Goal: Task Accomplishment & Management: Manage account settings

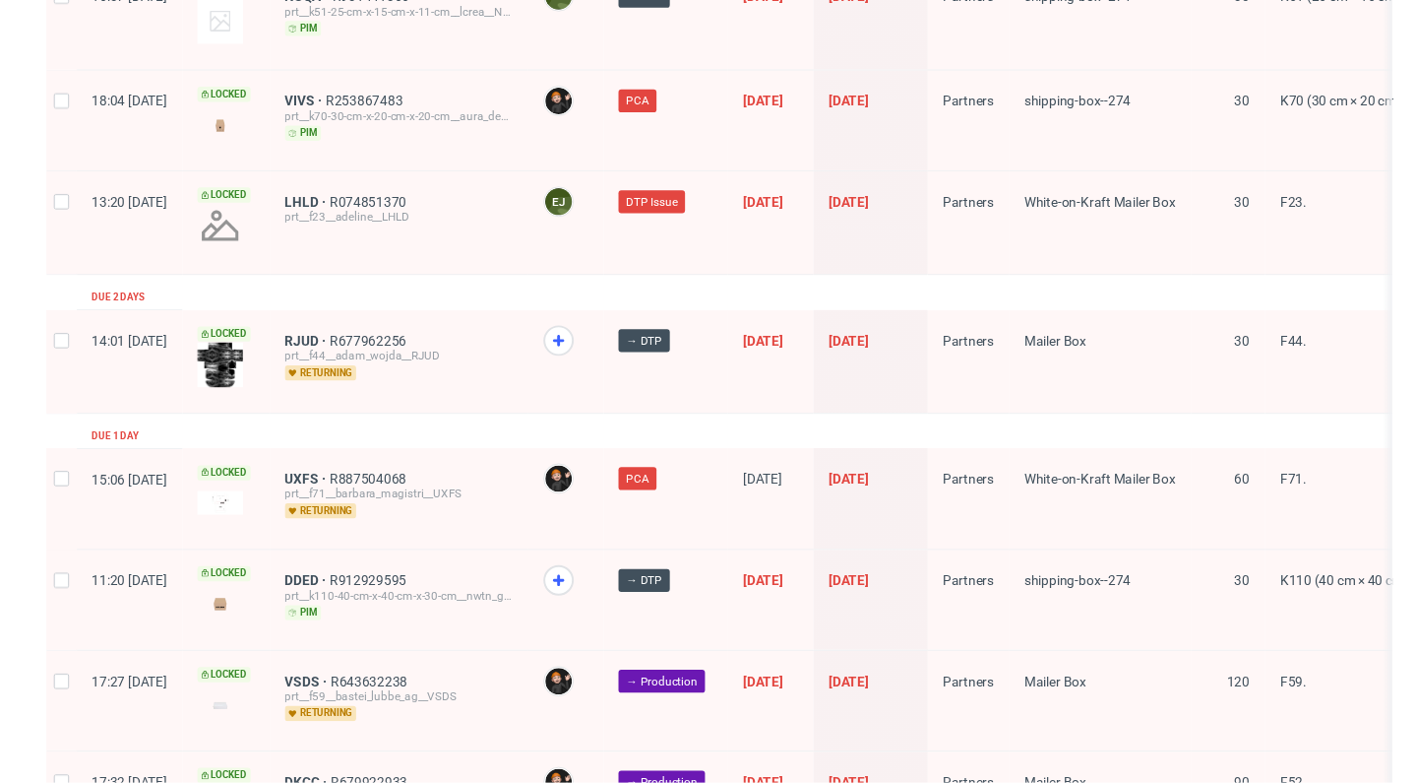
scroll to position [3159, 0]
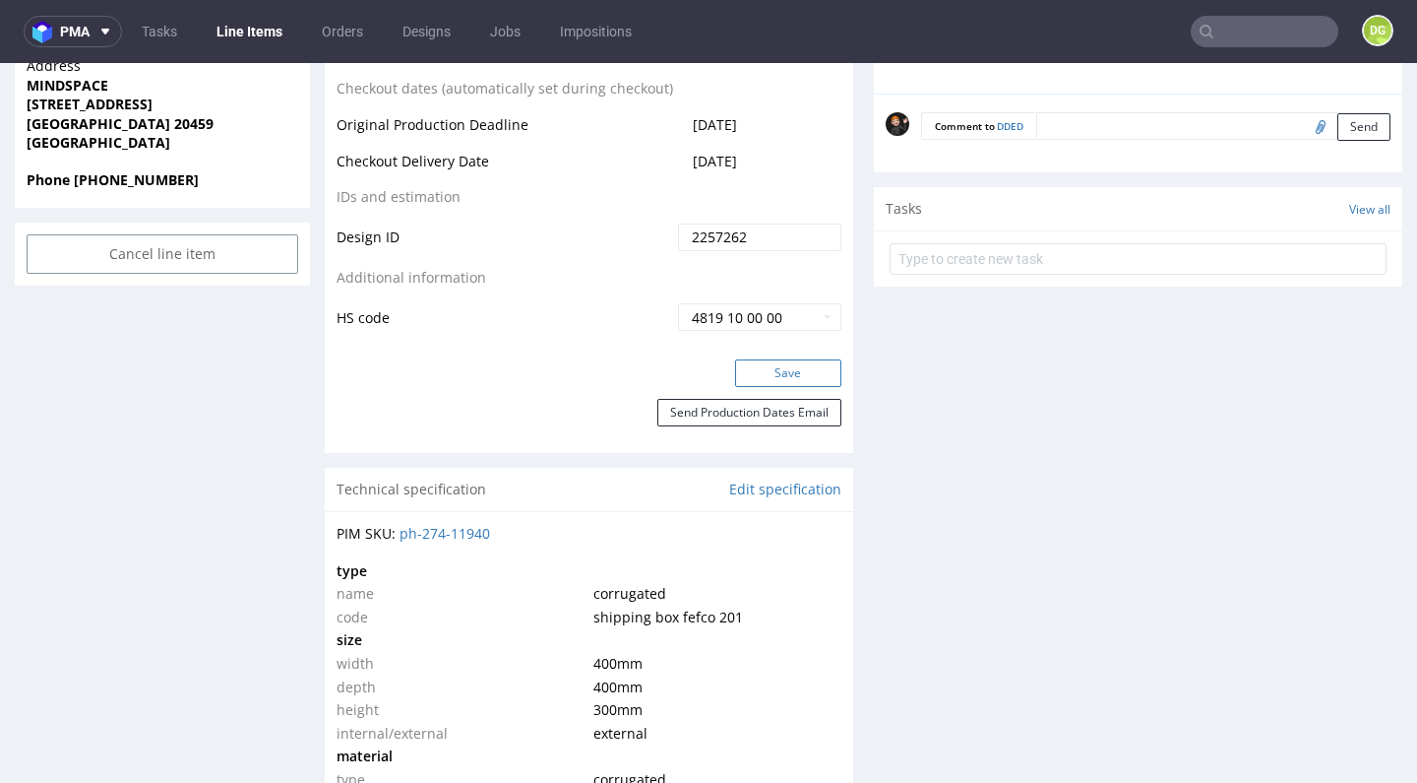
click at [761, 387] on button "Save" at bounding box center [788, 373] width 106 height 28
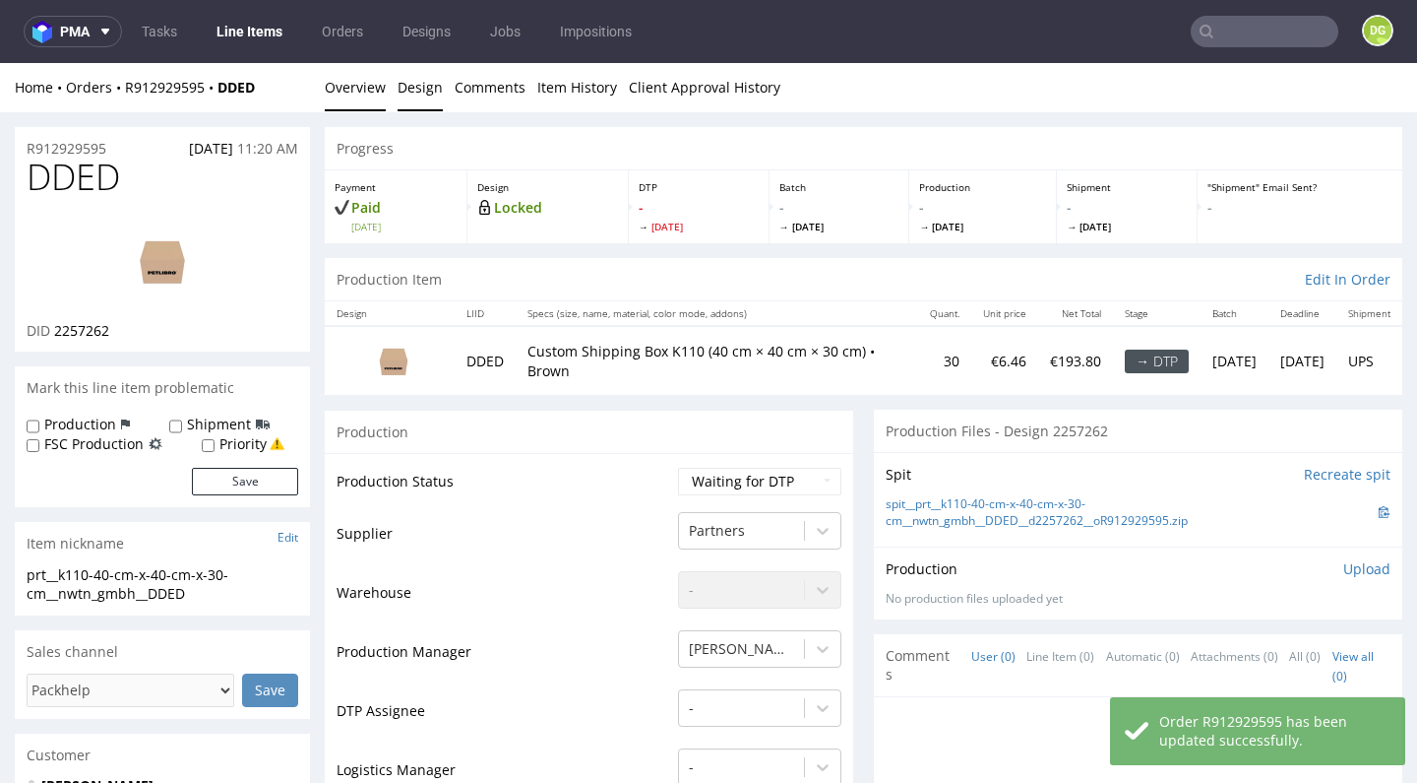
click at [430, 89] on link "Design" at bounding box center [420, 87] width 45 height 48
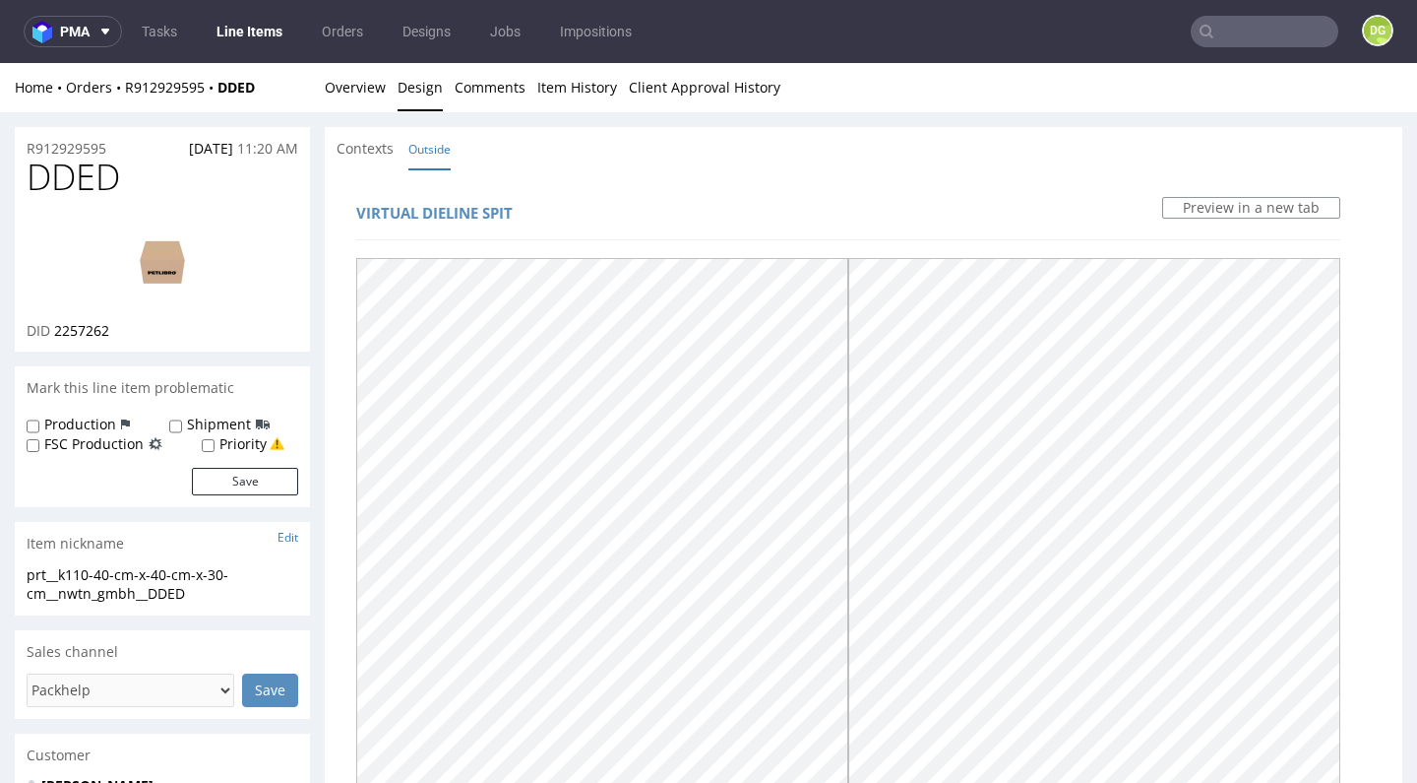
click at [196, 244] on img at bounding box center [162, 261] width 157 height 89
drag, startPoint x: 63, startPoint y: 330, endPoint x: 221, endPoint y: 331, distance: 158.5
click at [221, 331] on div "DID 2257262" at bounding box center [163, 331] width 272 height 20
click at [354, 91] on link "Overview" at bounding box center [355, 87] width 61 height 48
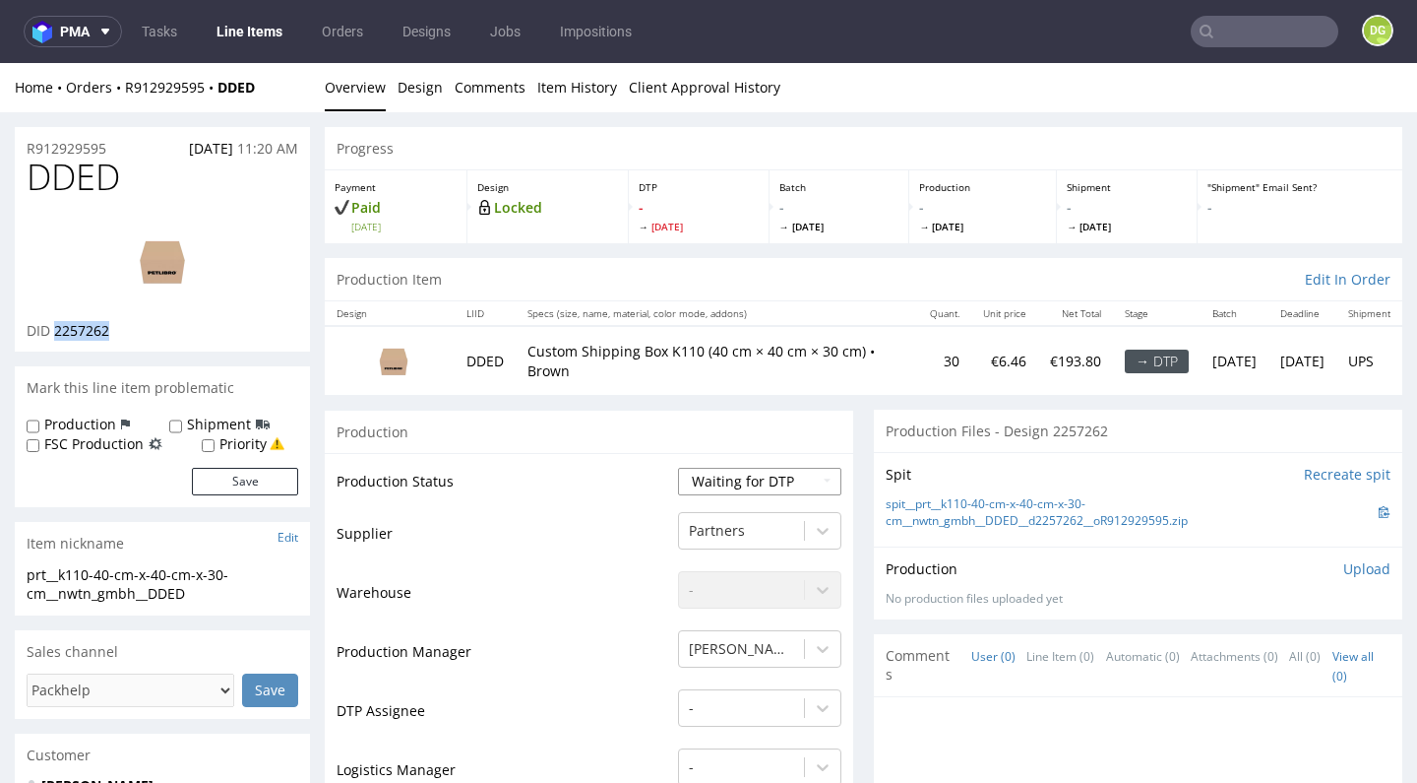
select select "dtp_in_process"
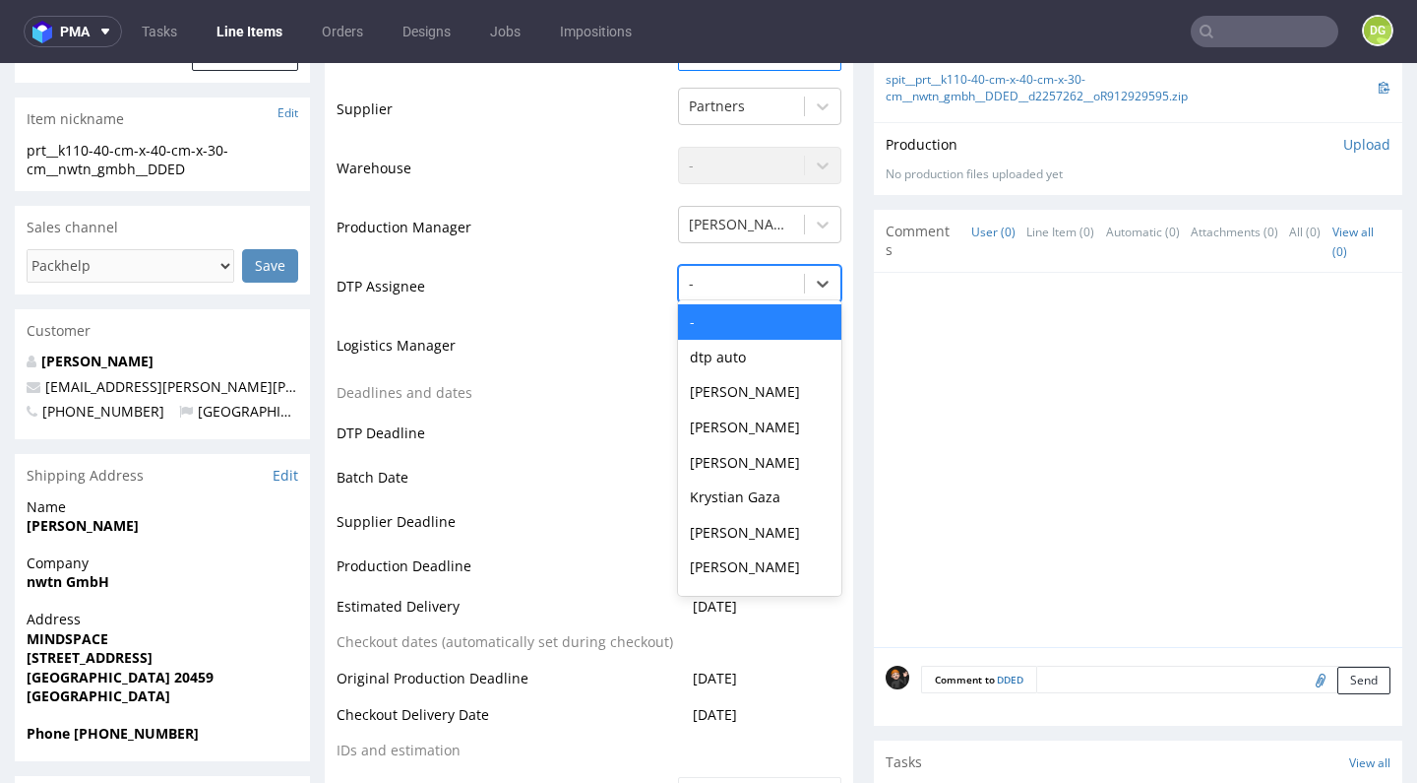
click at [751, 284] on div at bounding box center [741, 284] width 105 height 24
click at [744, 516] on div "[PERSON_NAME]" at bounding box center [759, 532] width 163 height 35
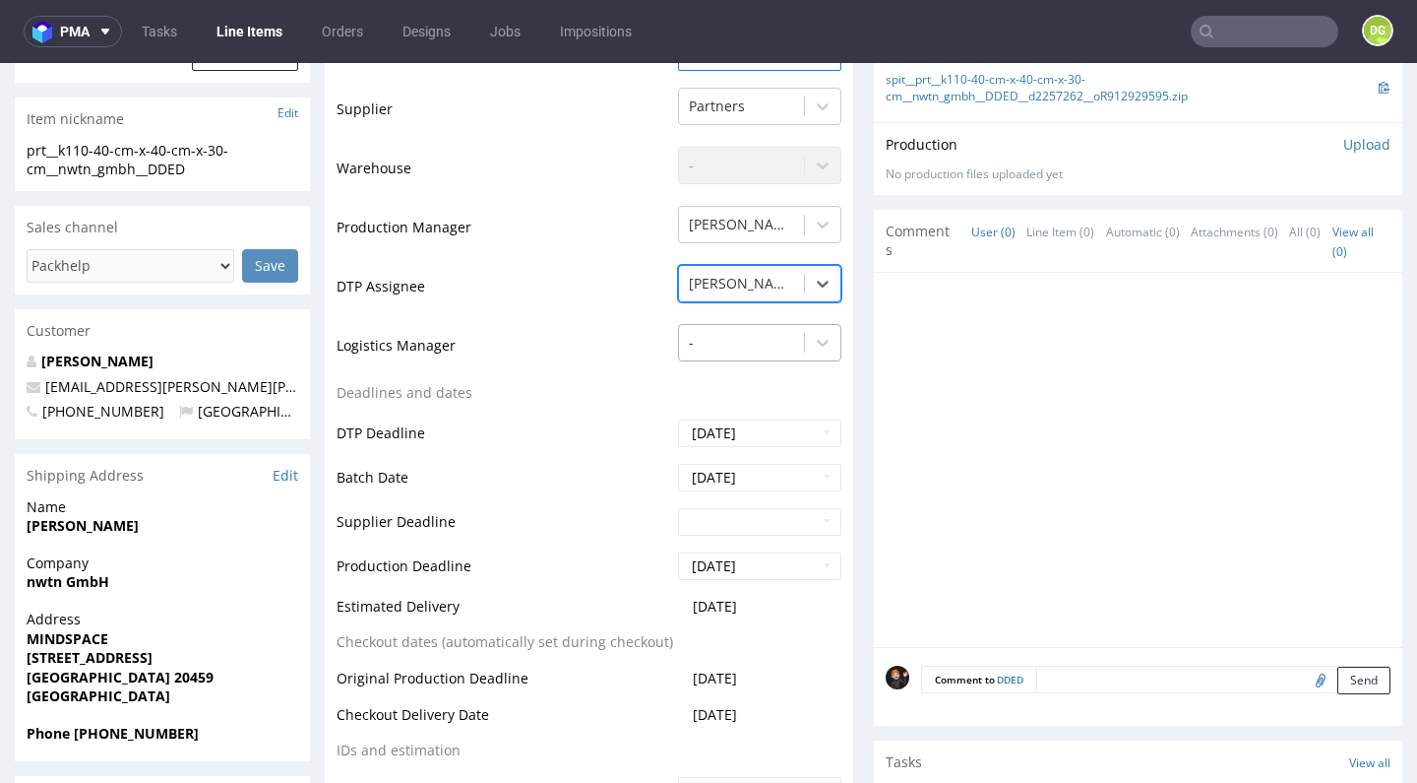
click at [722, 337] on div at bounding box center [741, 343] width 105 height 24
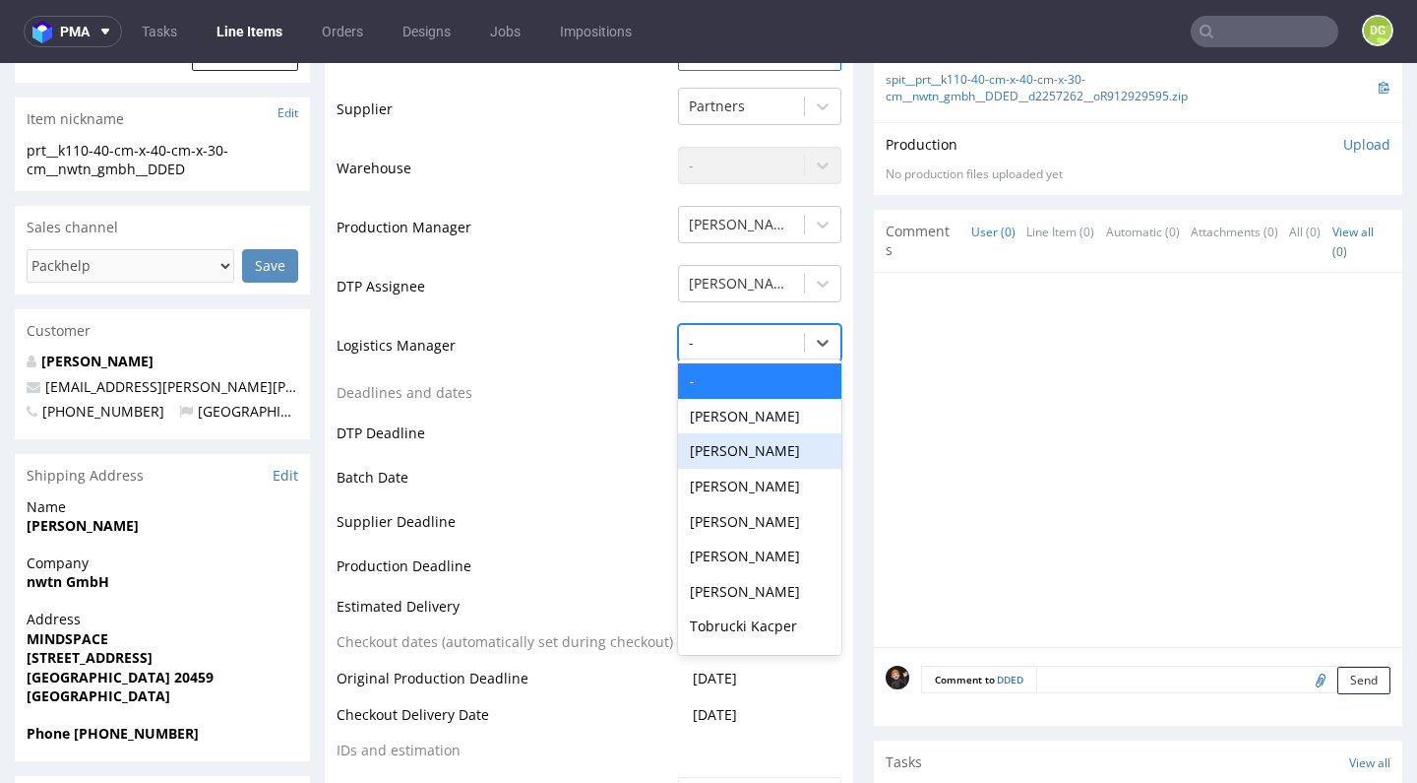
click at [631, 452] on td "DTP Deadline" at bounding box center [505, 439] width 337 height 44
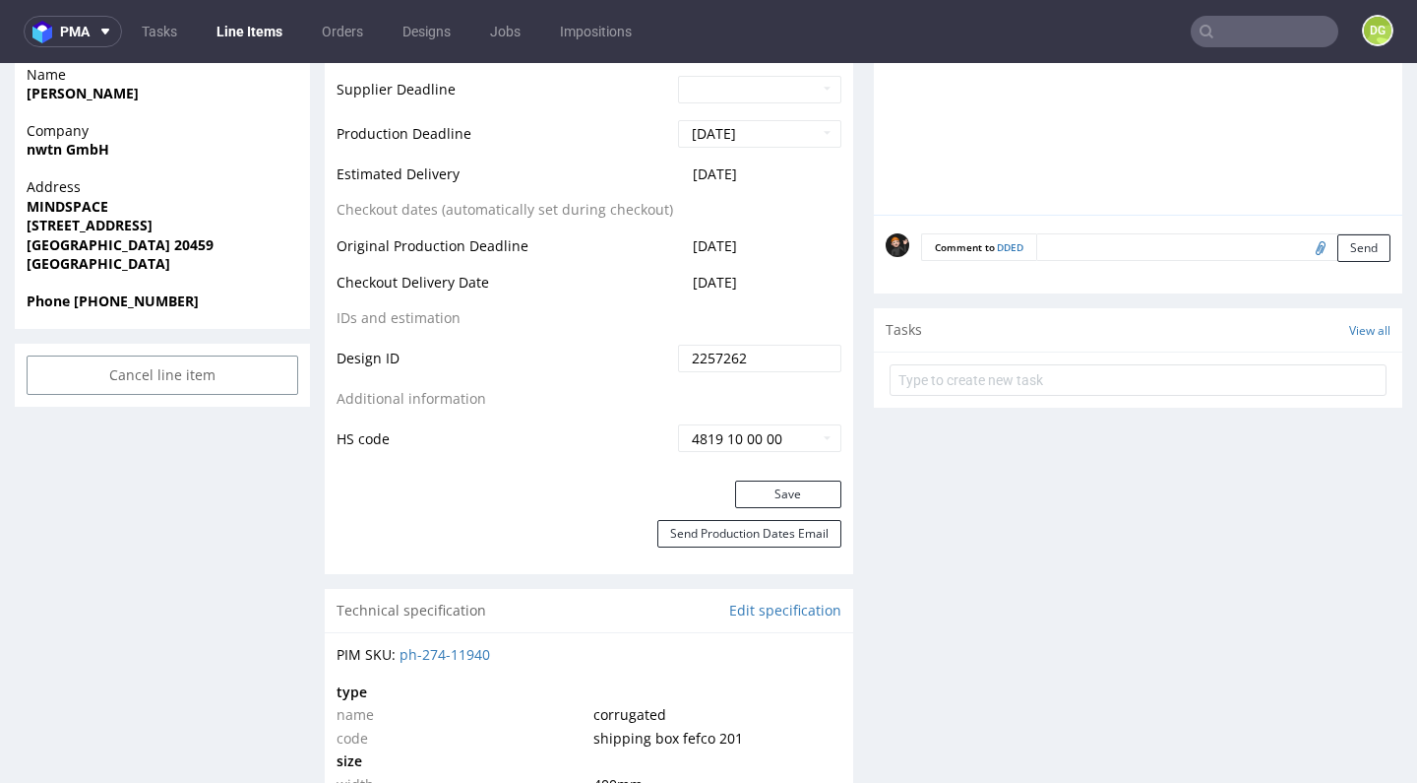
scroll to position [1247, 0]
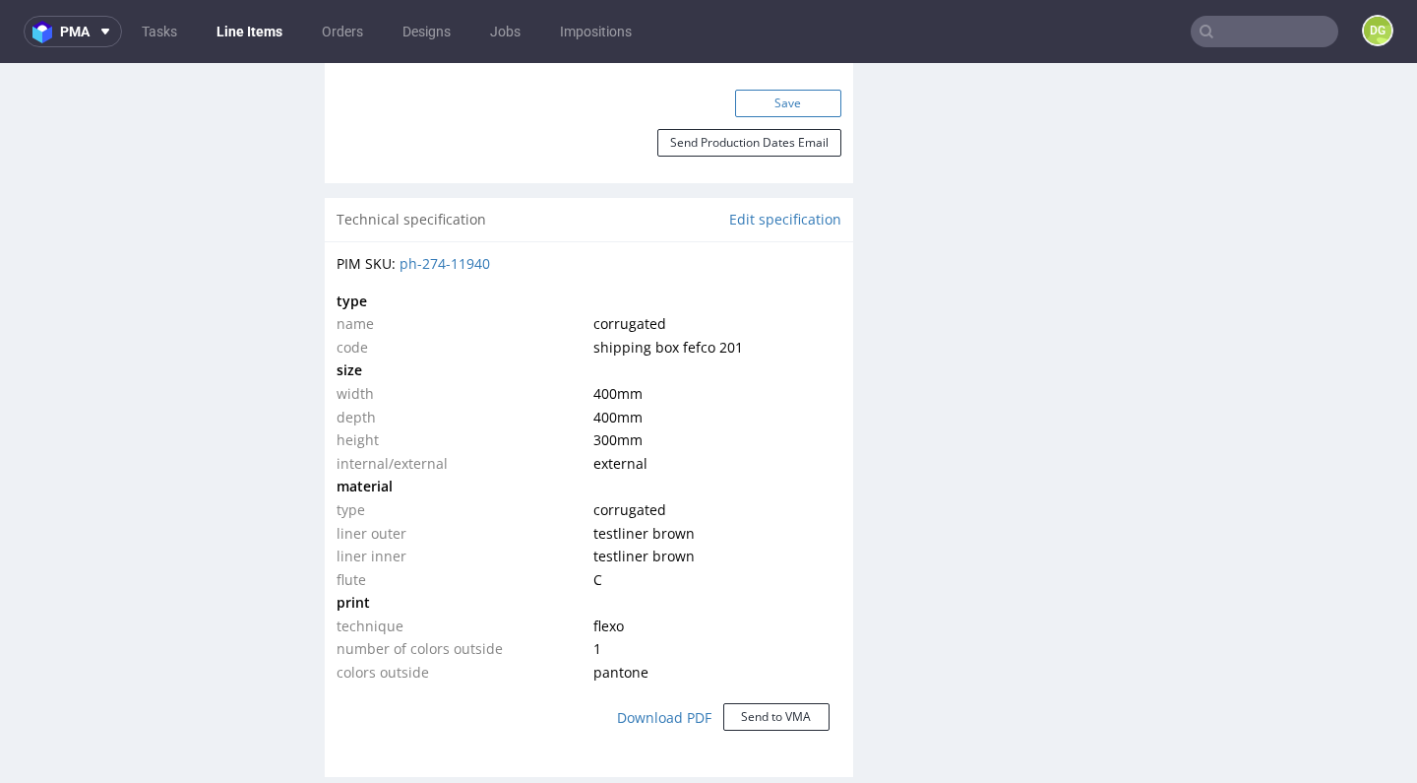
click at [797, 91] on button "Save" at bounding box center [788, 104] width 106 height 28
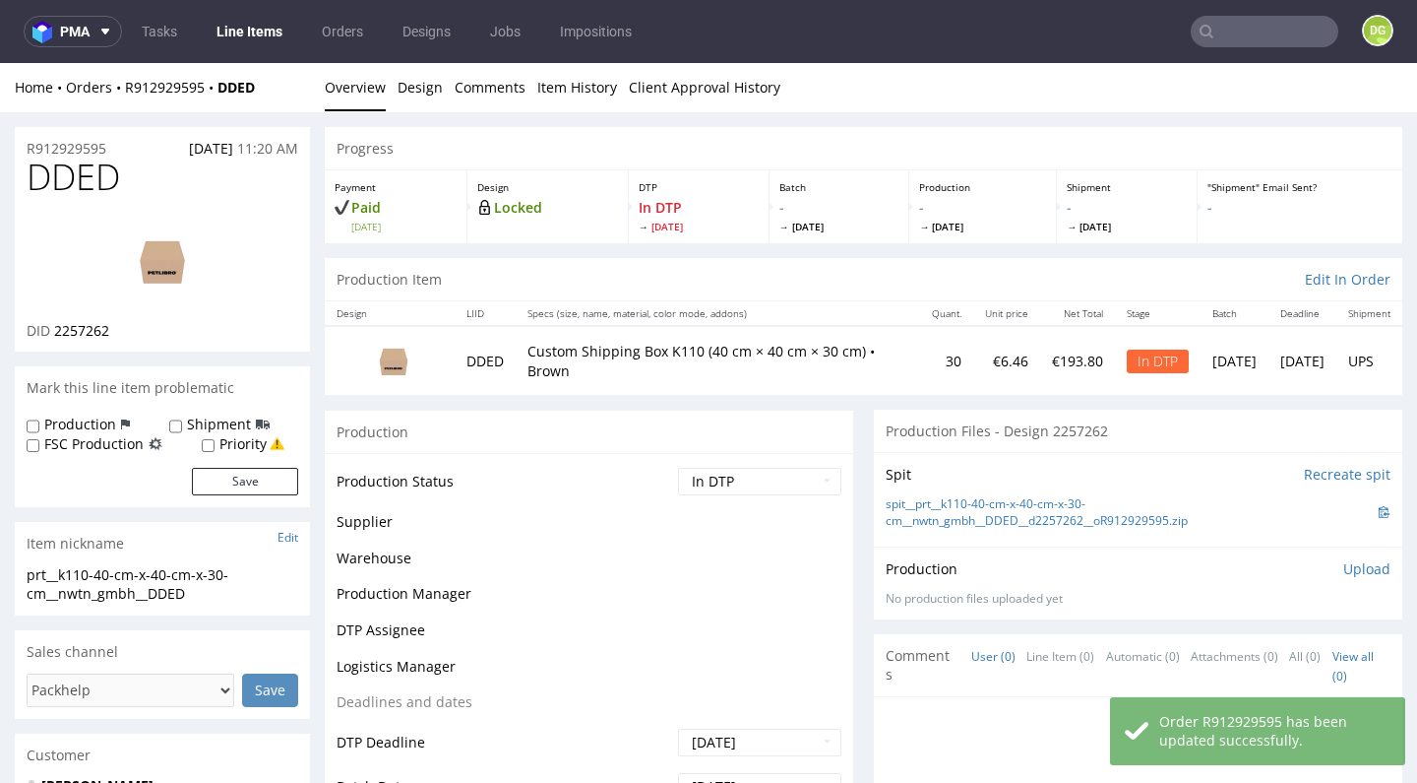
scroll to position [63, 0]
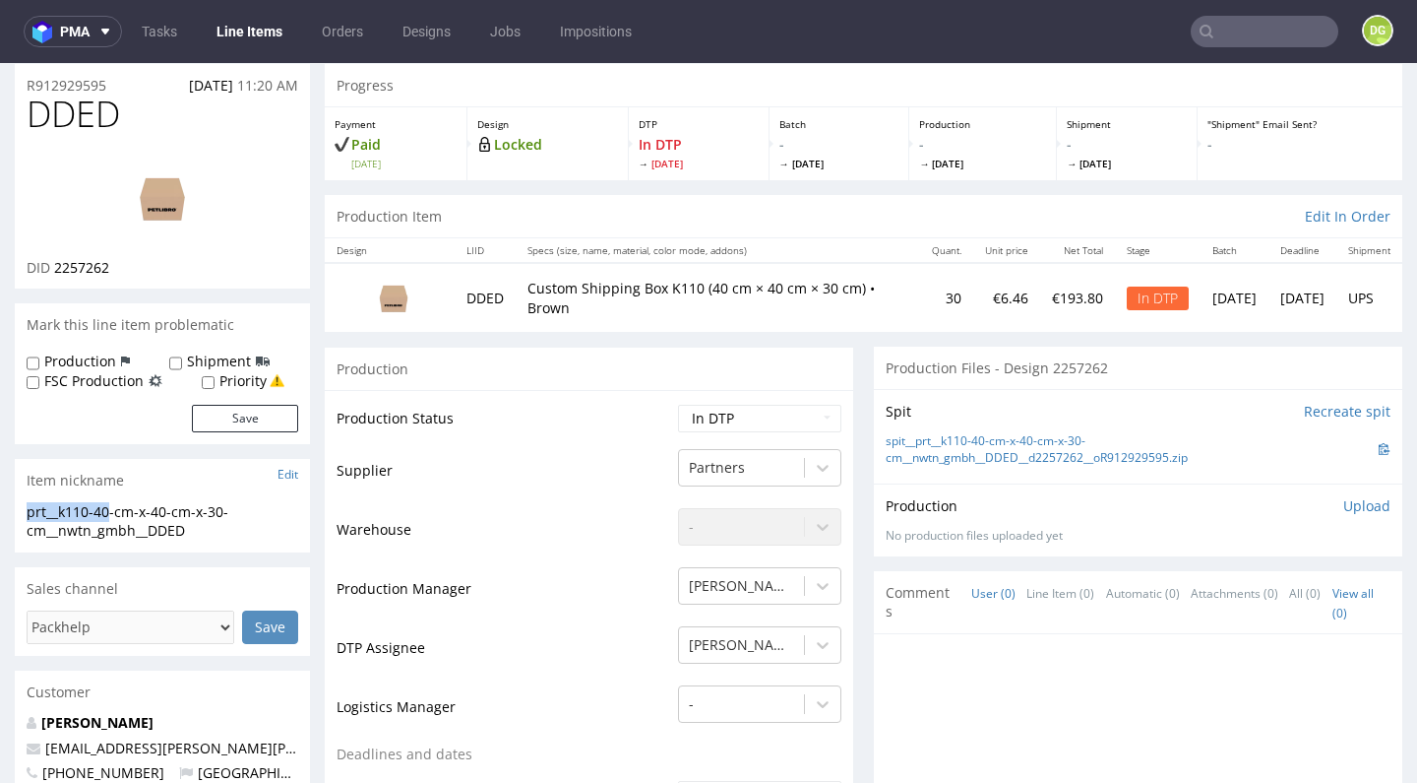
drag, startPoint x: 106, startPoint y: 504, endPoint x: 0, endPoint y: 511, distance: 106.5
copy div "prt__k110-40"
click at [1244, 31] on input "text" at bounding box center [1265, 31] width 148 height 31
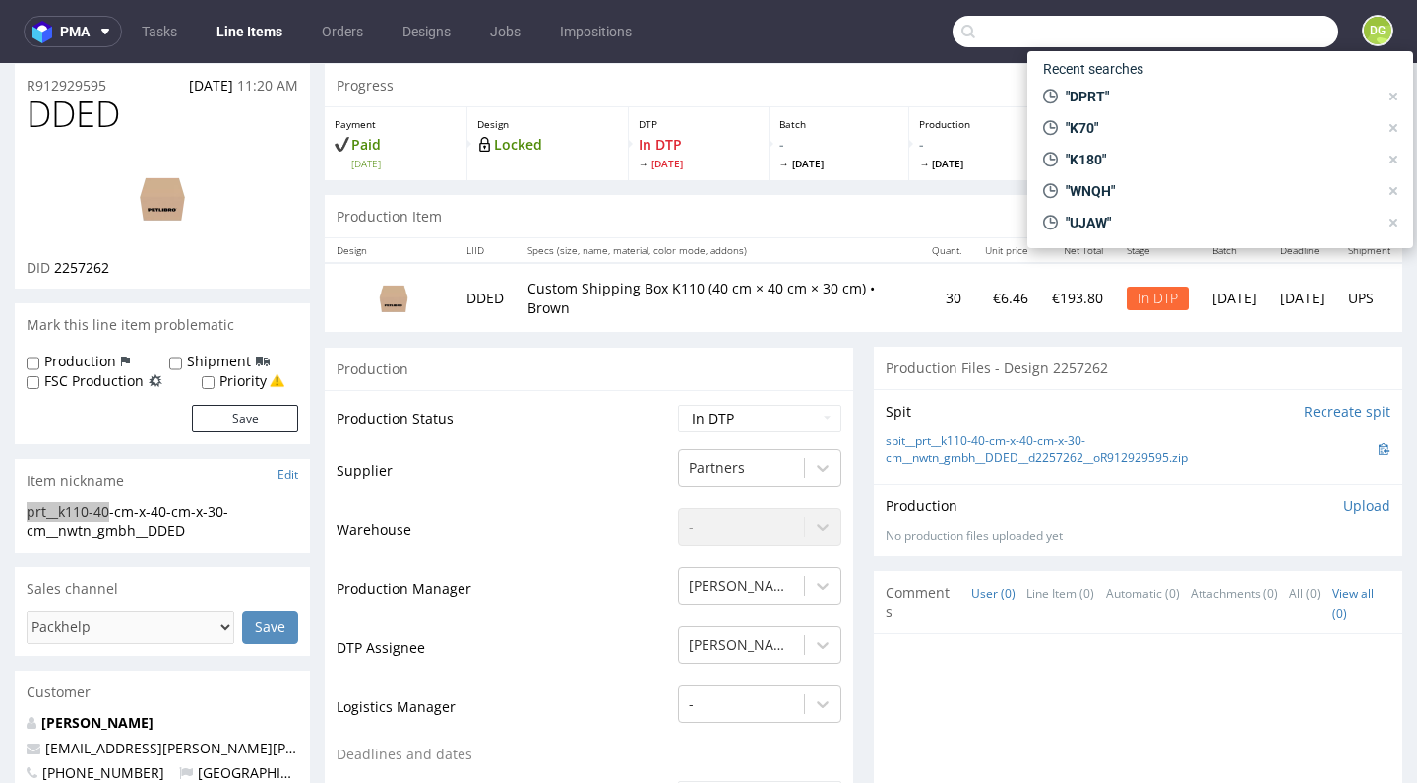
paste input "prt__k110-40"
type input "prt__k110-40"
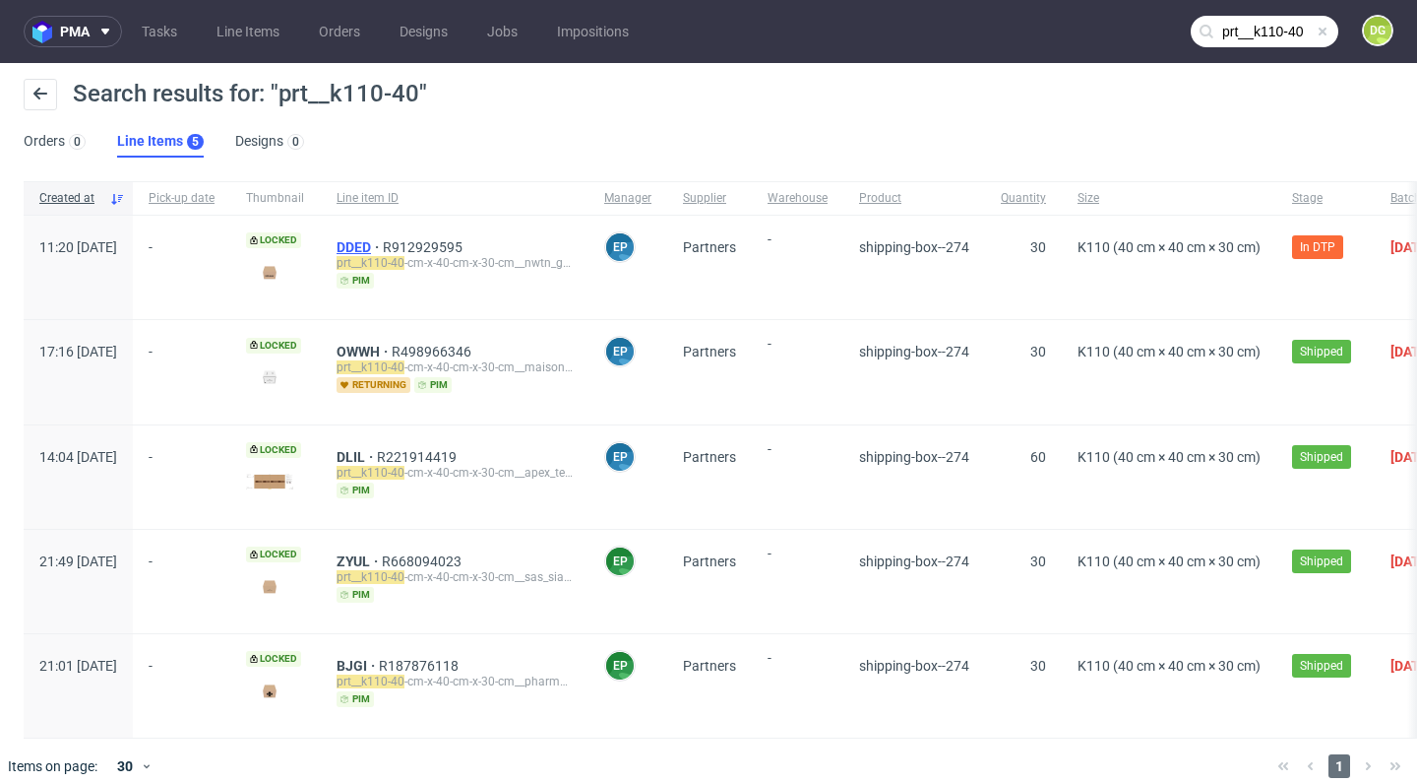
click at [383, 245] on span "DDED" at bounding box center [360, 247] width 46 height 16
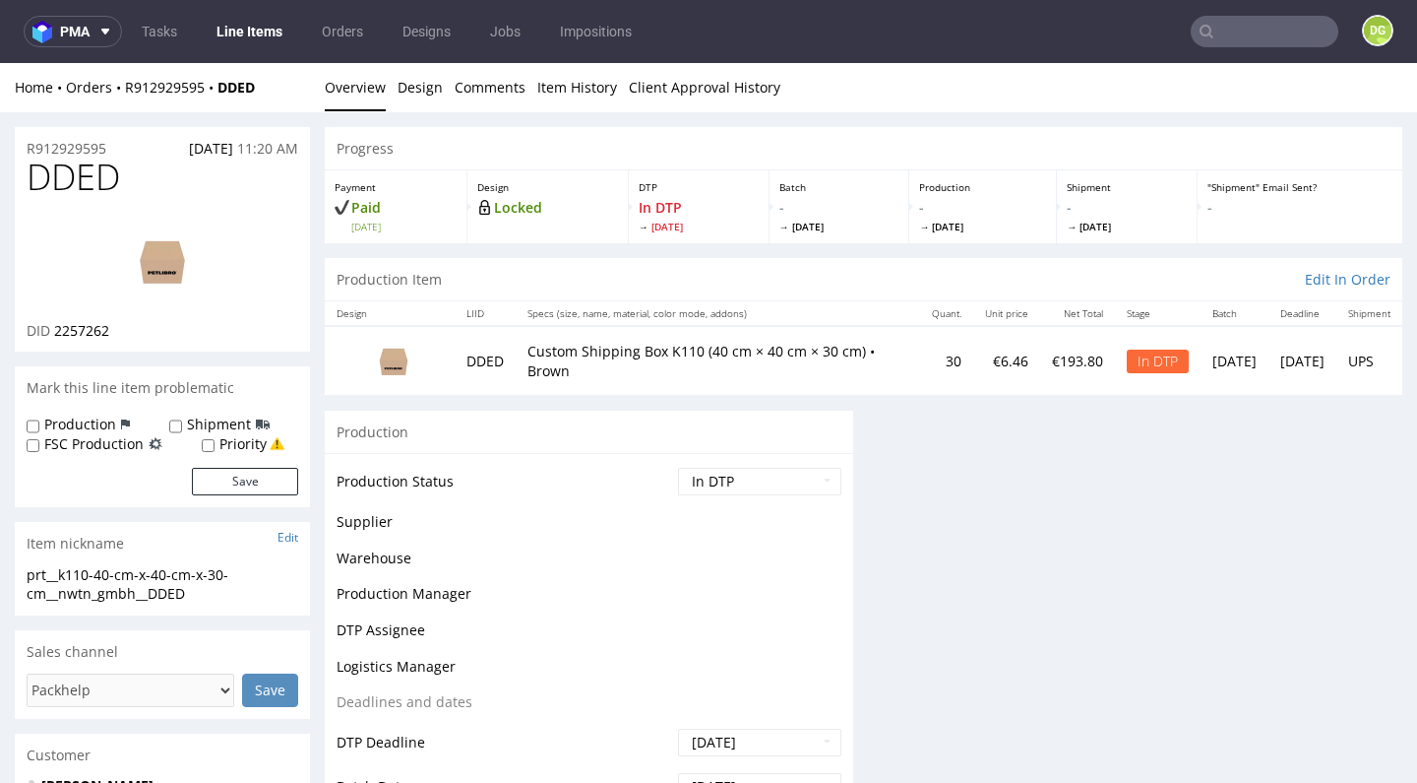
click at [161, 5] on nav "pma Tasks Line Items Orders Designs Jobs Impositions DG" at bounding box center [708, 31] width 1417 height 63
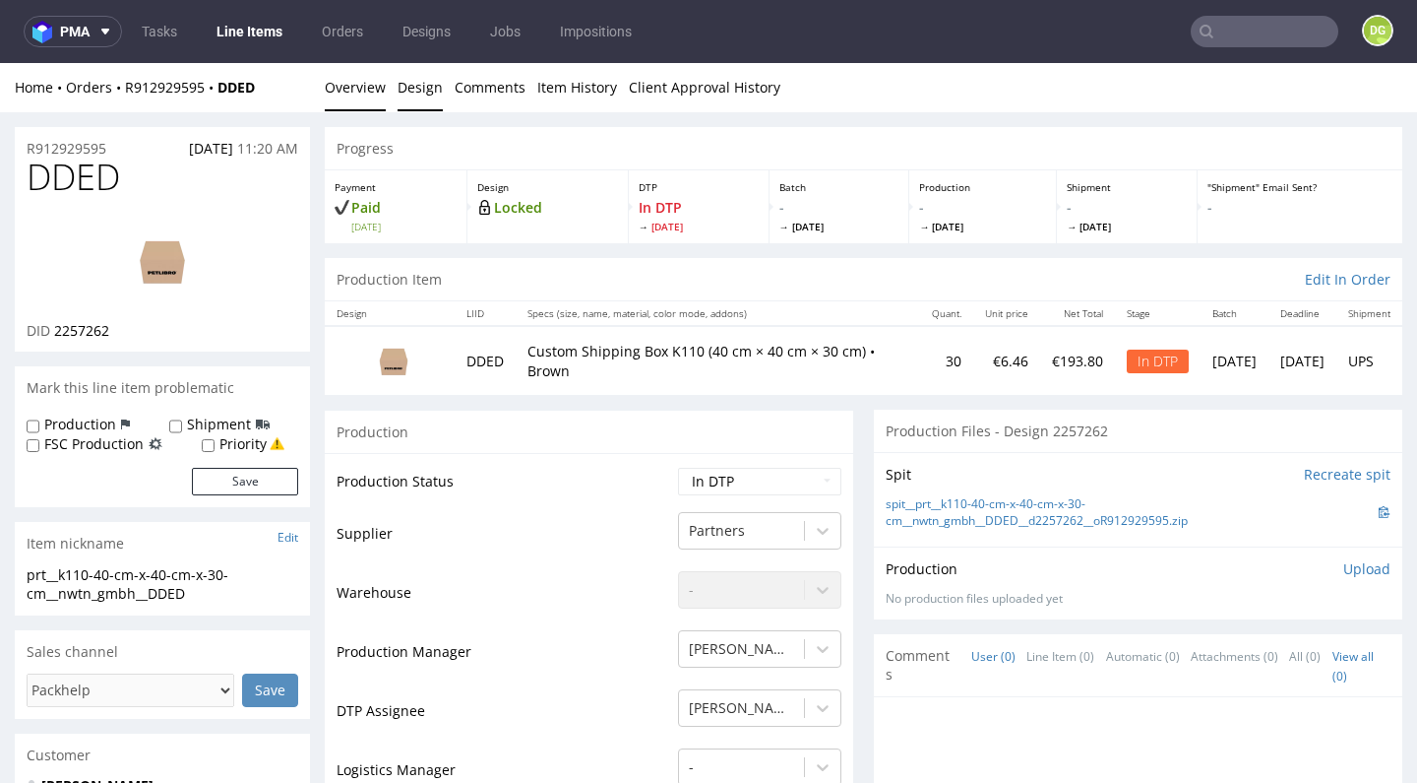
click at [409, 75] on link "Design" at bounding box center [420, 87] width 45 height 48
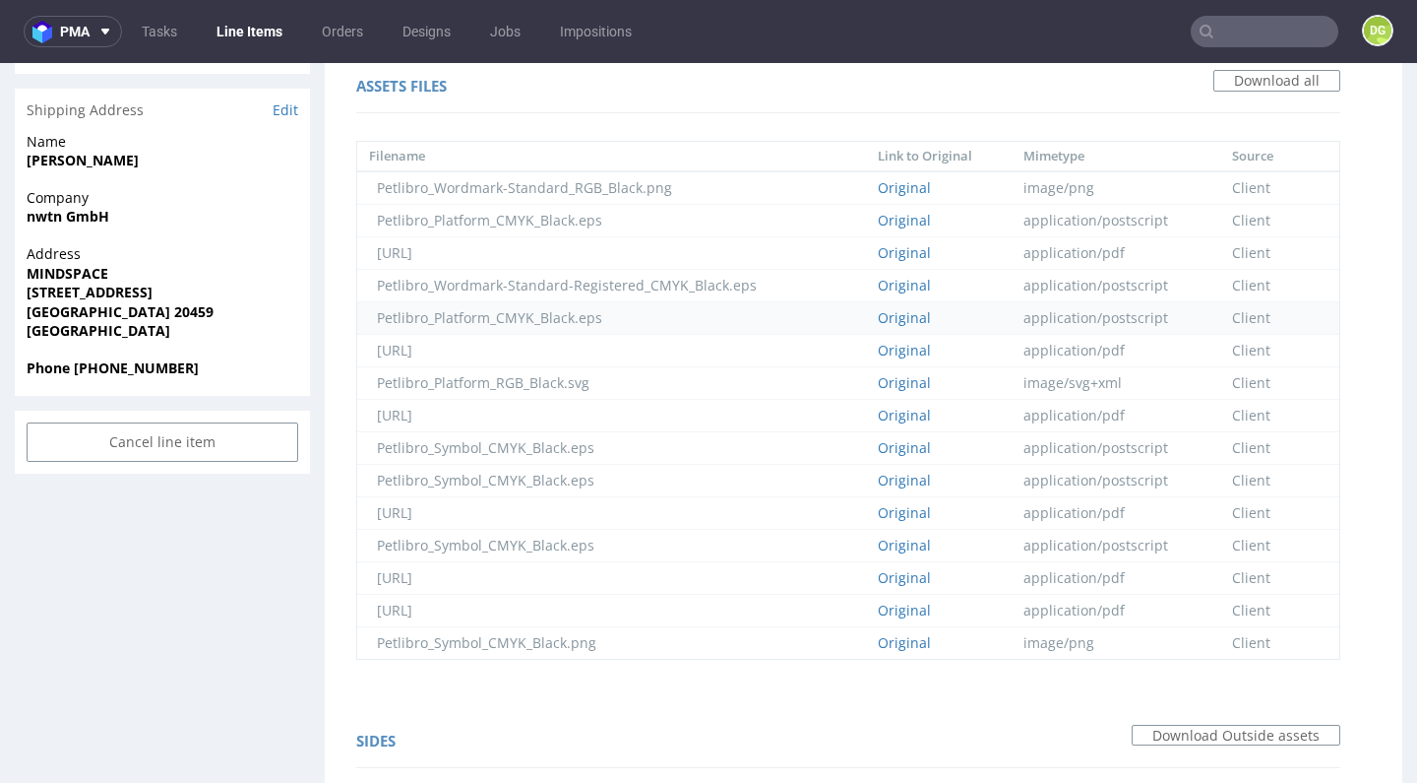
scroll to position [1426, 0]
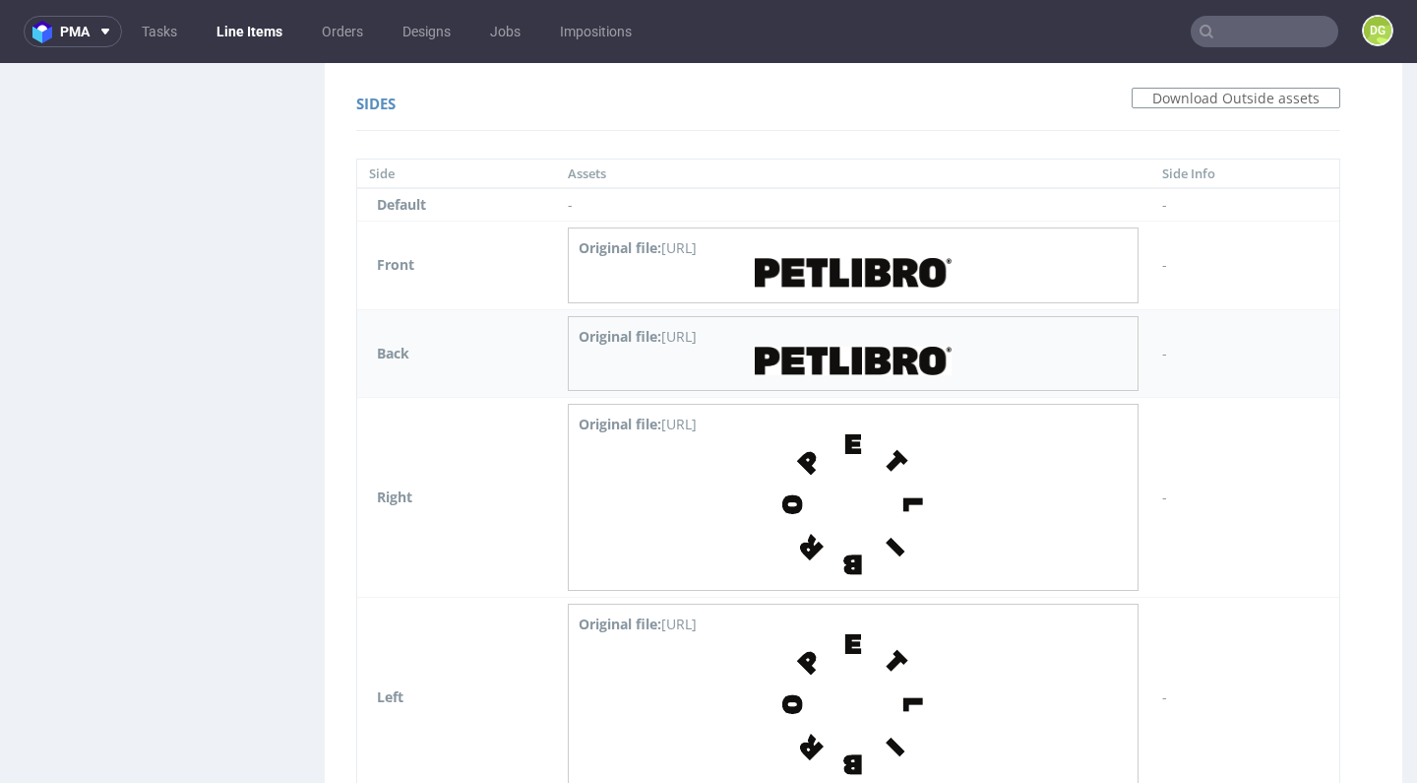
click at [866, 357] on img at bounding box center [853, 360] width 197 height 29
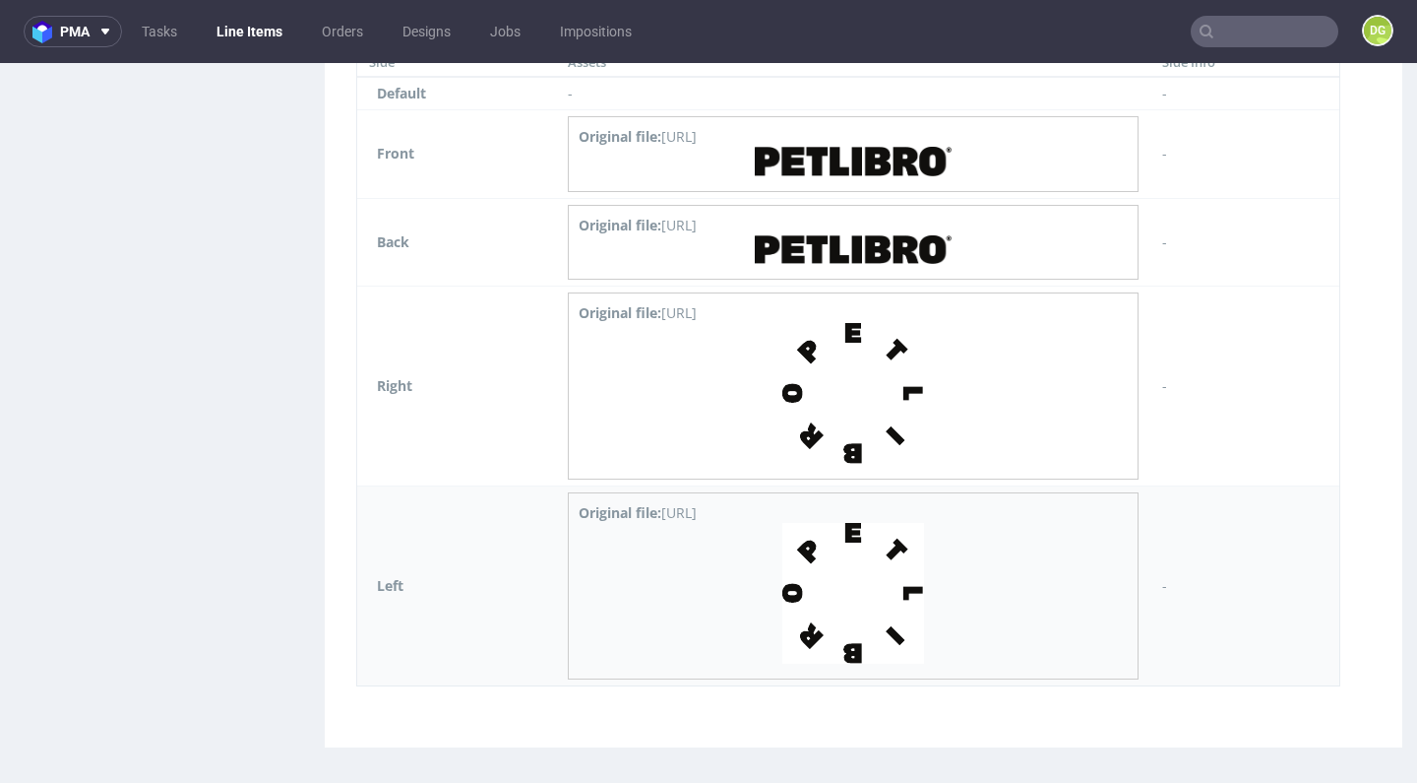
click at [919, 620] on img at bounding box center [854, 593] width 142 height 141
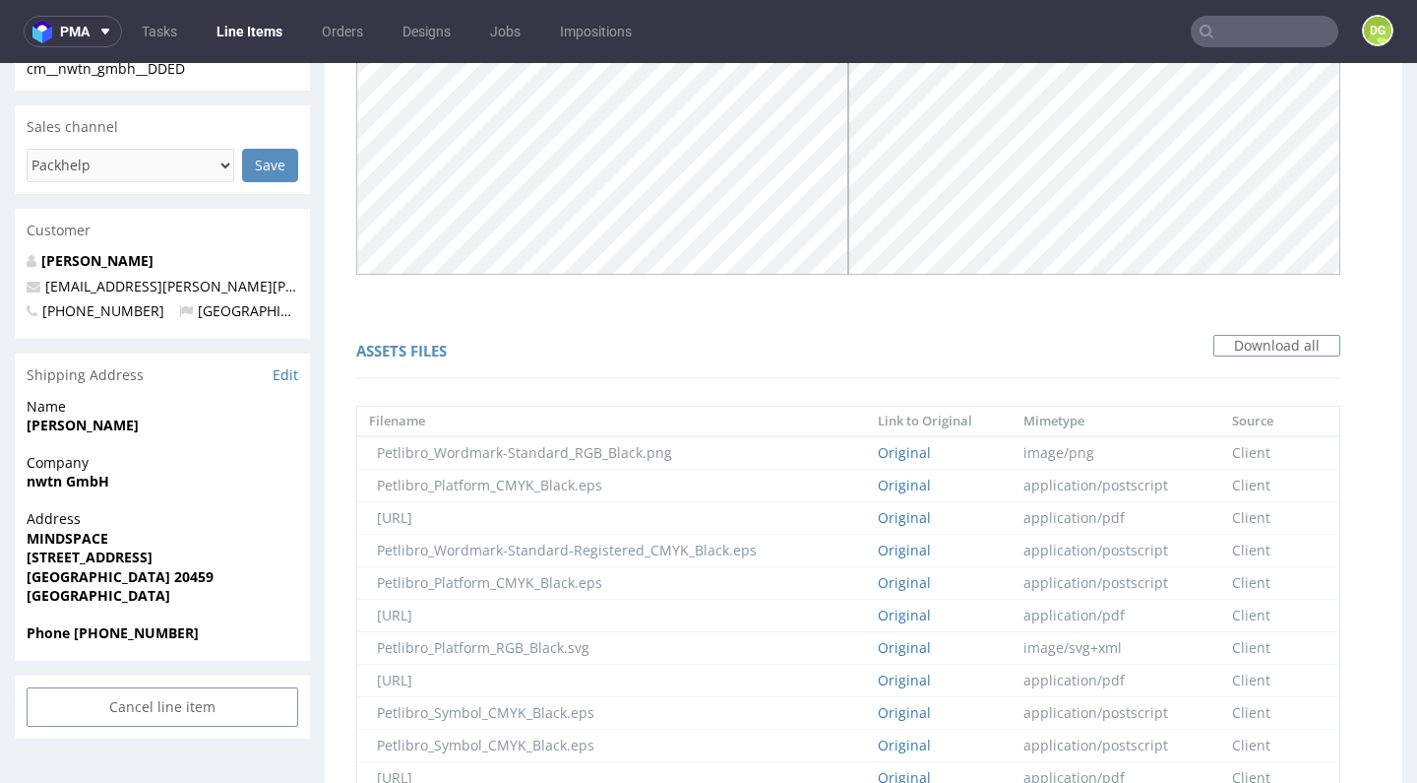
scroll to position [0, 0]
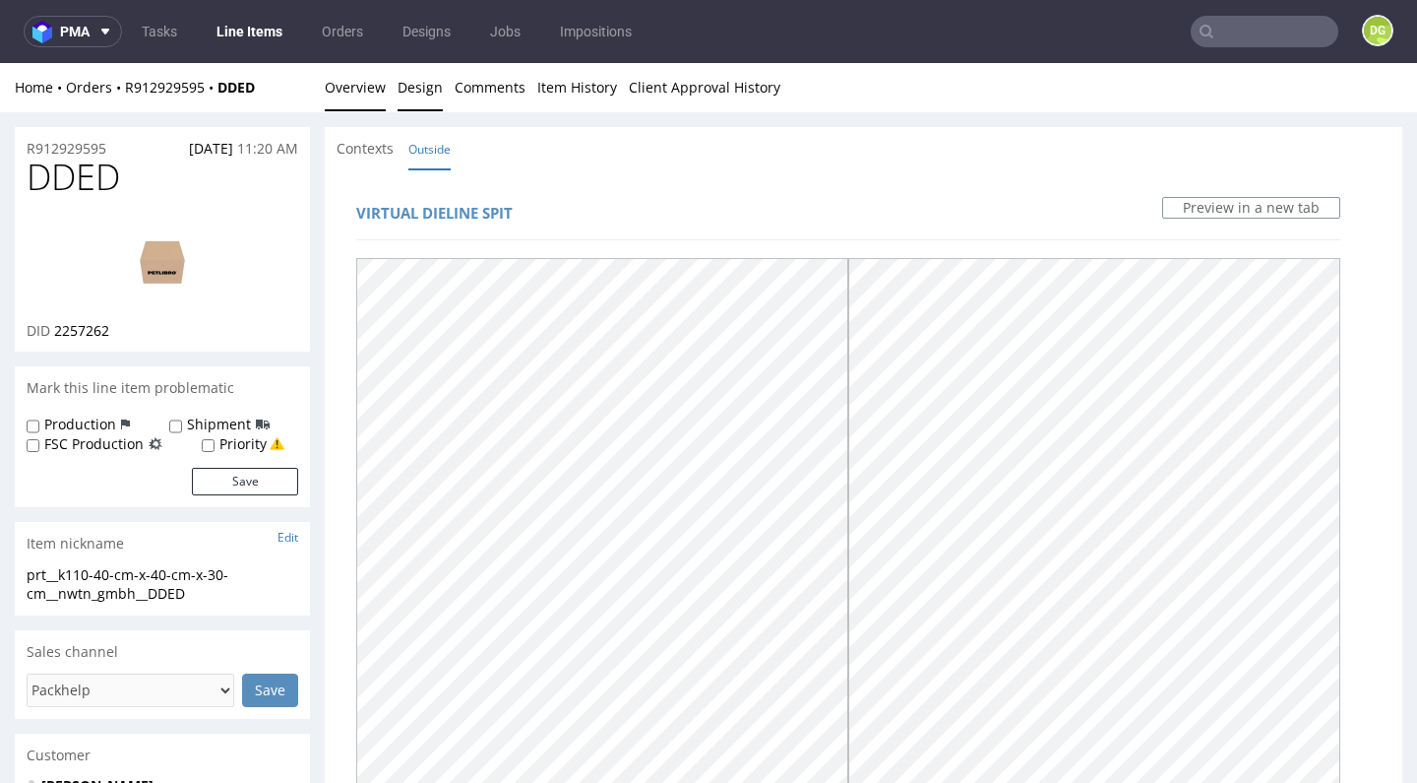
click at [353, 78] on link "Overview" at bounding box center [355, 87] width 61 height 48
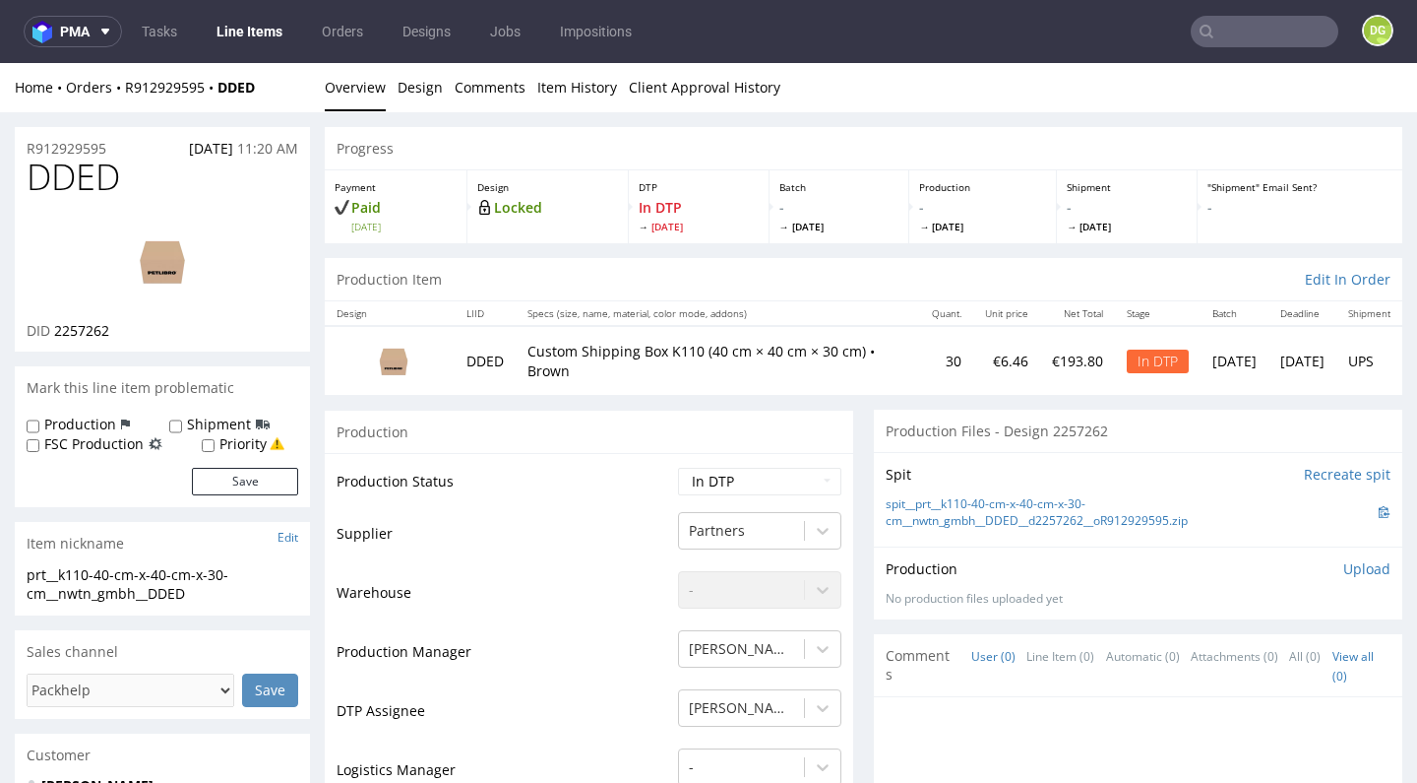
scroll to position [178, 0]
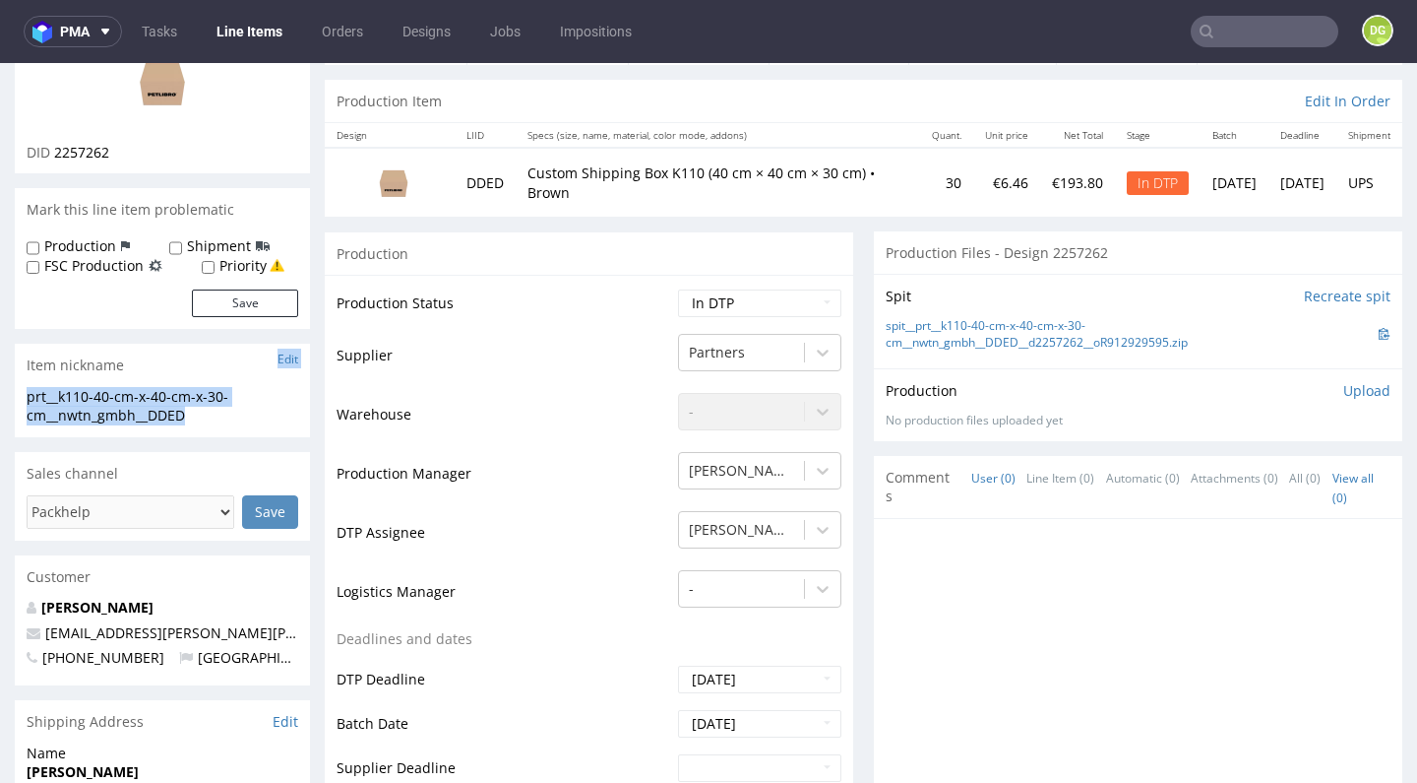
drag, startPoint x: 176, startPoint y: 408, endPoint x: 8, endPoint y: 375, distance: 171.4
copy section "Edit prt__k110-40-cm-x-40-cm-x-30-cm__nwtn_gmbh__DDED"
click at [272, 403] on div "prt__k110-40-cm-x-40-cm-x-30-cm__nwtn_gmbh__DDED" at bounding box center [163, 406] width 272 height 38
drag, startPoint x: 209, startPoint y: 414, endPoint x: 26, endPoint y: 396, distance: 184.0
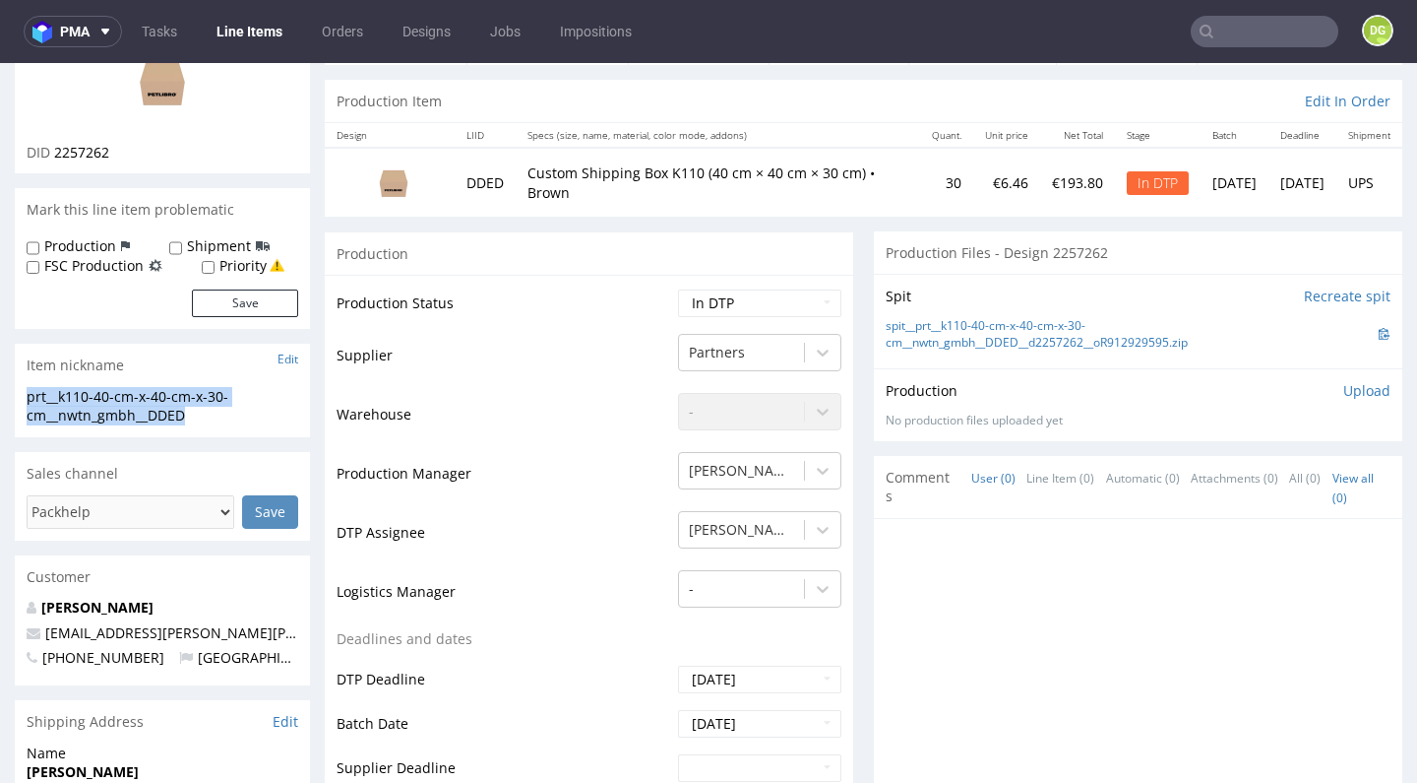
click at [26, 396] on div "prt__k110-40-cm-x-40-cm-x-30-cm__nwtn_gmbh__DDED prt__k110-40-cm-x-40-cm-x-30-c…" at bounding box center [162, 412] width 295 height 50
copy div "prt__k110-40-cm-x-40-cm-x-30-cm__nwtn_gmbh__DDED"
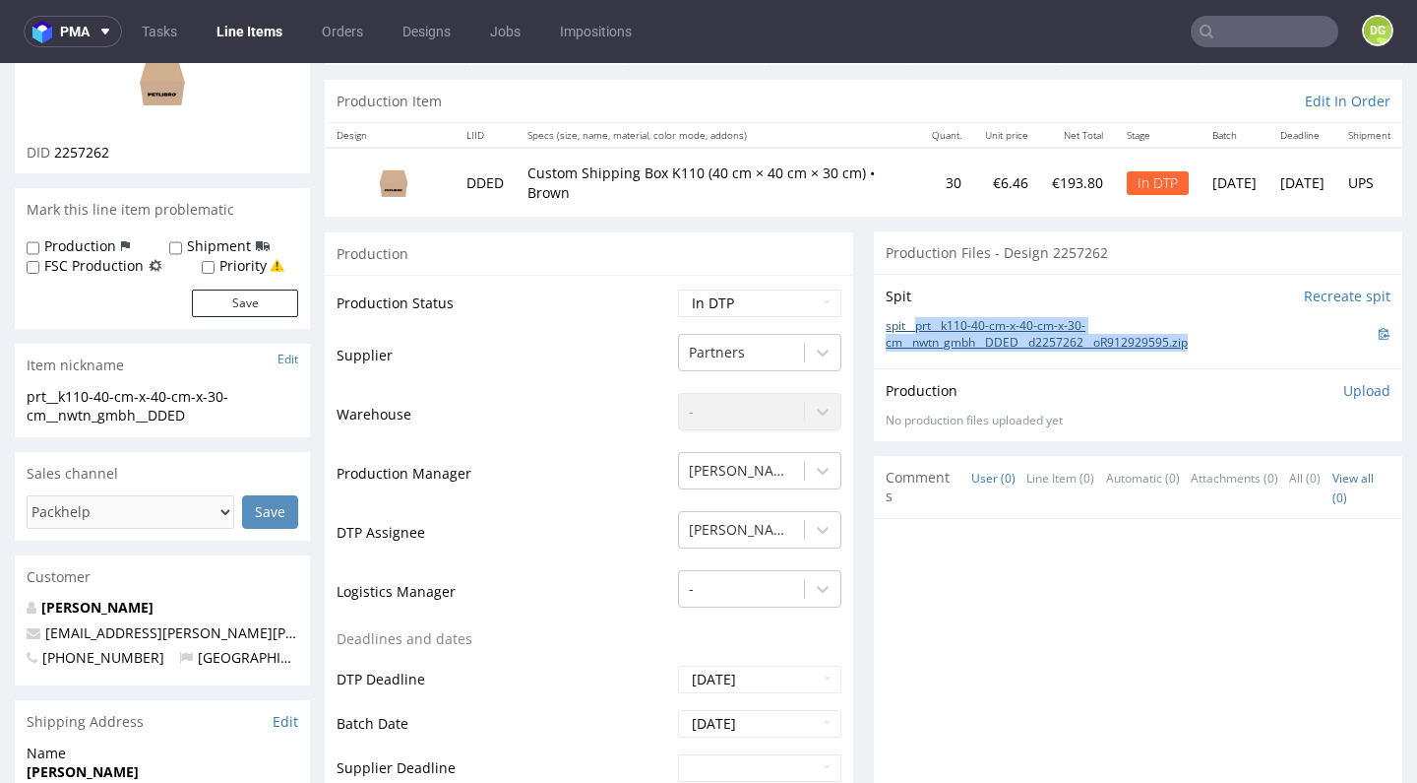
drag, startPoint x: 1200, startPoint y: 352, endPoint x: 902, endPoint y: 323, distance: 299.7
click at [902, 323] on div "Spit Recreate spit spit__prt__k110-40-cm-x-40-cm-x-30-cm__nwtn_gmbh__DDED__d225…" at bounding box center [1138, 321] width 529 height 94
copy link "prt__k110-40-cm-x-40-cm-x-30-cm__nwtn_gmbh__DDED__d2257262__oR912929595.zip"
select select "dtp_ca_needed"
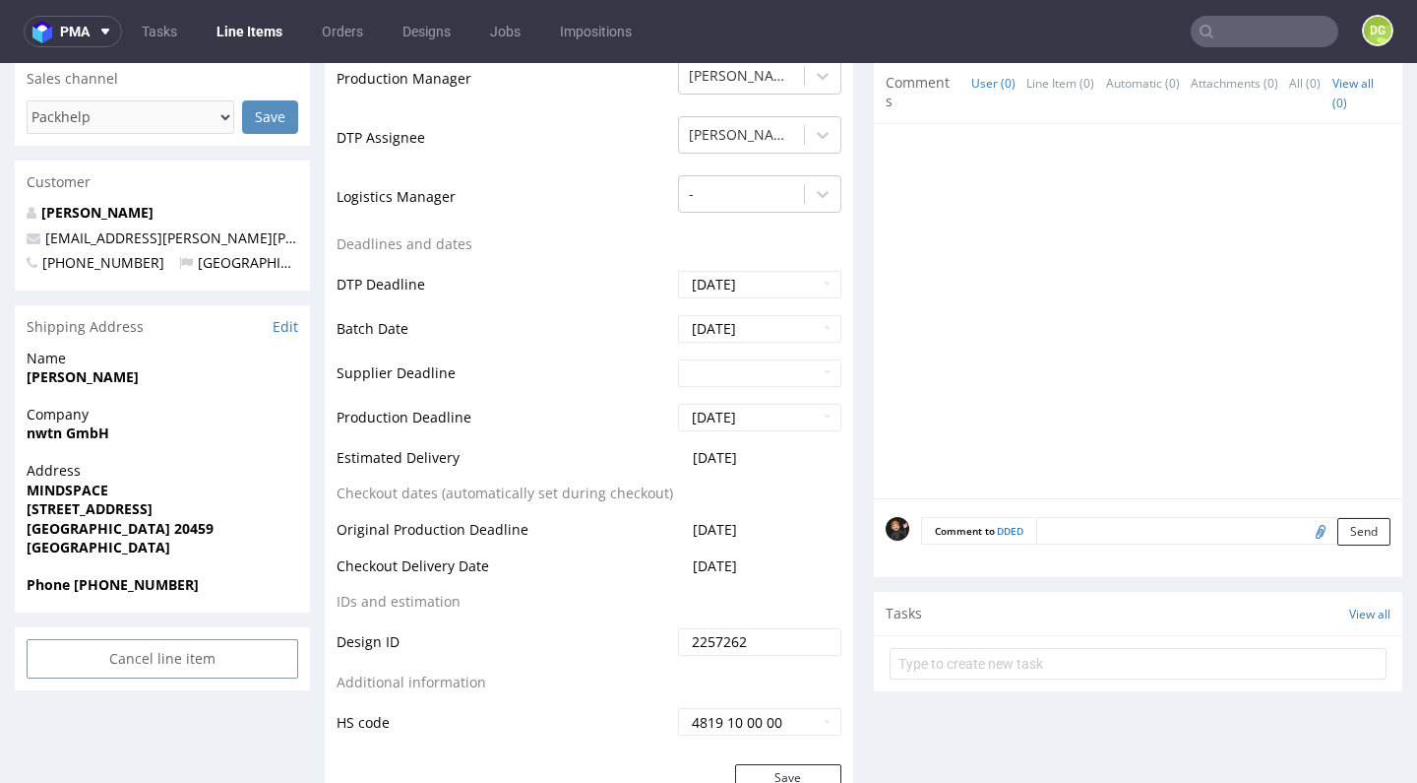
scroll to position [805, 0]
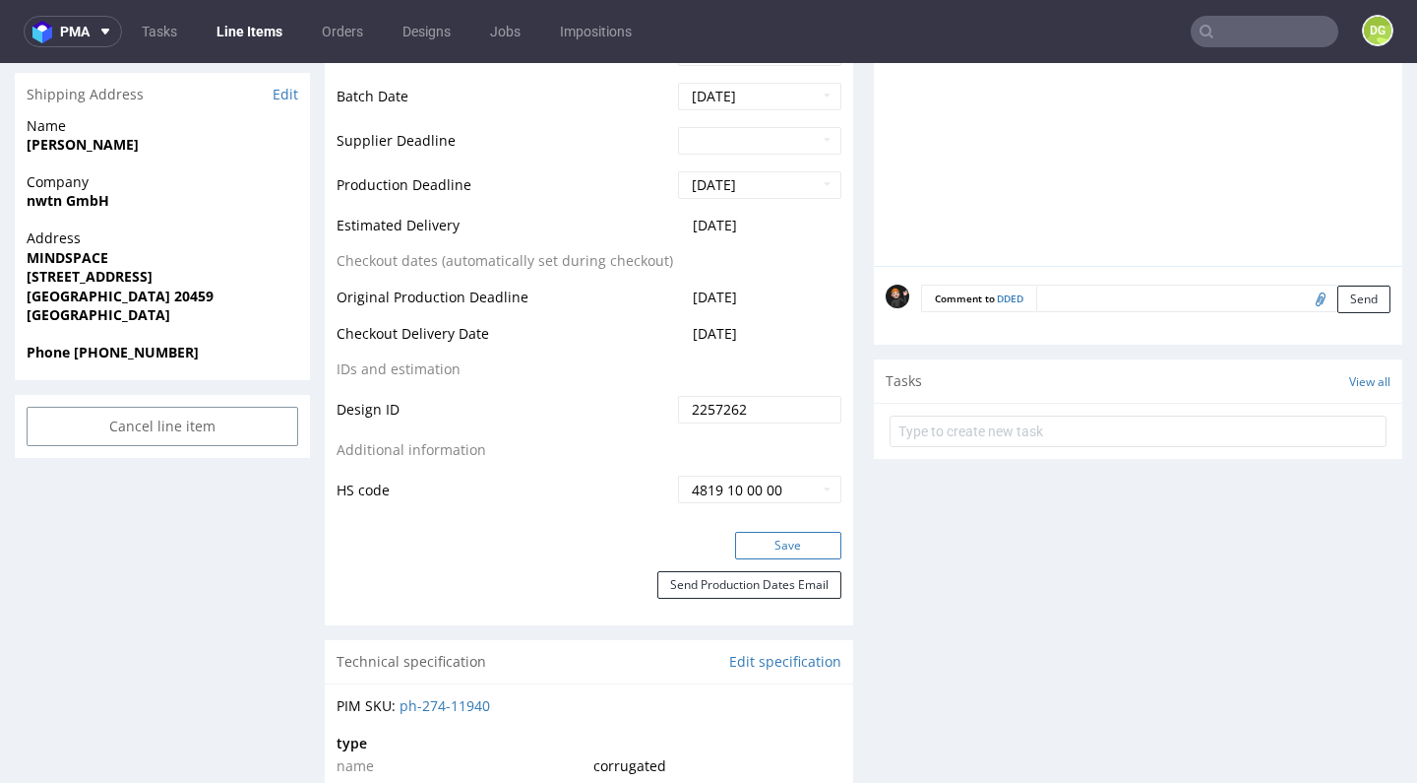
click at [781, 547] on button "Save" at bounding box center [788, 546] width 106 height 28
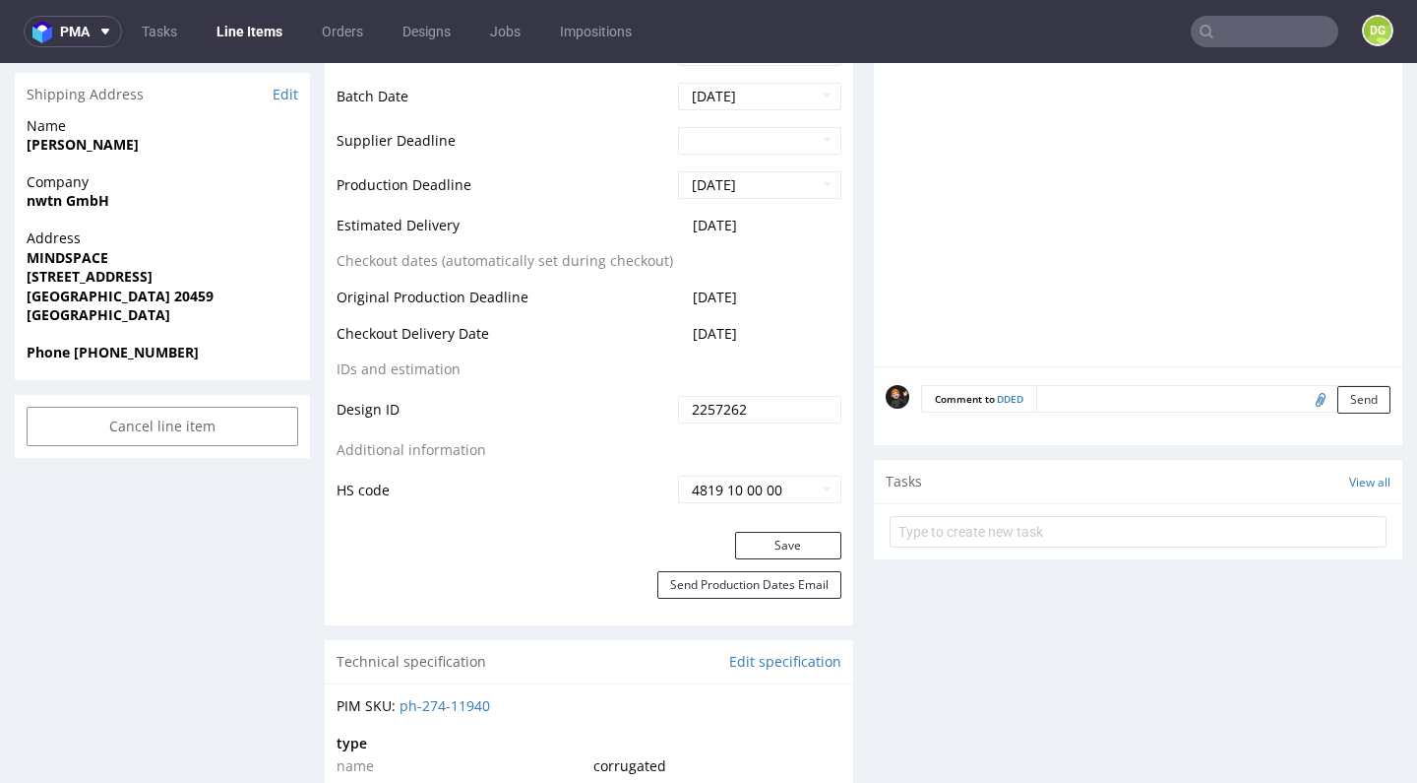
click at [448, 304] on td "Original Production Deadline" at bounding box center [505, 303] width 337 height 36
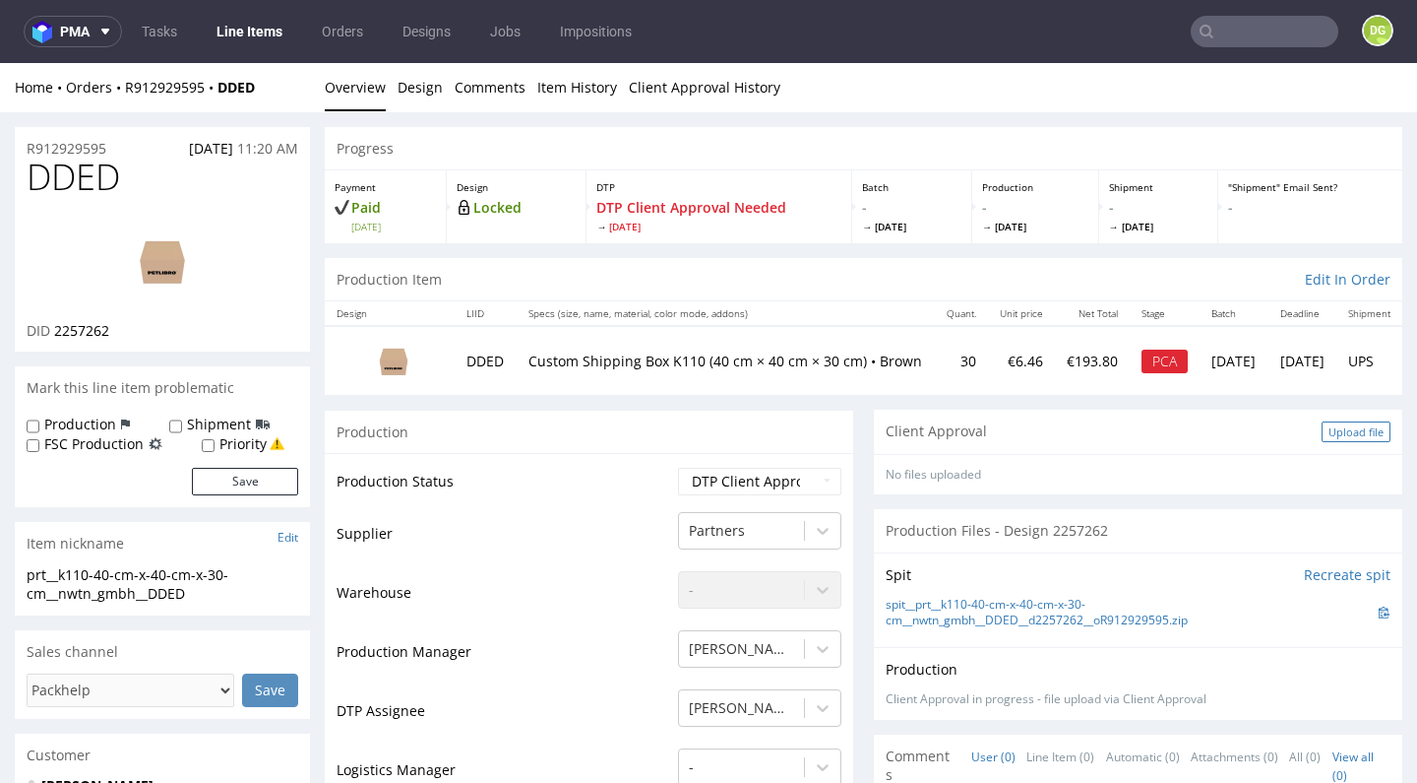
click at [1326, 421] on div "Upload file" at bounding box center [1356, 431] width 69 height 21
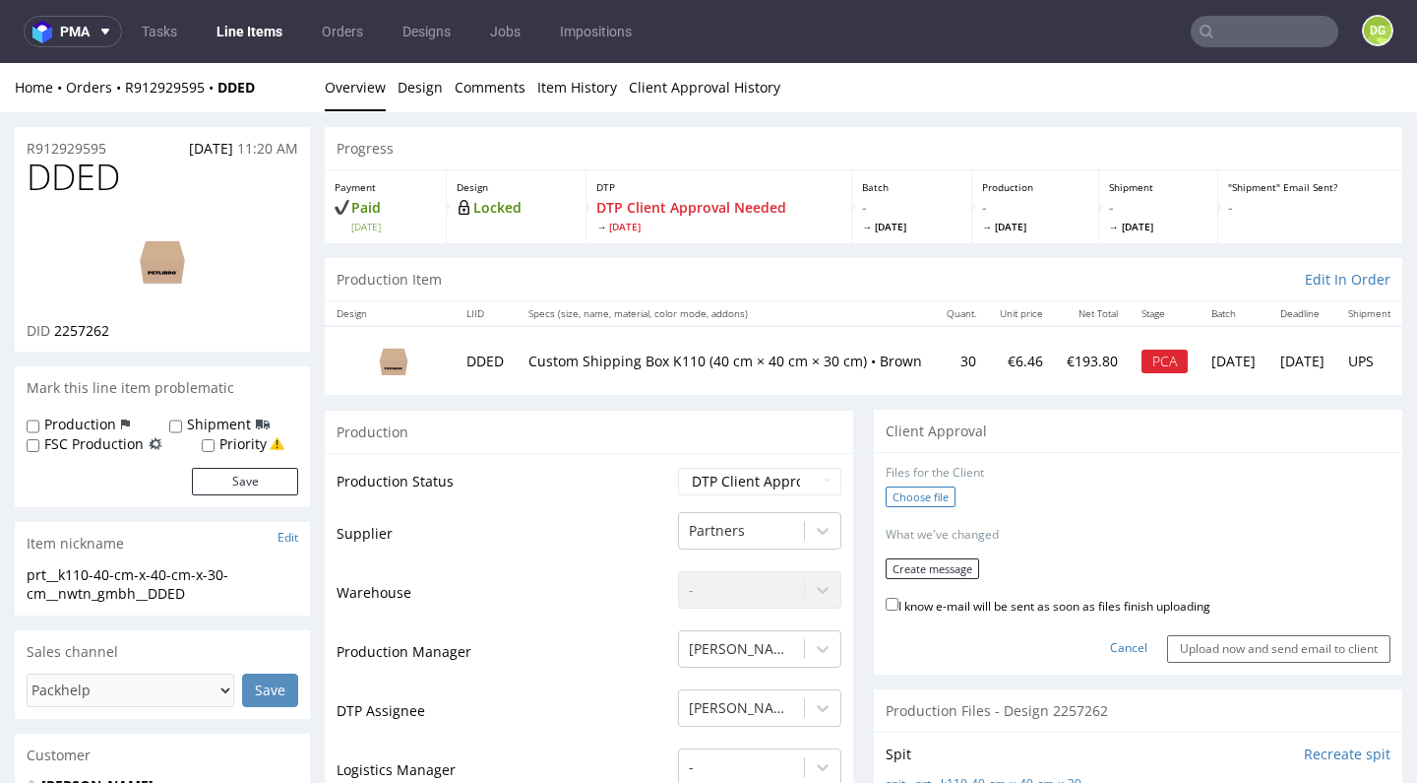
click at [919, 488] on label "Choose file" at bounding box center [921, 496] width 70 height 21
click at [0, 63] on input "Choose file" at bounding box center [0, 63] width 0 height 0
click at [908, 486] on label "Choose file" at bounding box center [921, 496] width 70 height 21
click at [0, 63] on input "Choose file" at bounding box center [0, 63] width 0 height 0
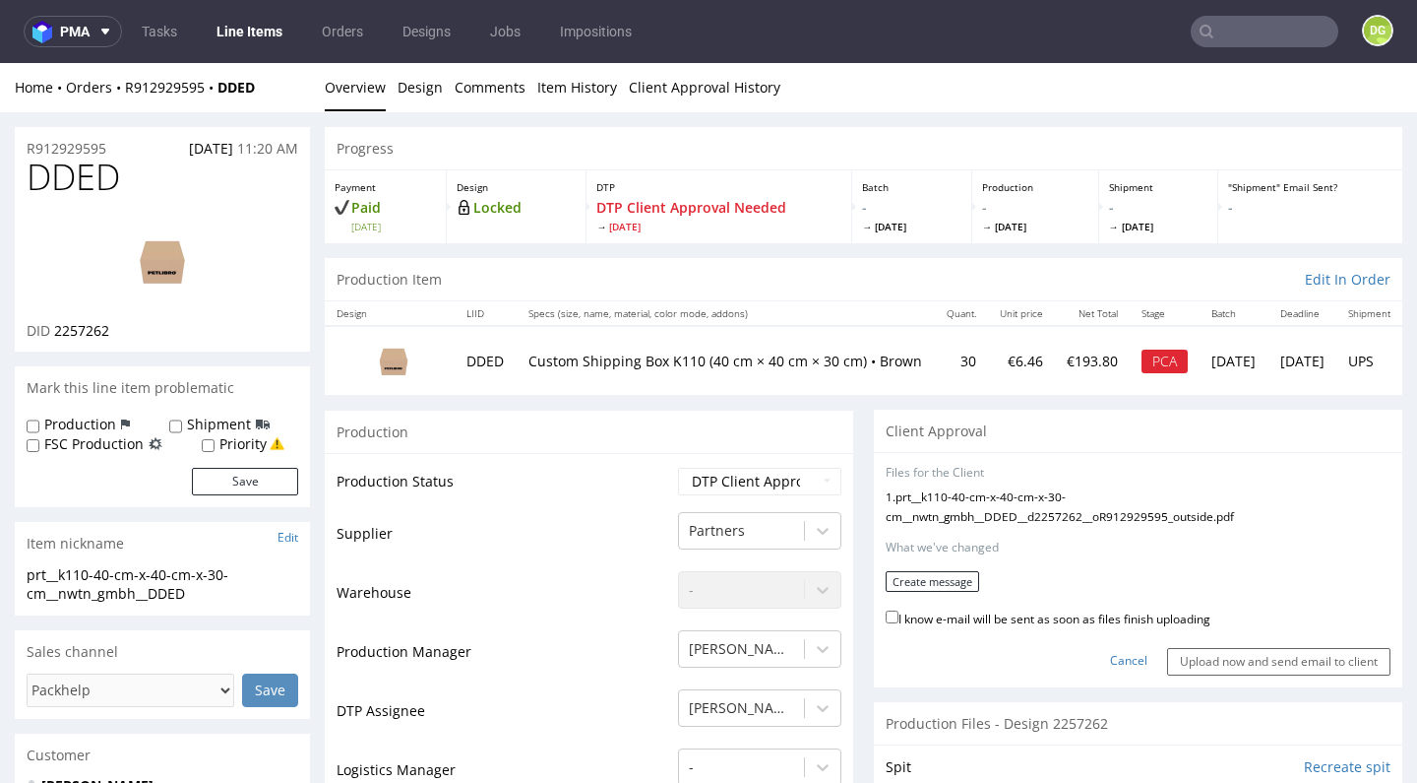
click at [970, 606] on label "I know e-mail will be sent as soon as files finish uploading" at bounding box center [1048, 617] width 325 height 22
click at [899, 610] on input "I know e-mail will be sent as soon as files finish uploading" at bounding box center [892, 616] width 13 height 13
checkbox input "true"
click at [928, 571] on button "Create message" at bounding box center [933, 581] width 94 height 21
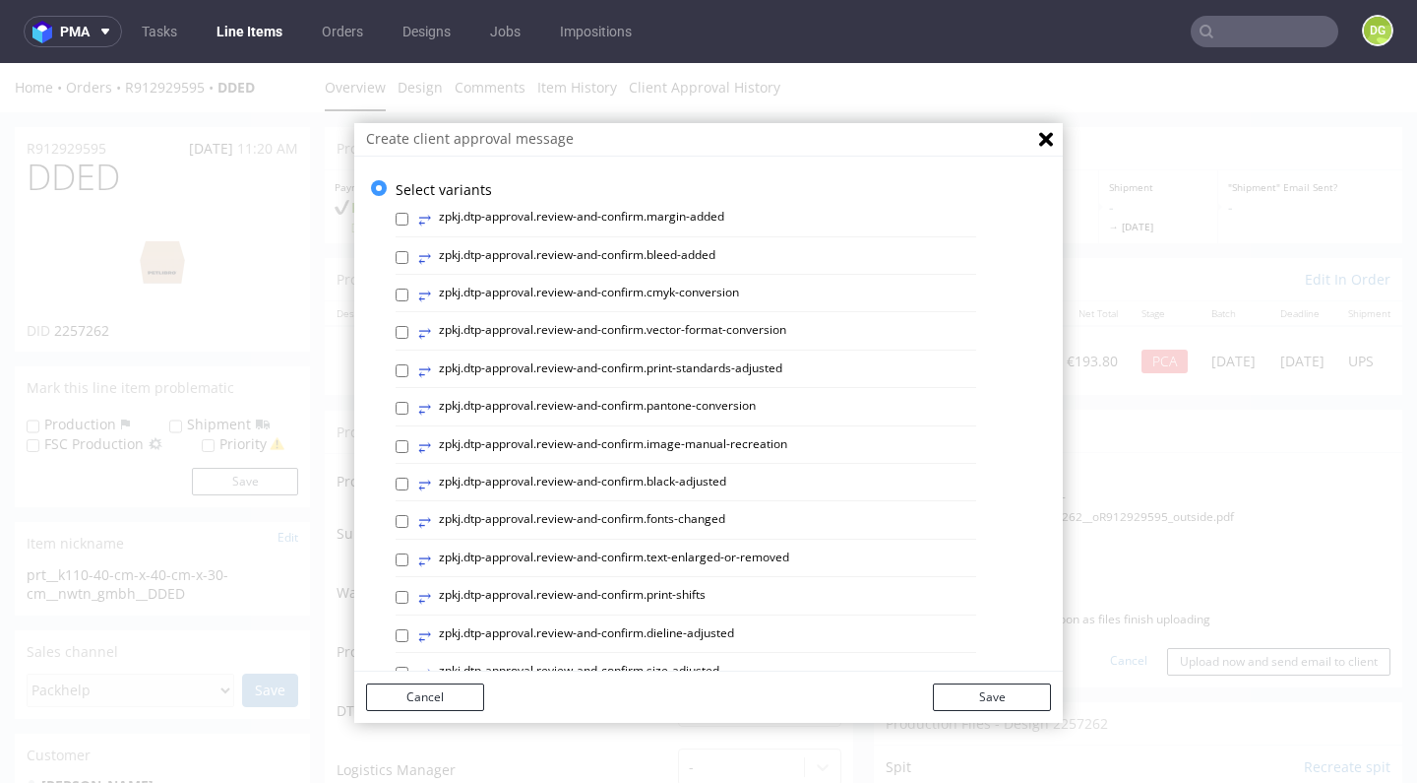
scroll to position [61, 0]
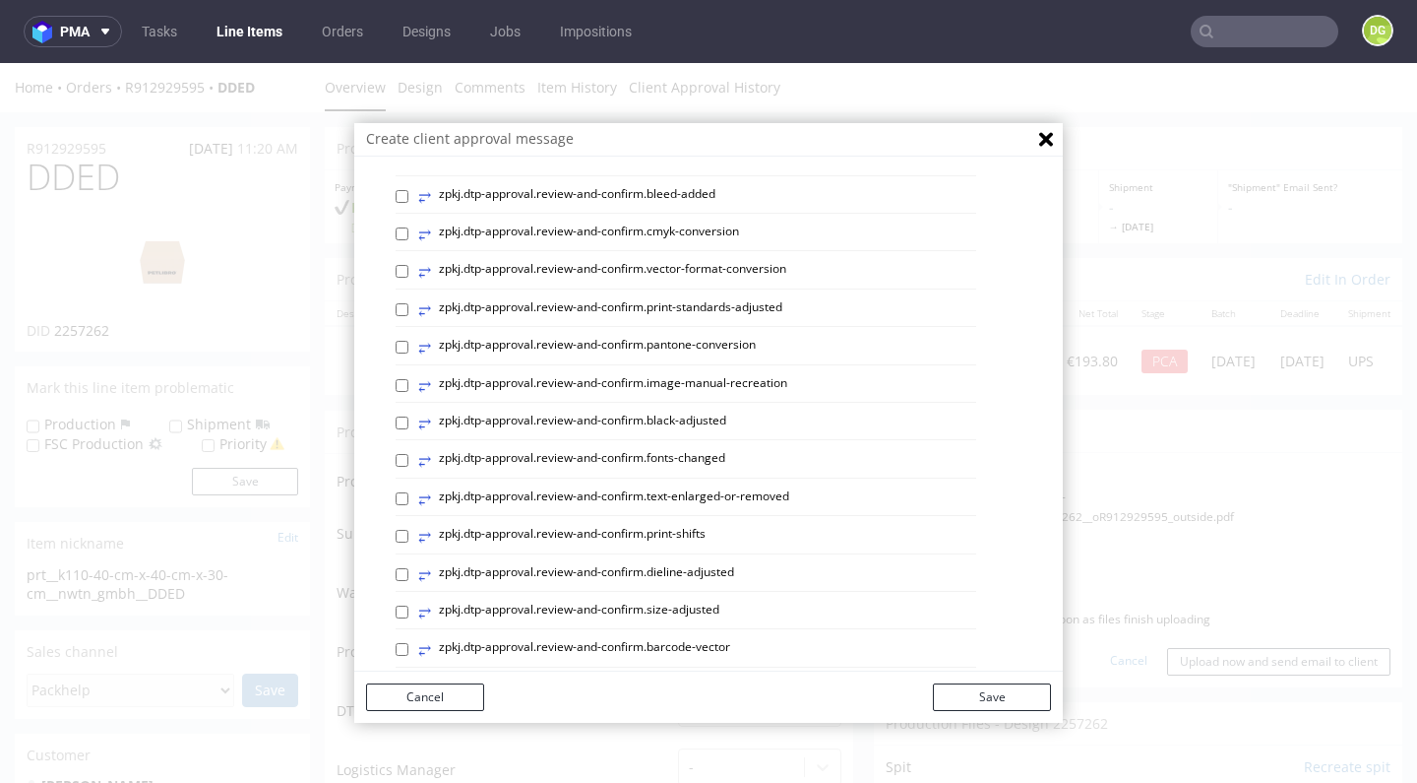
click at [702, 309] on label "⥂ zpkj.dtp-approval.review-and-confirm.print-standards-adjusted" at bounding box center [600, 310] width 364 height 22
click at [409, 309] on input "⥂ zpkj.dtp-approval.review-and-confirm.print-standards-adjusted" at bounding box center [402, 309] width 13 height 13
checkbox input "true"
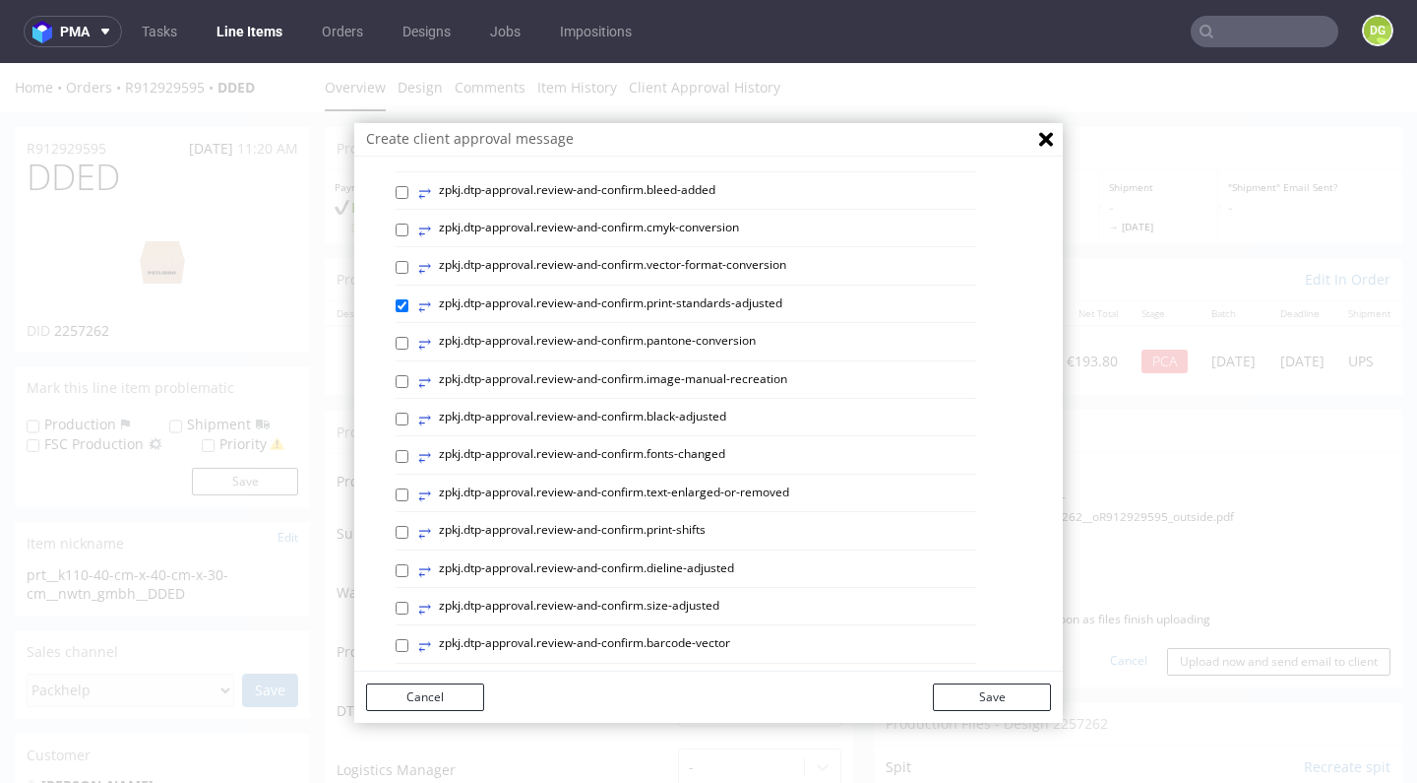
scroll to position [69, 0]
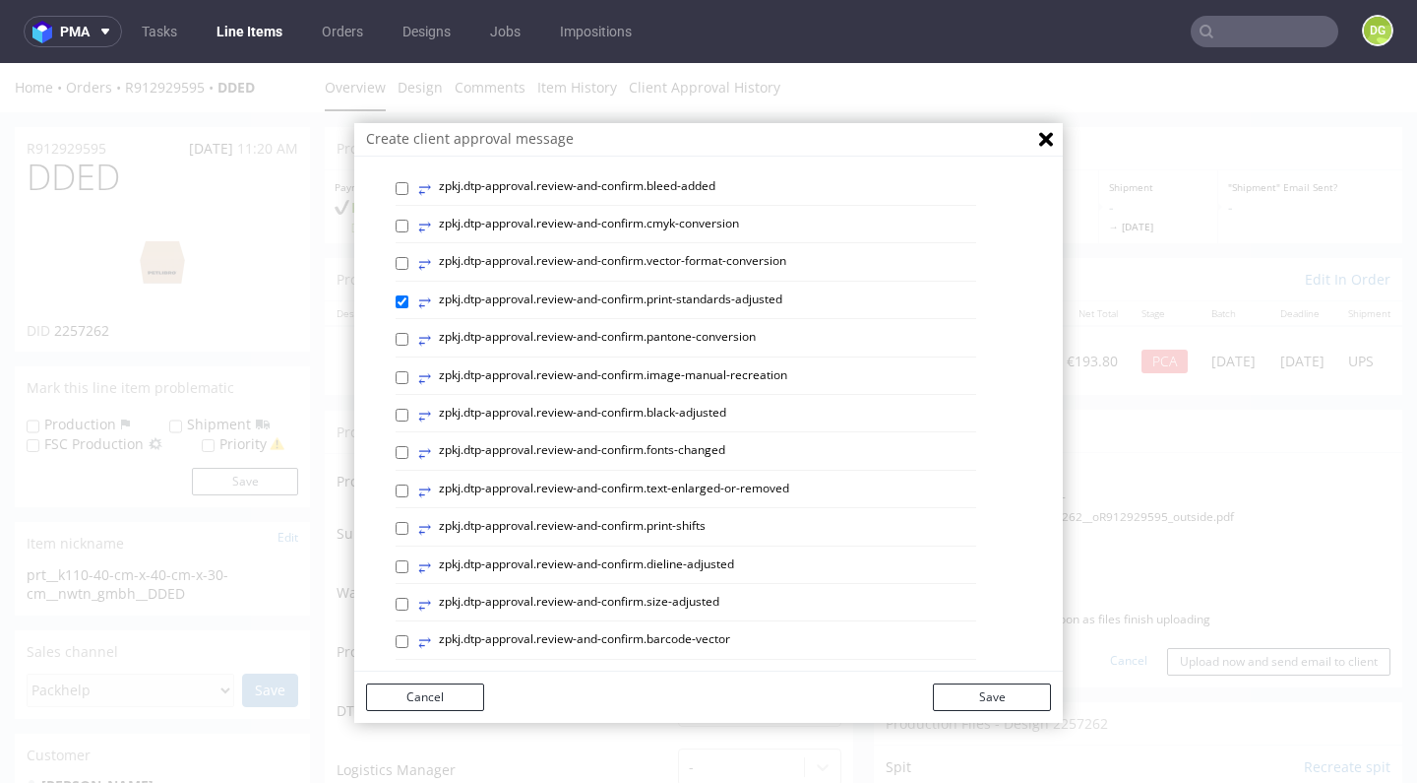
click at [698, 415] on label "⥂ zpkj.dtp-approval.review-and-confirm.black-adjusted" at bounding box center [572, 416] width 308 height 22
click at [409, 415] on input "⥂ zpkj.dtp-approval.review-and-confirm.black-adjusted" at bounding box center [402, 415] width 13 height 13
checkbox input "true"
click at [698, 525] on label "⥂ zpkj.dtp-approval.review-and-confirm.dieline-adjusted" at bounding box center [576, 530] width 316 height 22
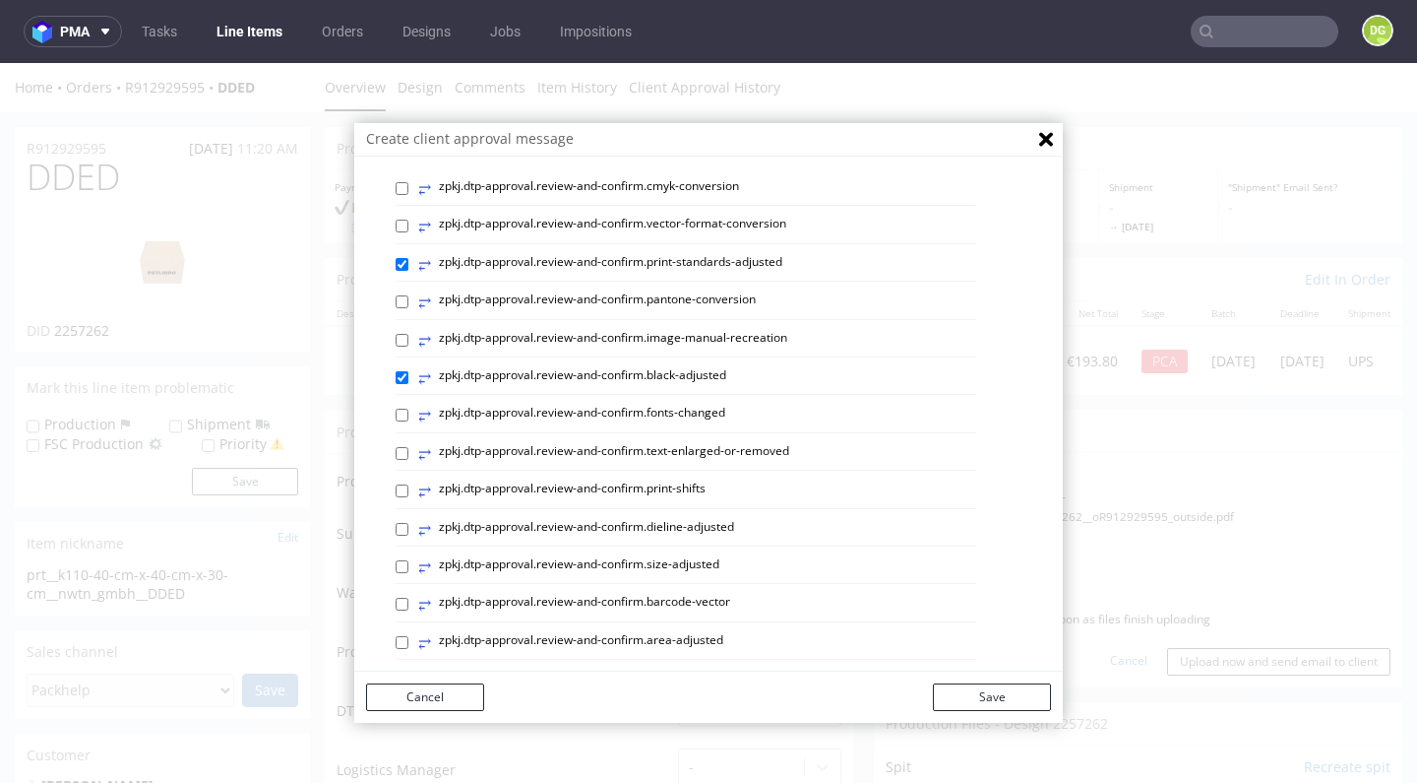
click at [409, 525] on input "⥂ zpkj.dtp-approval.review-and-confirm.dieline-adjusted" at bounding box center [402, 529] width 13 height 13
checkbox input "true"
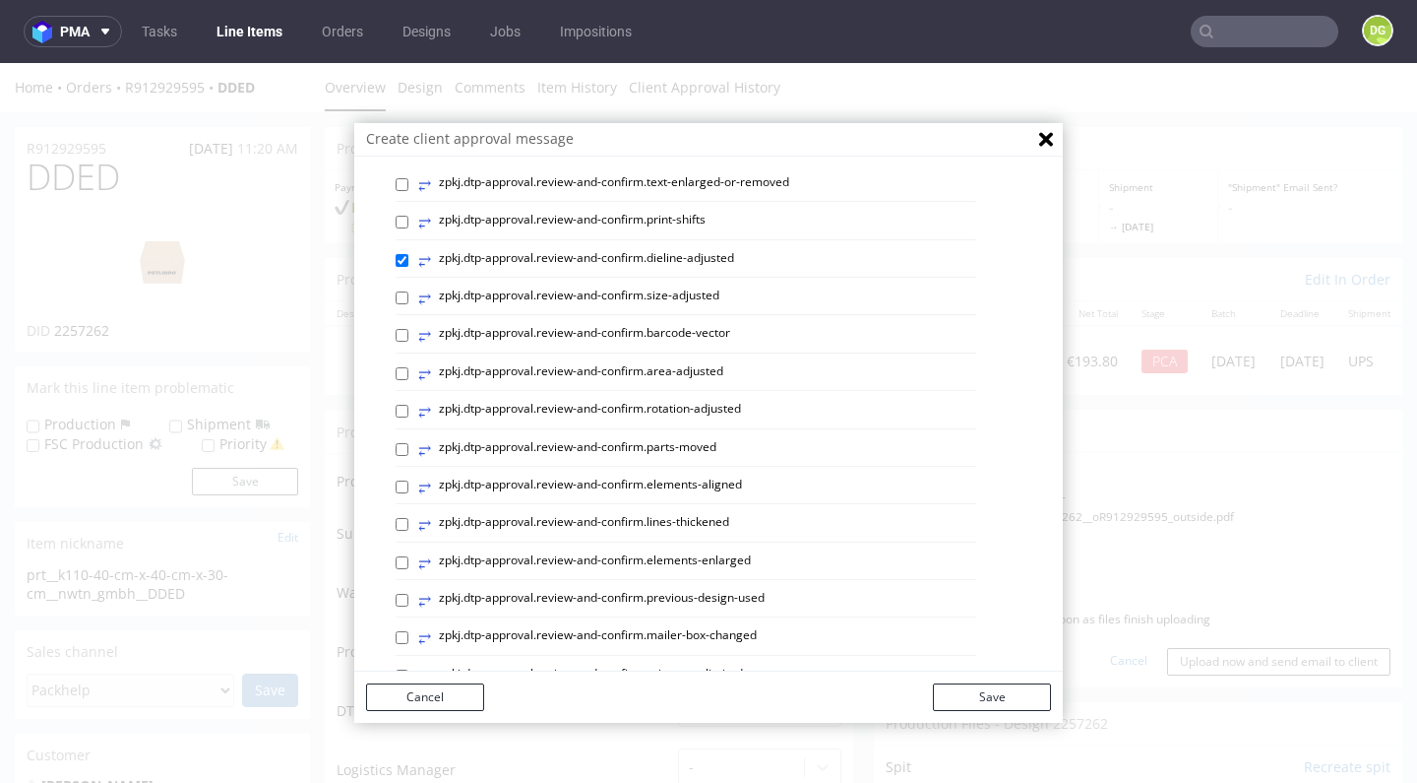
scroll to position [529, 0]
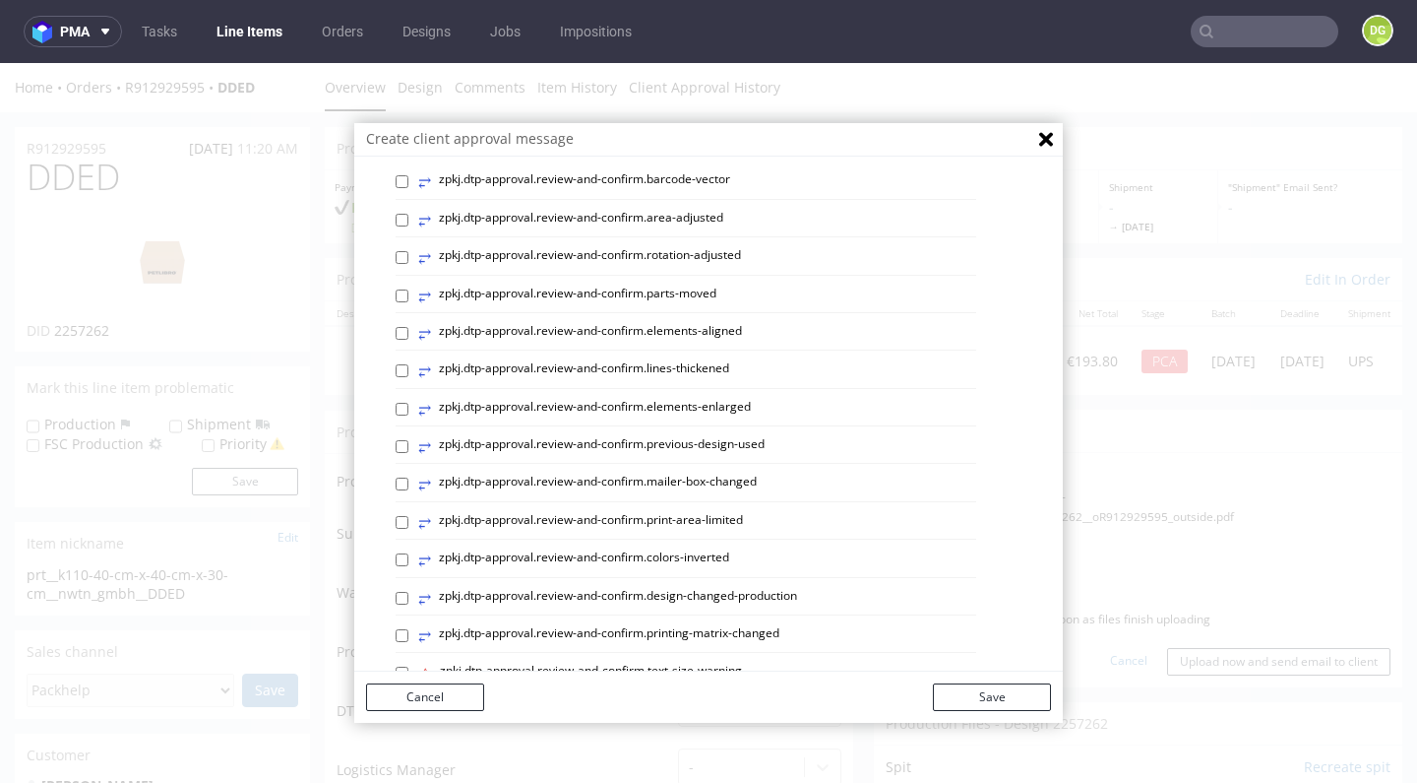
click at [705, 326] on label "⥂ zpkj.dtp-approval.review-and-confirm.elements-aligned" at bounding box center [580, 334] width 324 height 22
click at [409, 327] on input "⥂ zpkj.dtp-approval.review-and-confirm.elements-aligned" at bounding box center [402, 333] width 13 height 13
checkbox input "true"
click at [990, 702] on button "Save" at bounding box center [992, 697] width 118 height 28
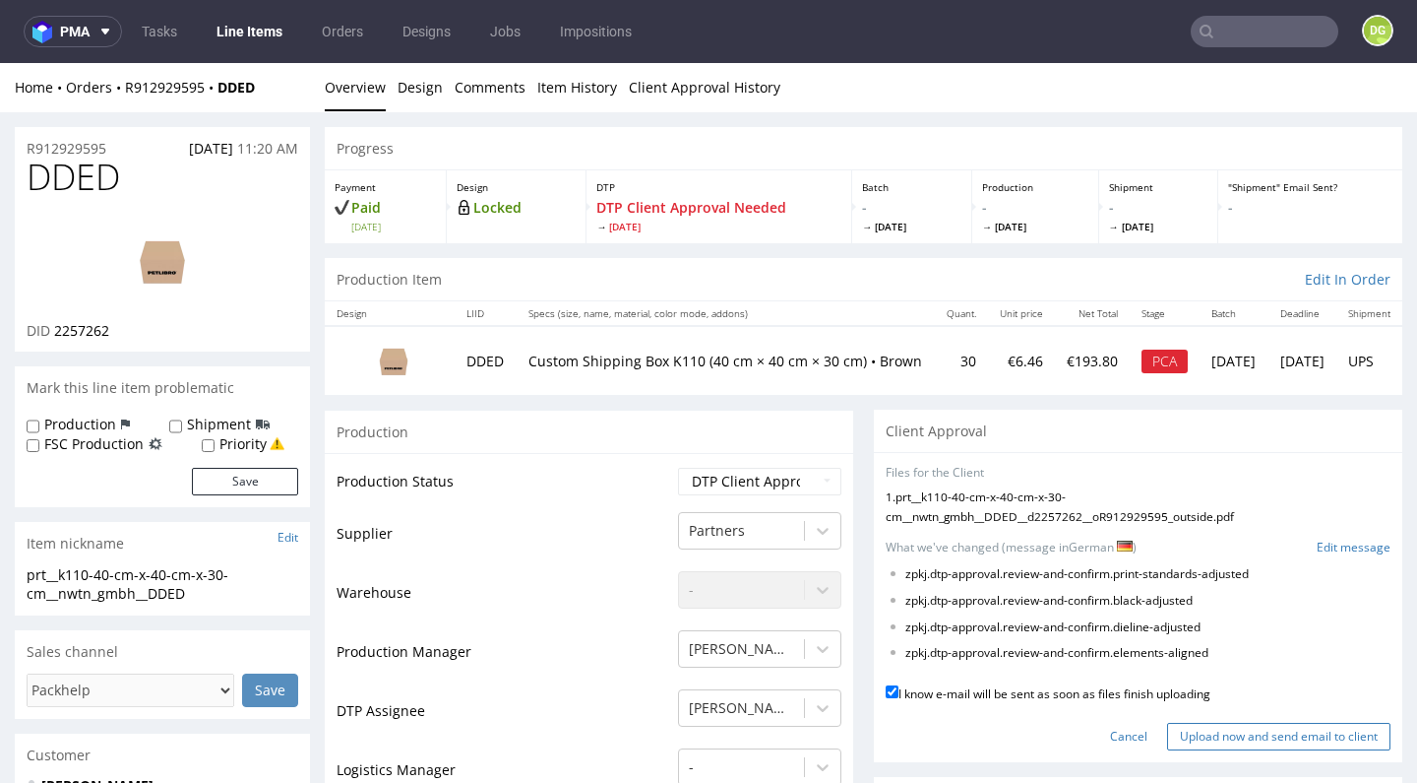
click at [1261, 723] on input "Upload now and send email to client" at bounding box center [1278, 737] width 223 height 28
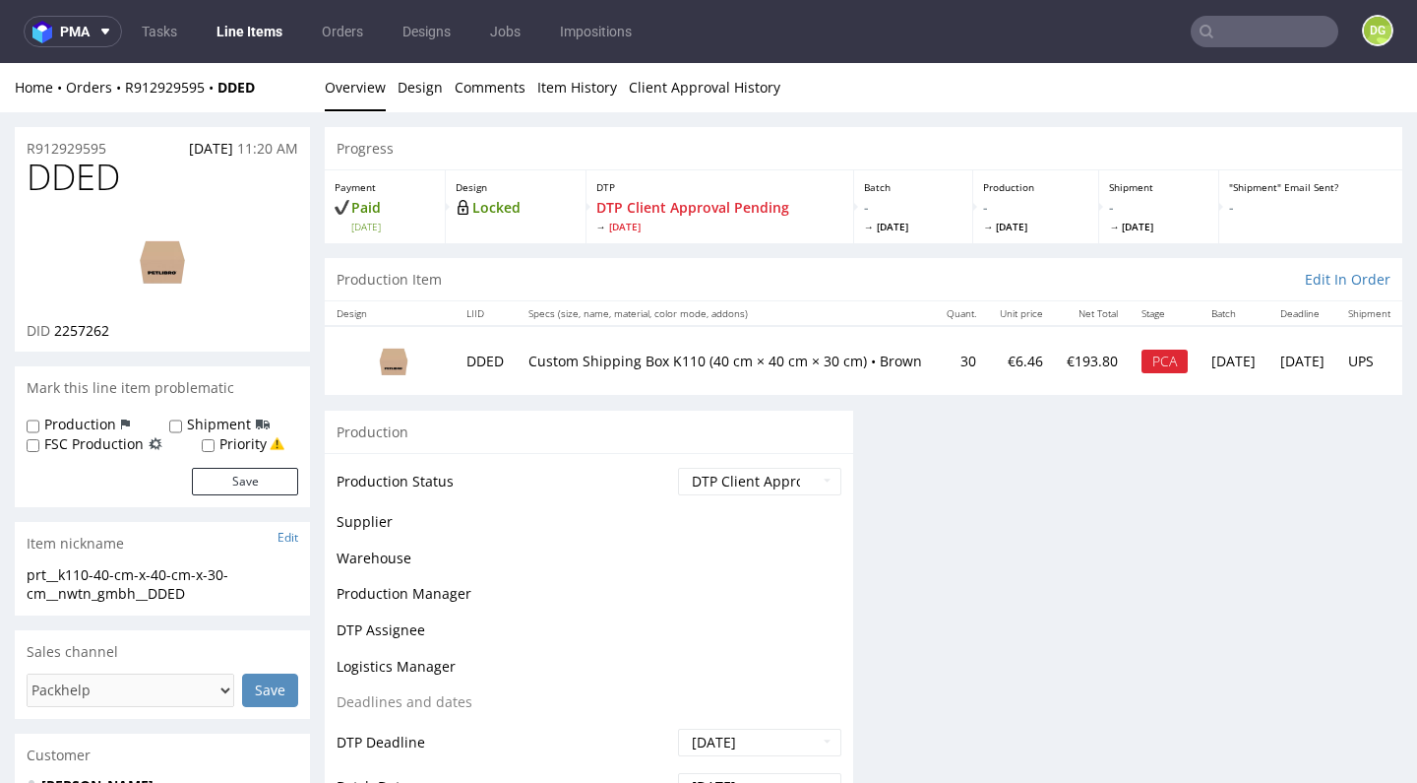
scroll to position [0, 0]
click at [1208, 725] on div "Progress Payment Paid Fri 05 Sep Design Locked DTP DTP Client Approval Pending …" at bounding box center [864, 715] width 1078 height 1176
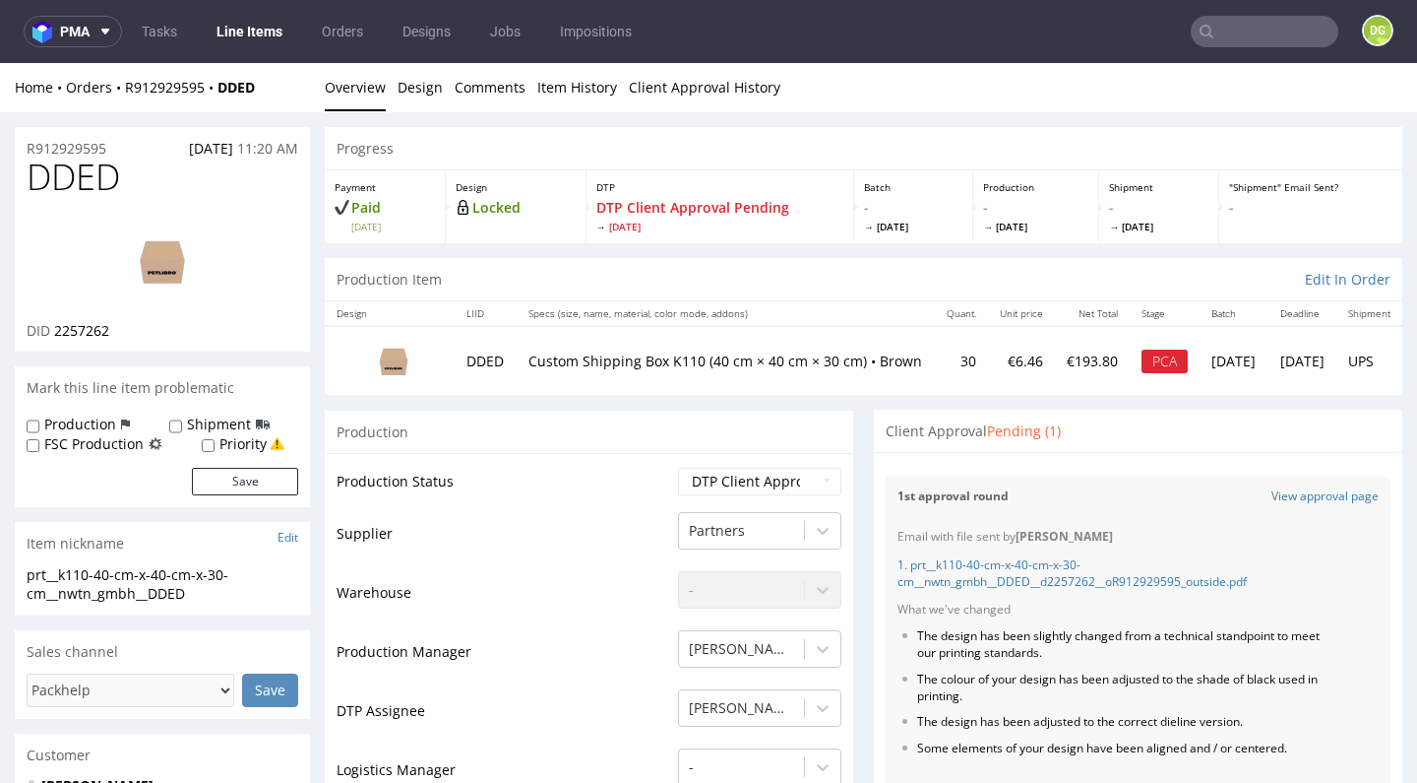
click at [231, 53] on nav "pma Tasks Line Items Orders Designs Jobs Impositions DG" at bounding box center [708, 31] width 1417 height 63
click at [238, 38] on link "Line Items" at bounding box center [250, 31] width 90 height 31
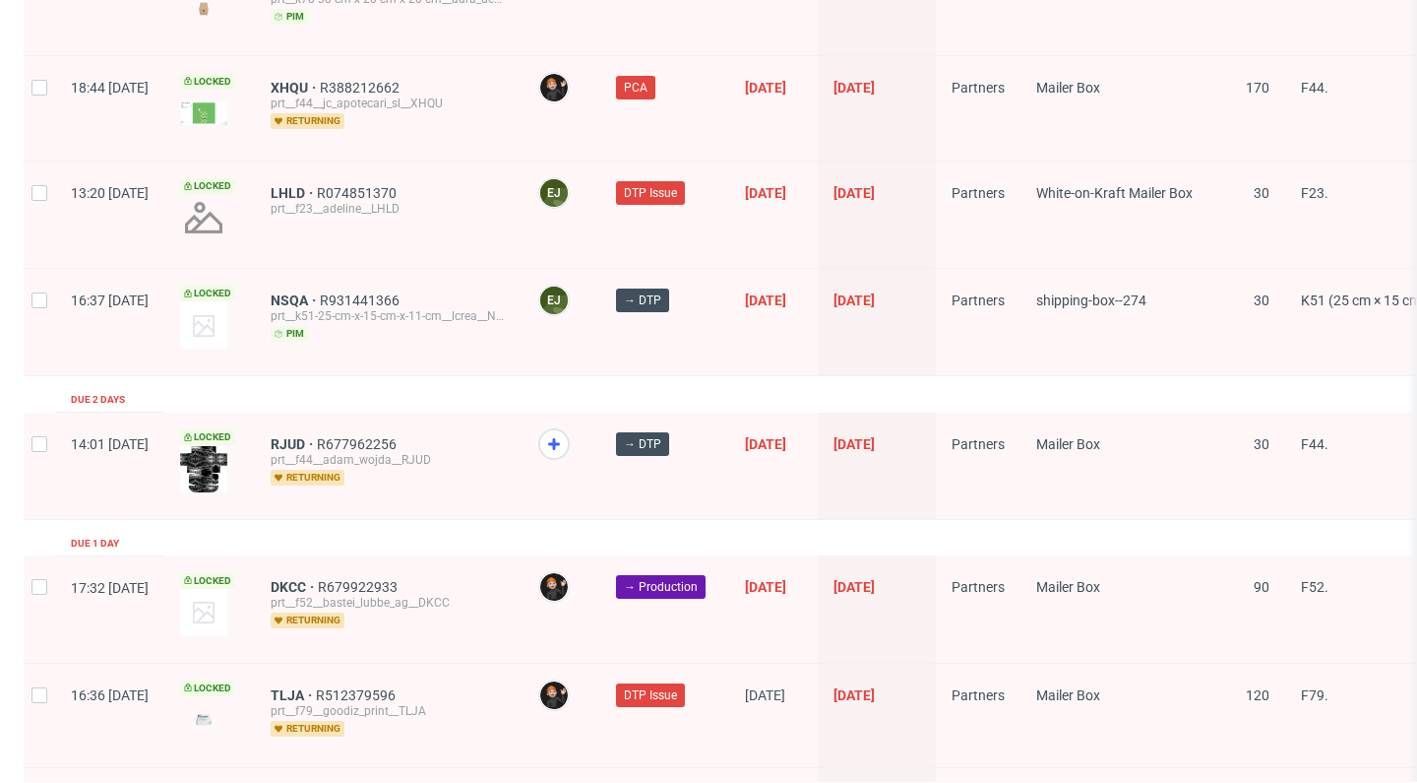
scroll to position [3186, 0]
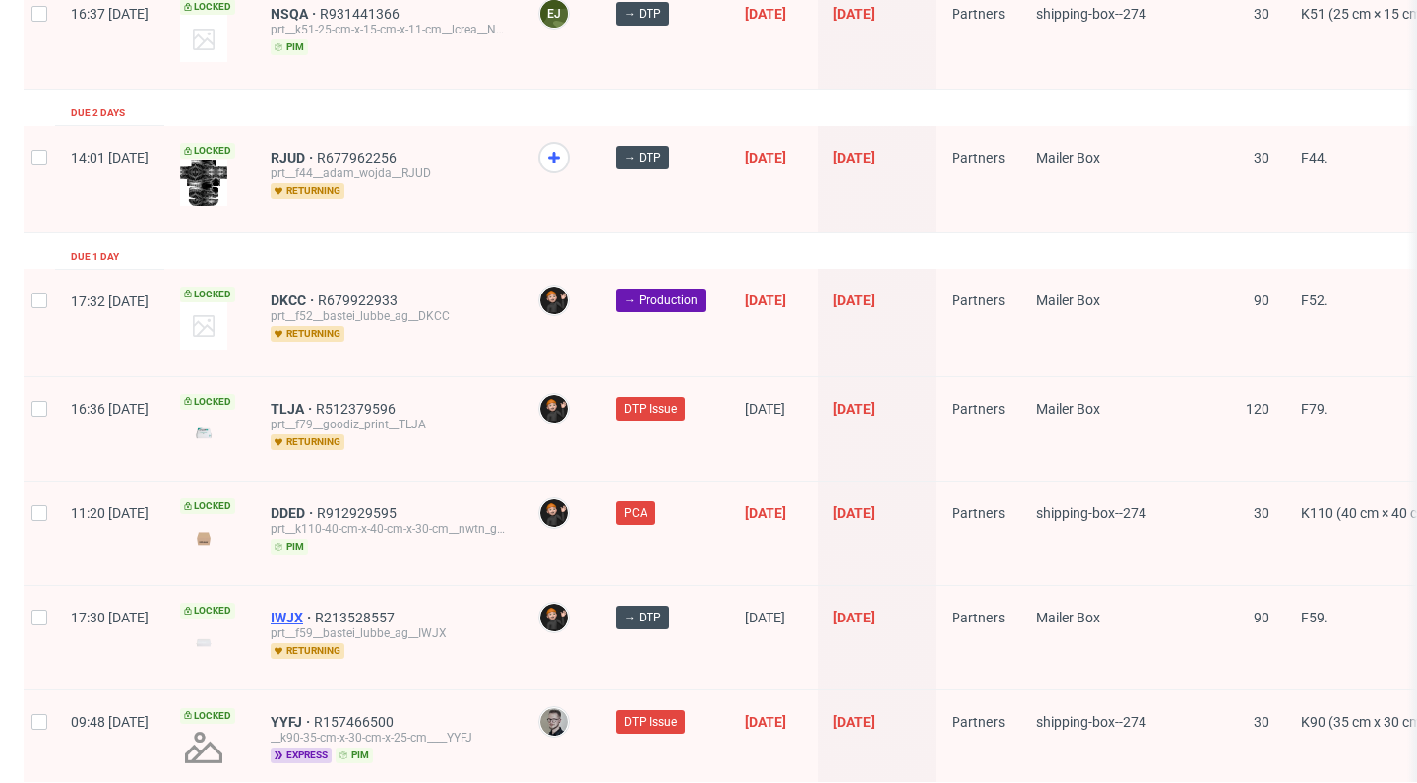
click at [315, 609] on span "IWJX" at bounding box center [293, 617] width 44 height 16
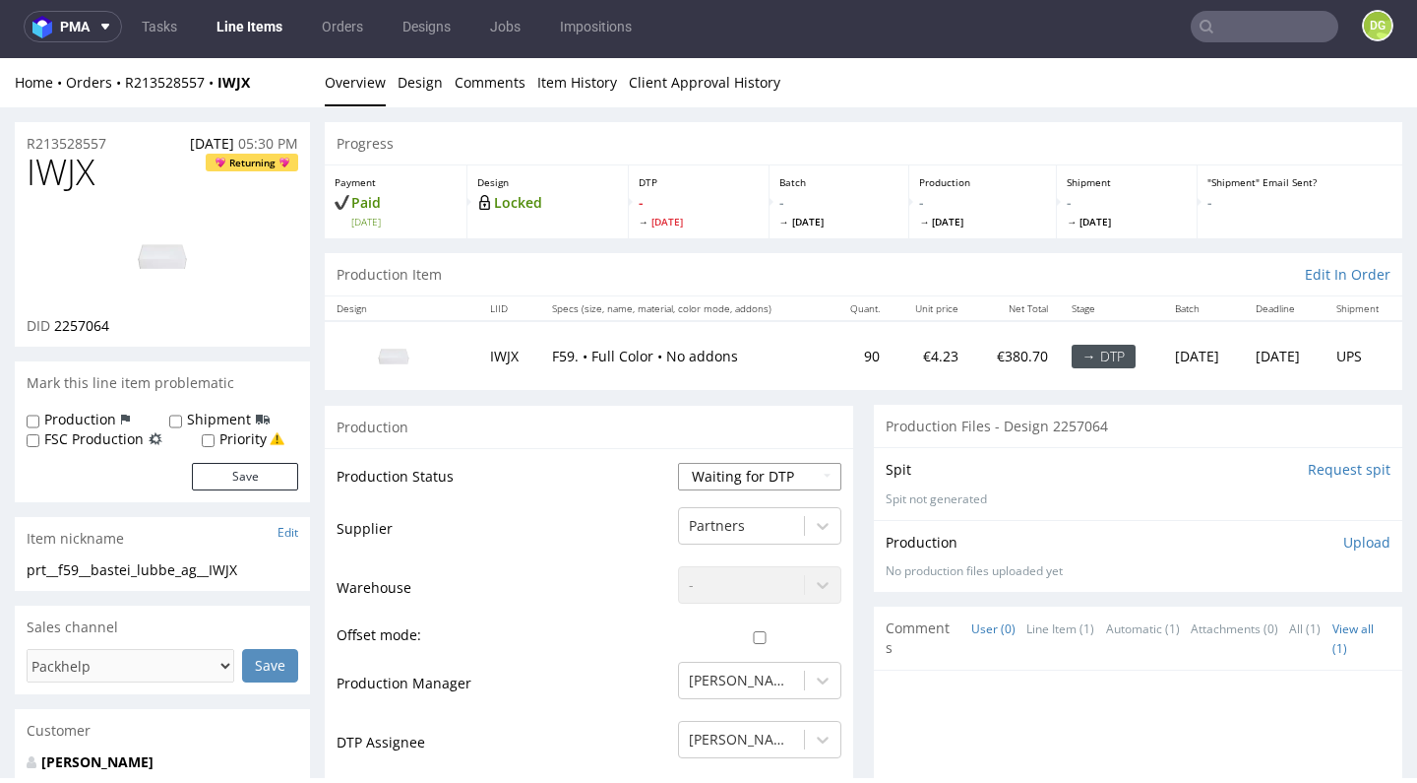
select select "dtp_in_process"
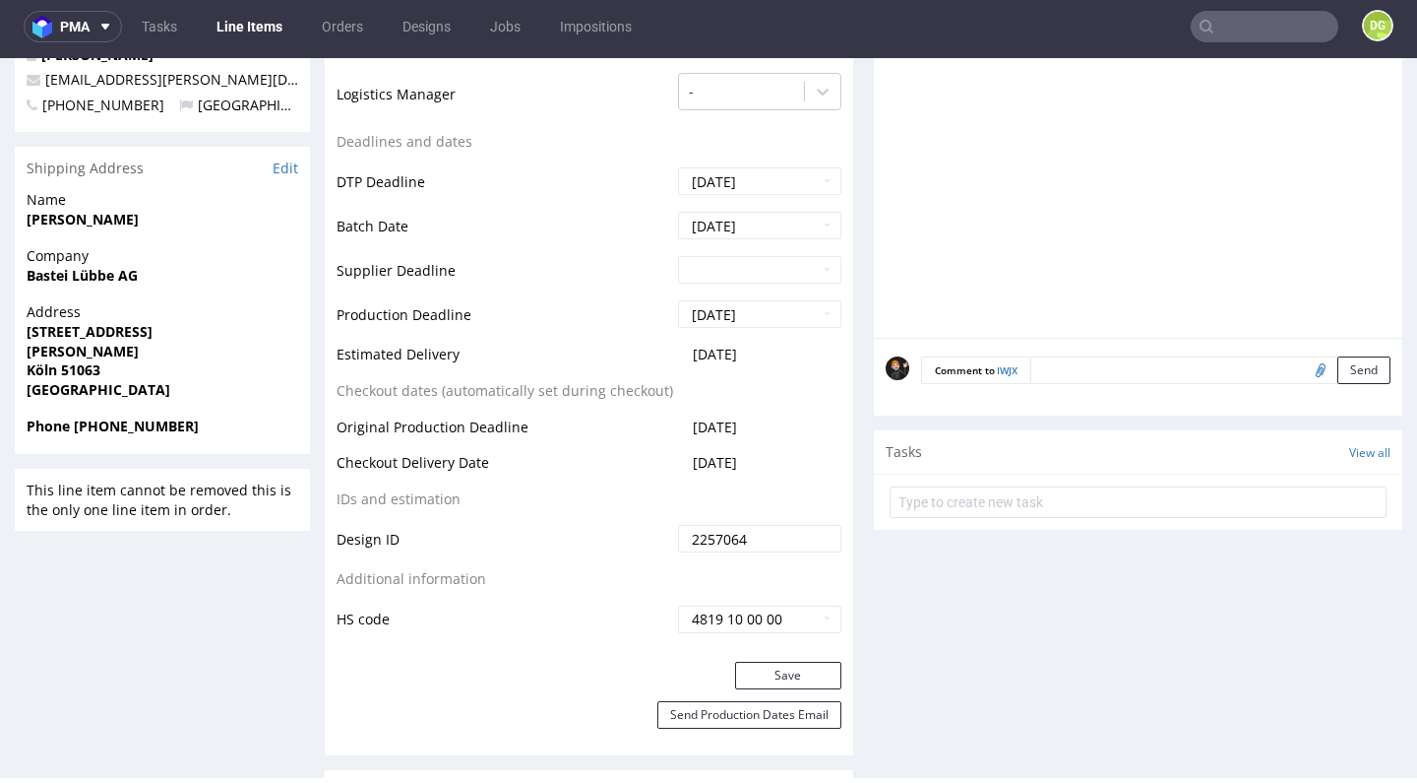
scroll to position [745, 0]
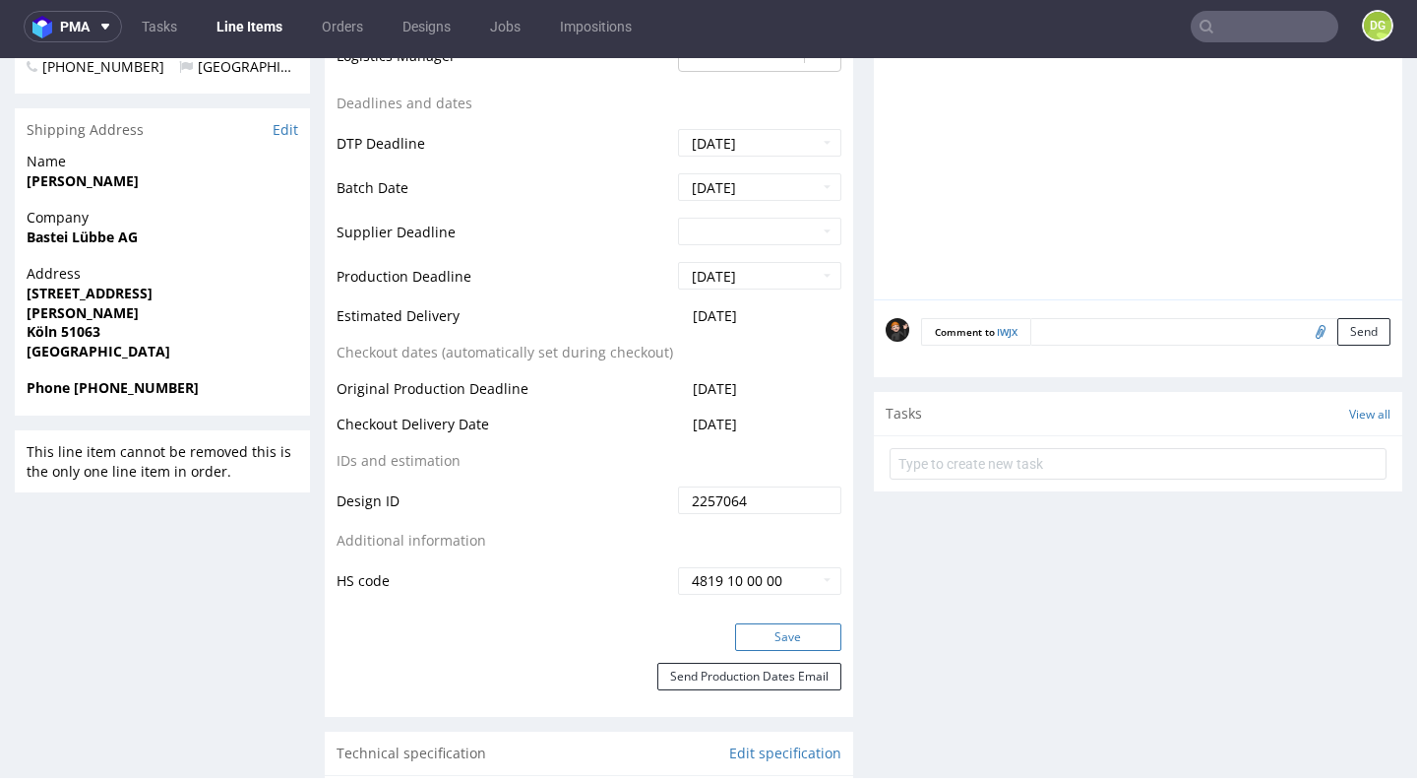
click at [785, 623] on button "Save" at bounding box center [788, 637] width 106 height 28
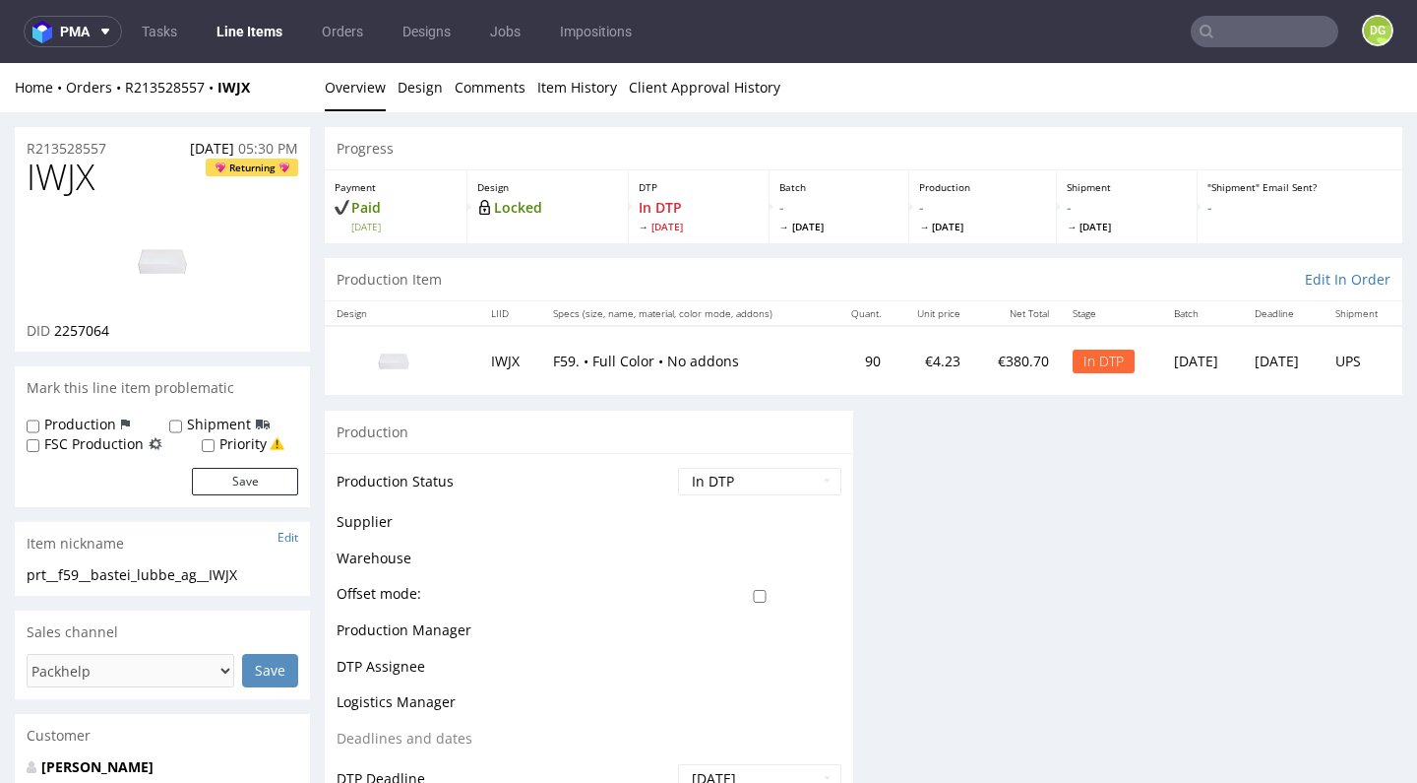
scroll to position [0, 0]
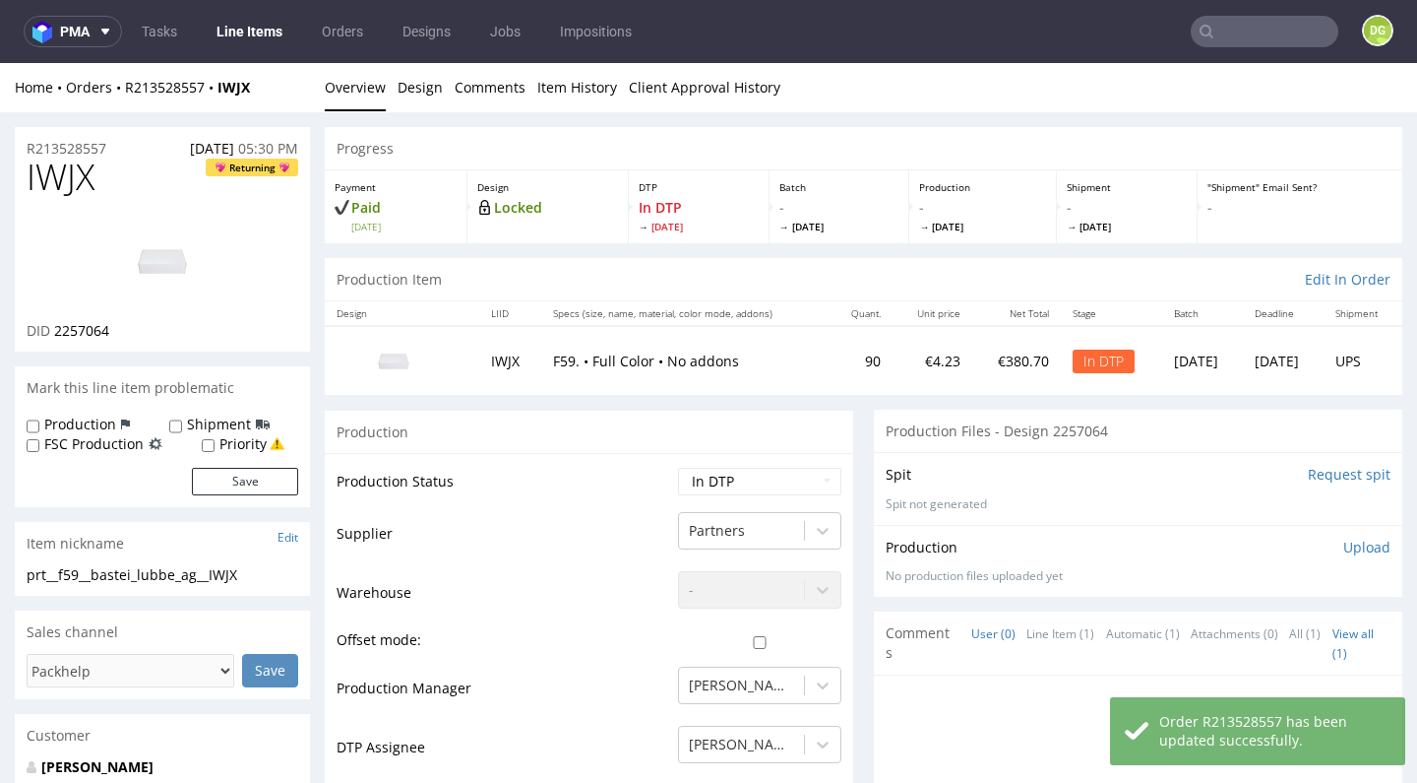
click at [31, 179] on span "IWJX" at bounding box center [61, 176] width 68 height 39
copy span "IWJX"
click at [428, 78] on link "Design" at bounding box center [420, 87] width 45 height 48
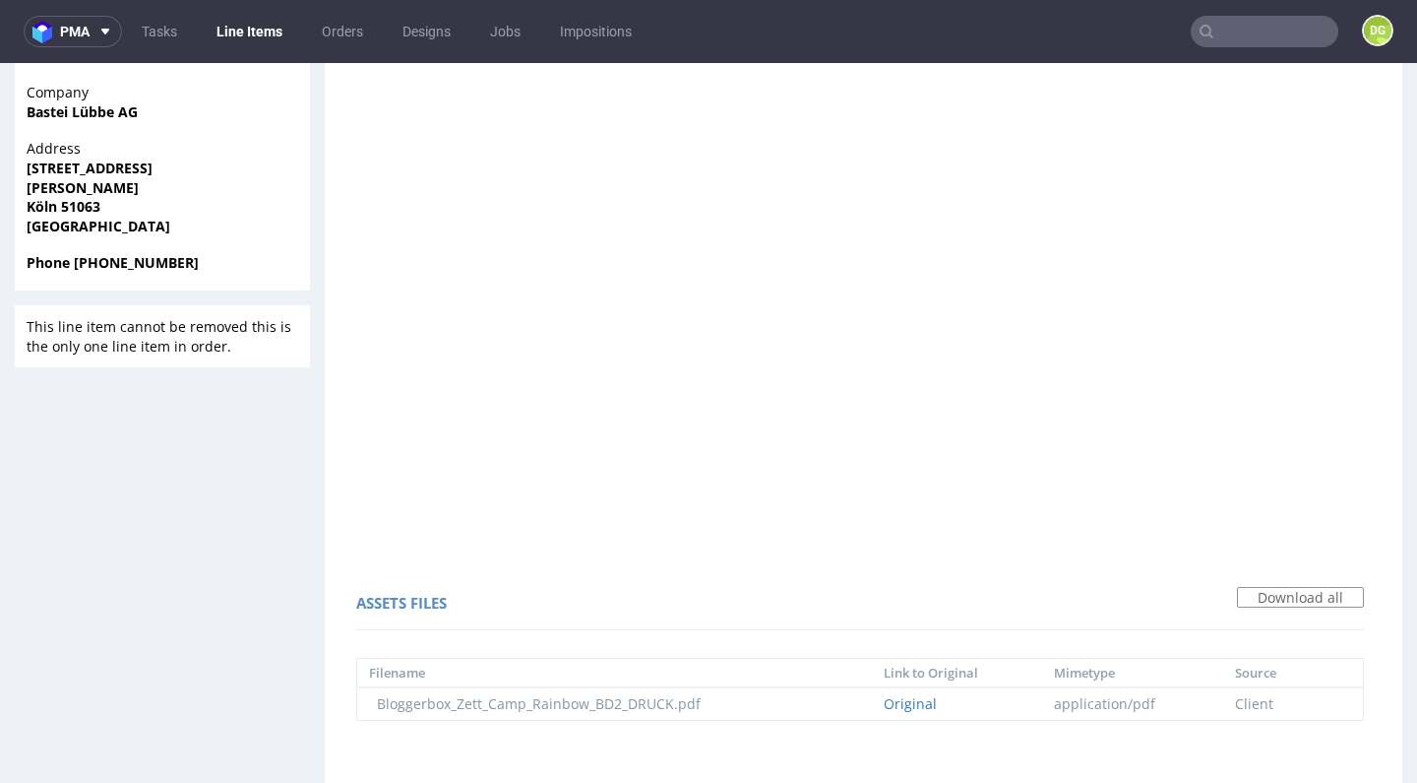
scroll to position [1264, 0]
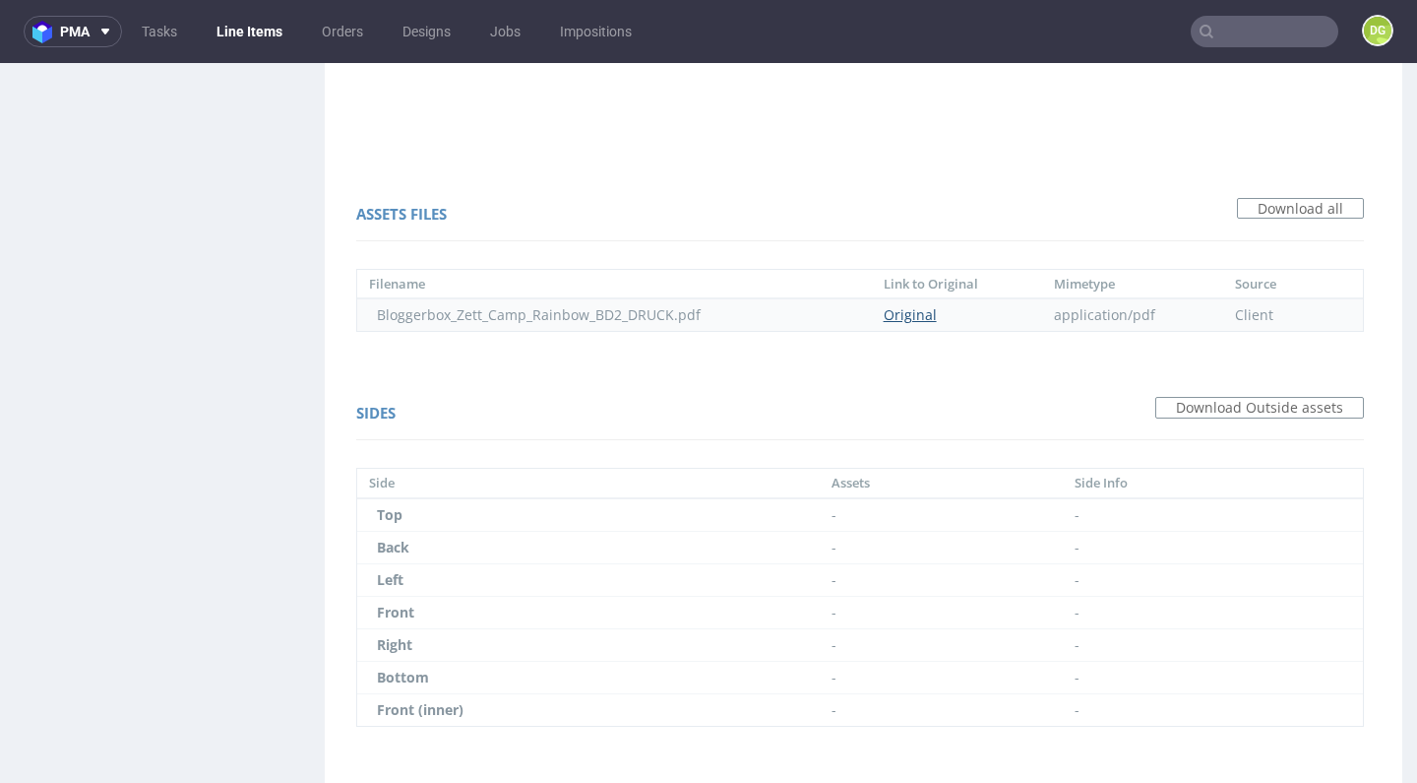
click at [919, 315] on link "Original" at bounding box center [910, 314] width 53 height 19
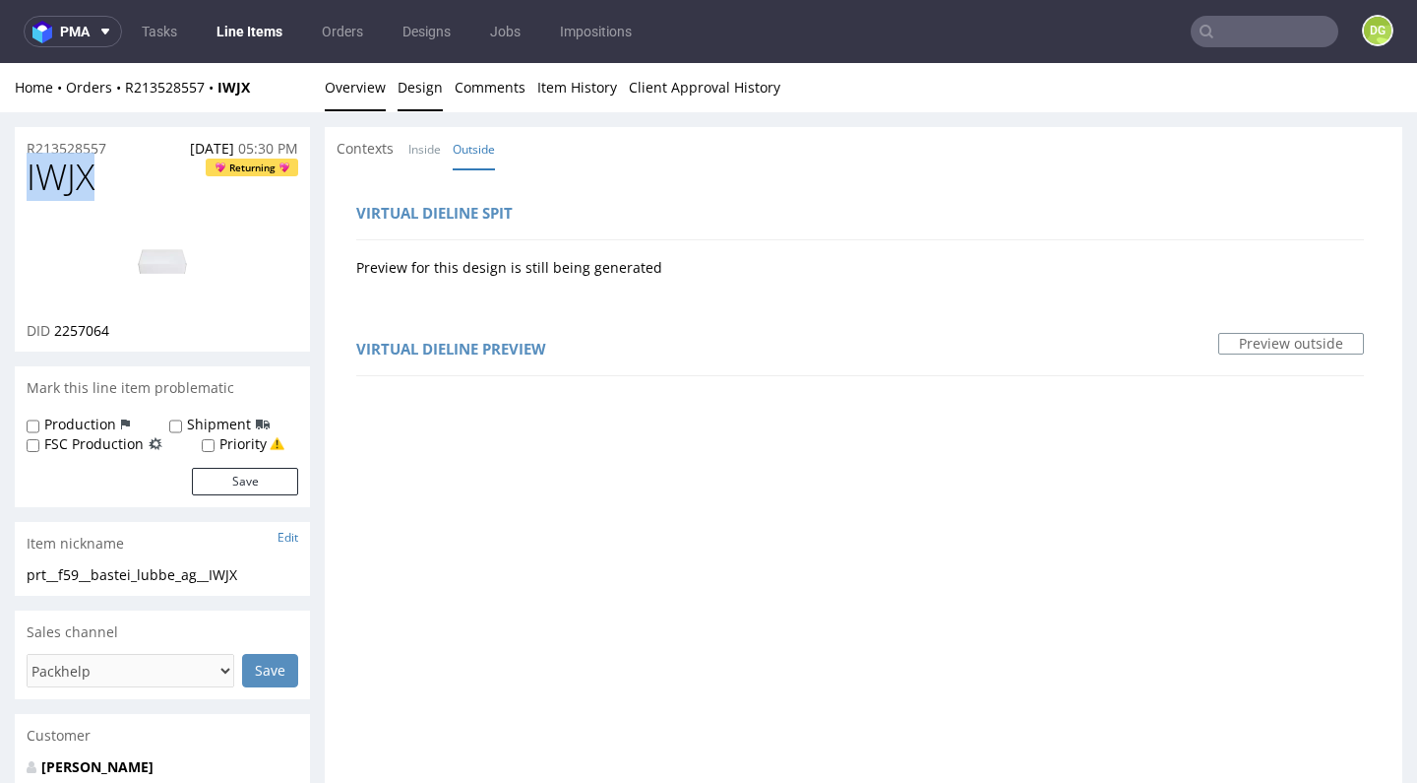
click at [346, 96] on link "Overview" at bounding box center [355, 87] width 61 height 48
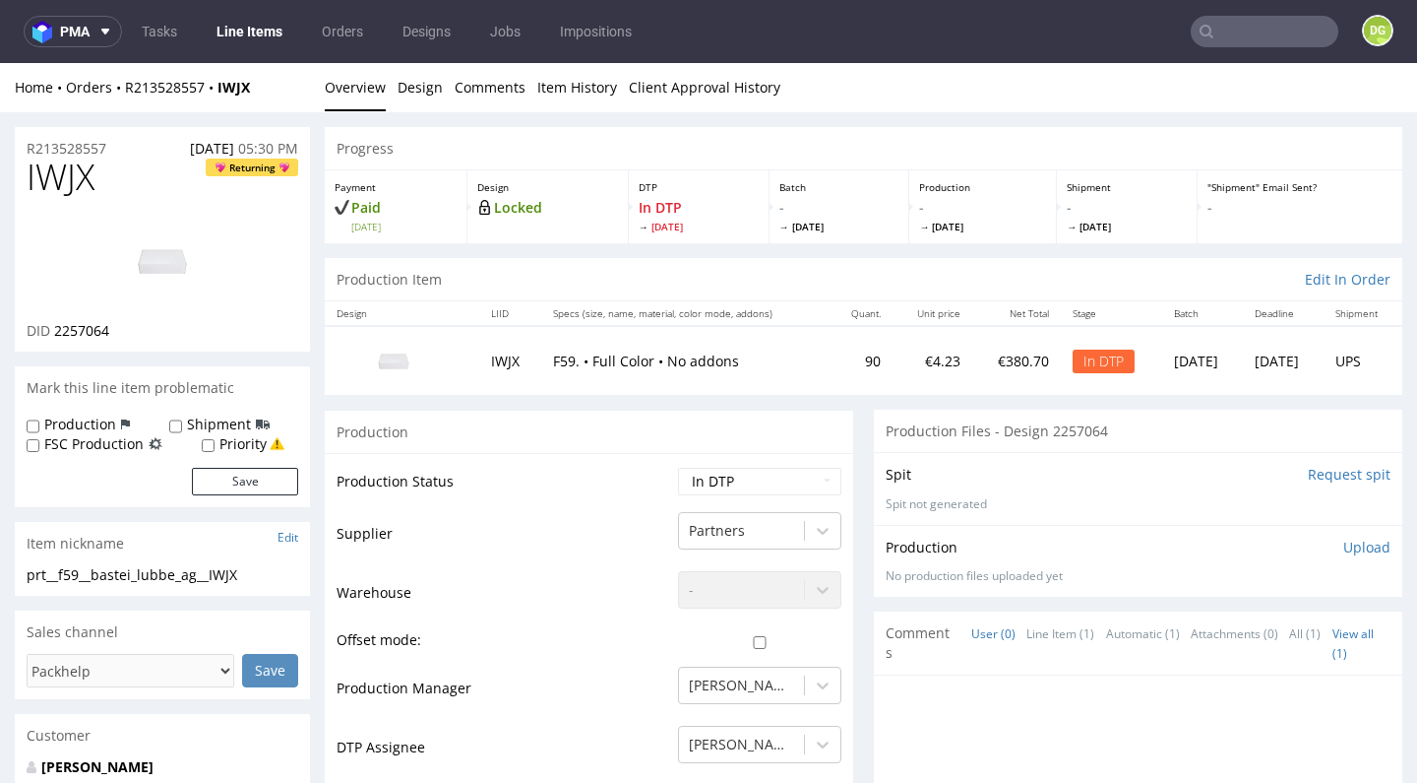
click at [1344, 547] on p "Upload" at bounding box center [1367, 547] width 47 height 20
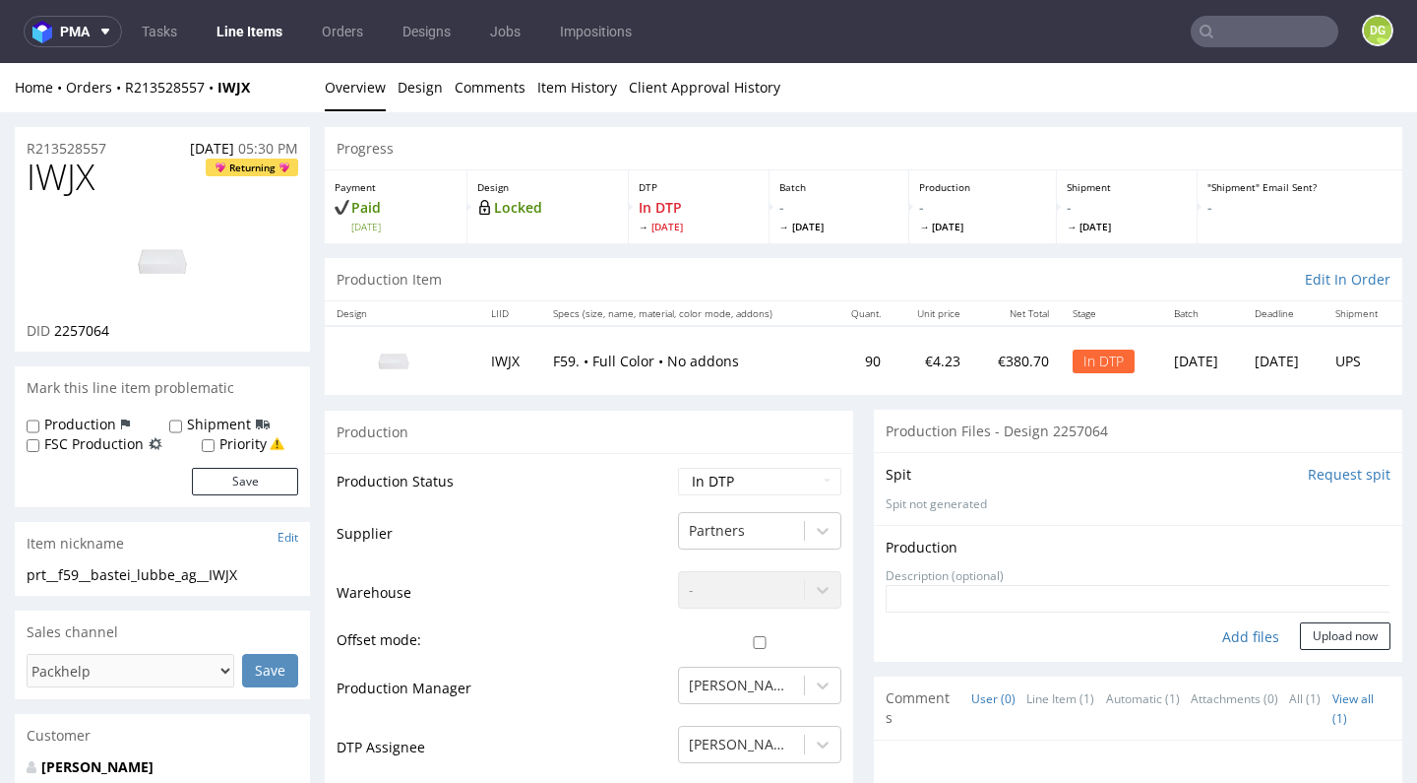
click at [1230, 632] on div "Add files" at bounding box center [1251, 637] width 98 height 30
type input "C:\fakepath\prt__f59__bastei_lubbe_ag__IWJX__d2257064__oR213528557__v7__outside…"
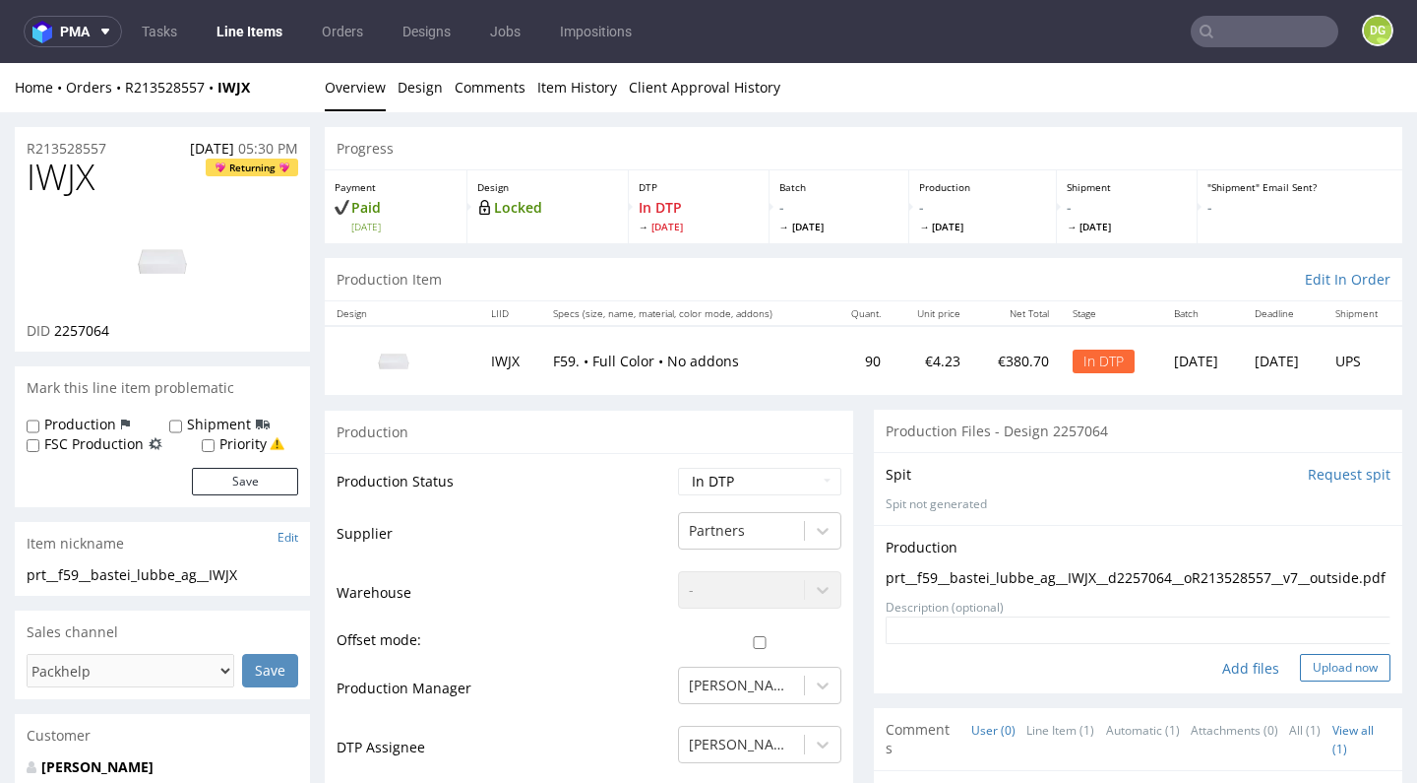
click at [1314, 677] on button "Upload now" at bounding box center [1345, 668] width 91 height 28
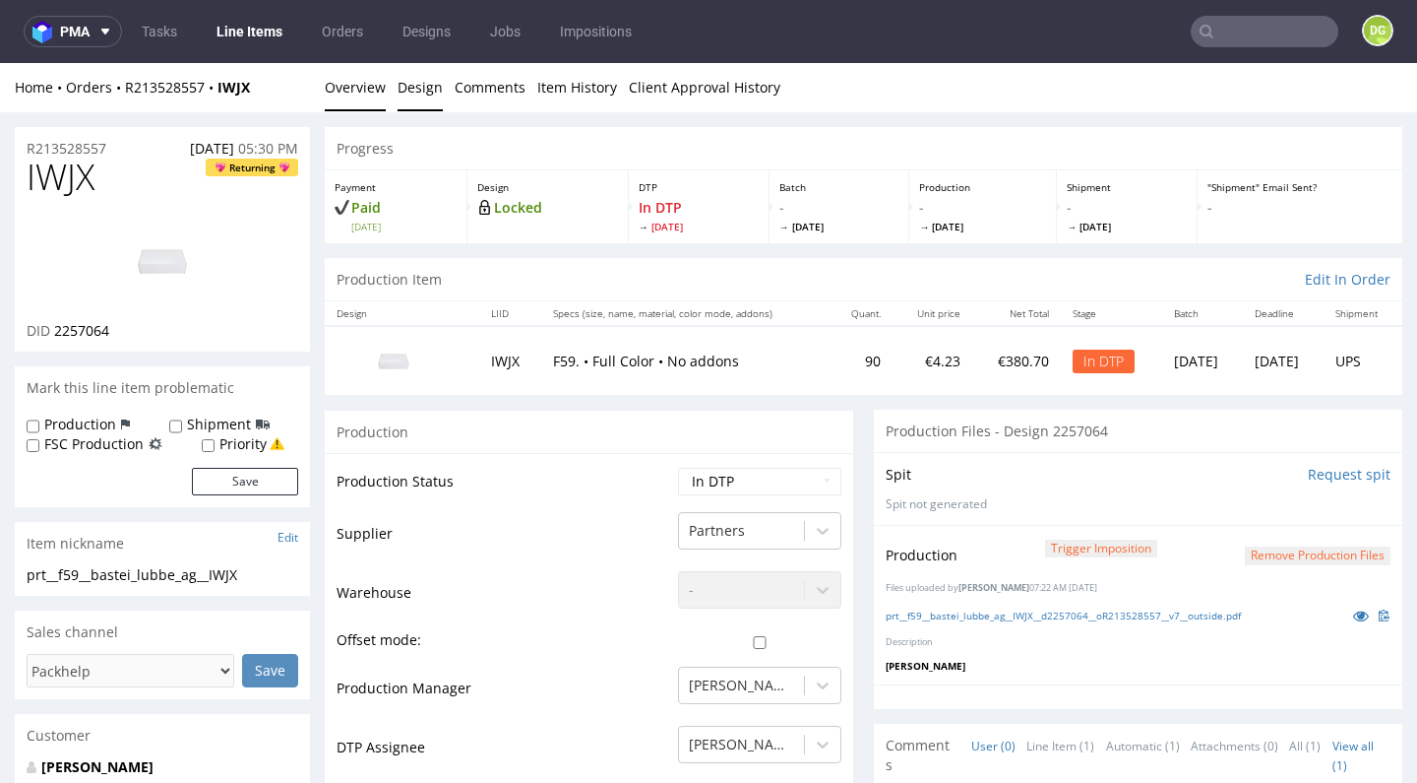
click at [433, 90] on link "Design" at bounding box center [420, 87] width 45 height 48
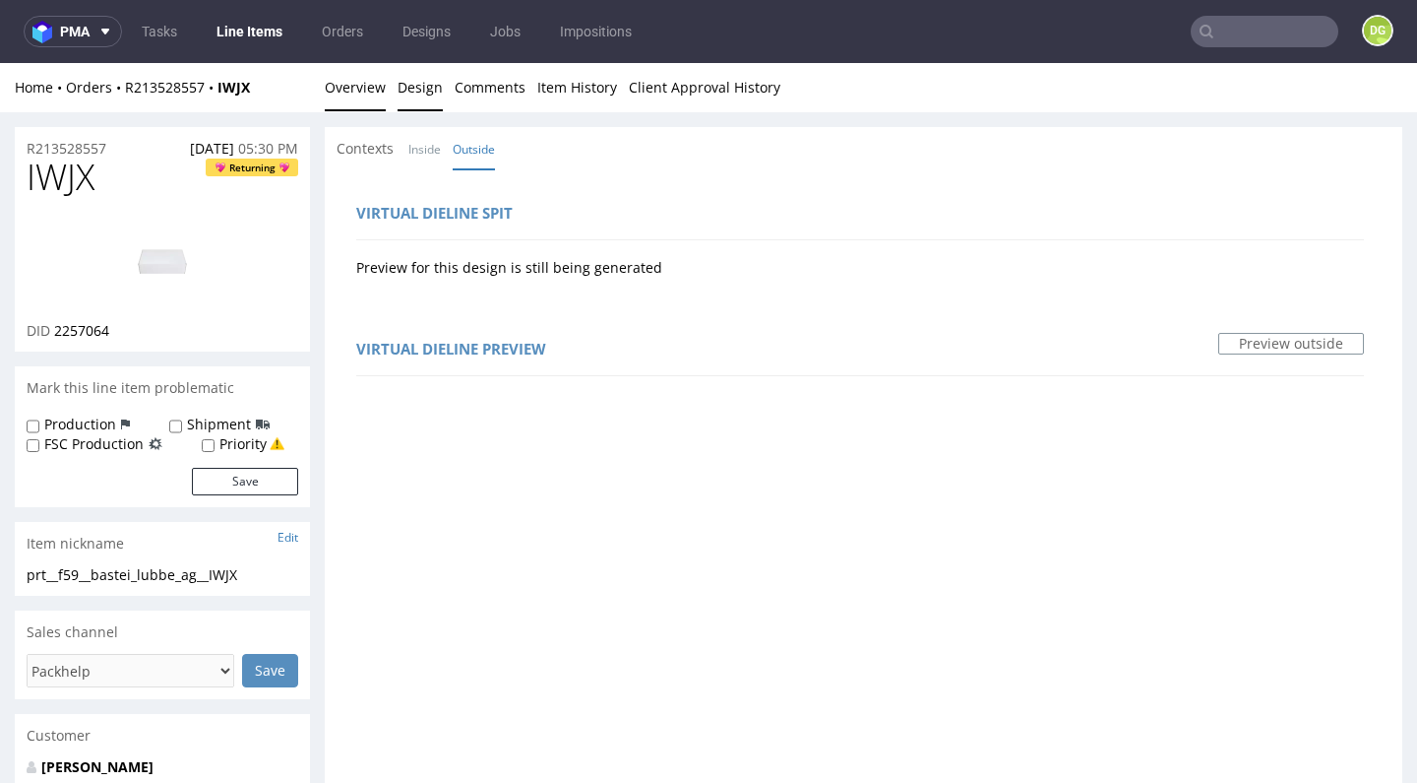
click at [365, 91] on link "Overview" at bounding box center [355, 87] width 61 height 48
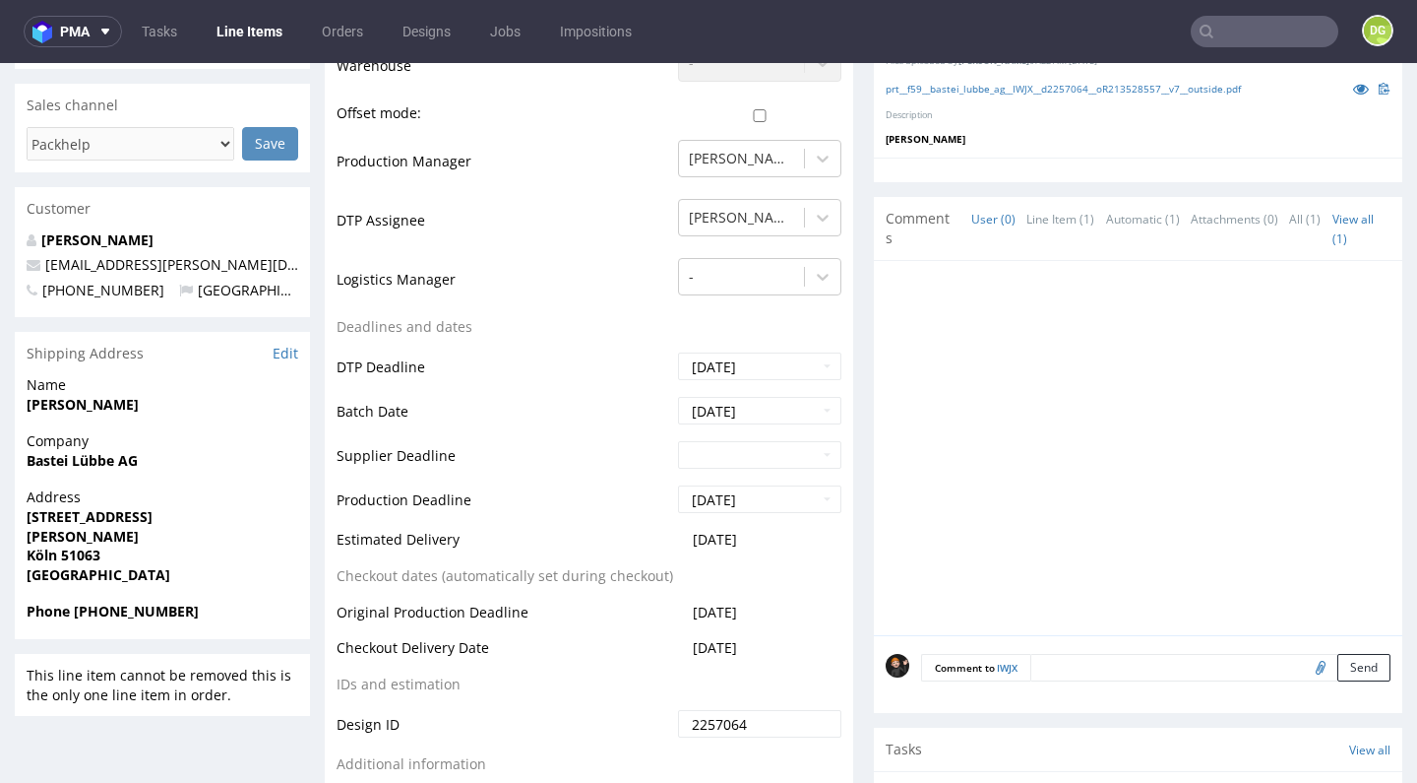
scroll to position [8, 0]
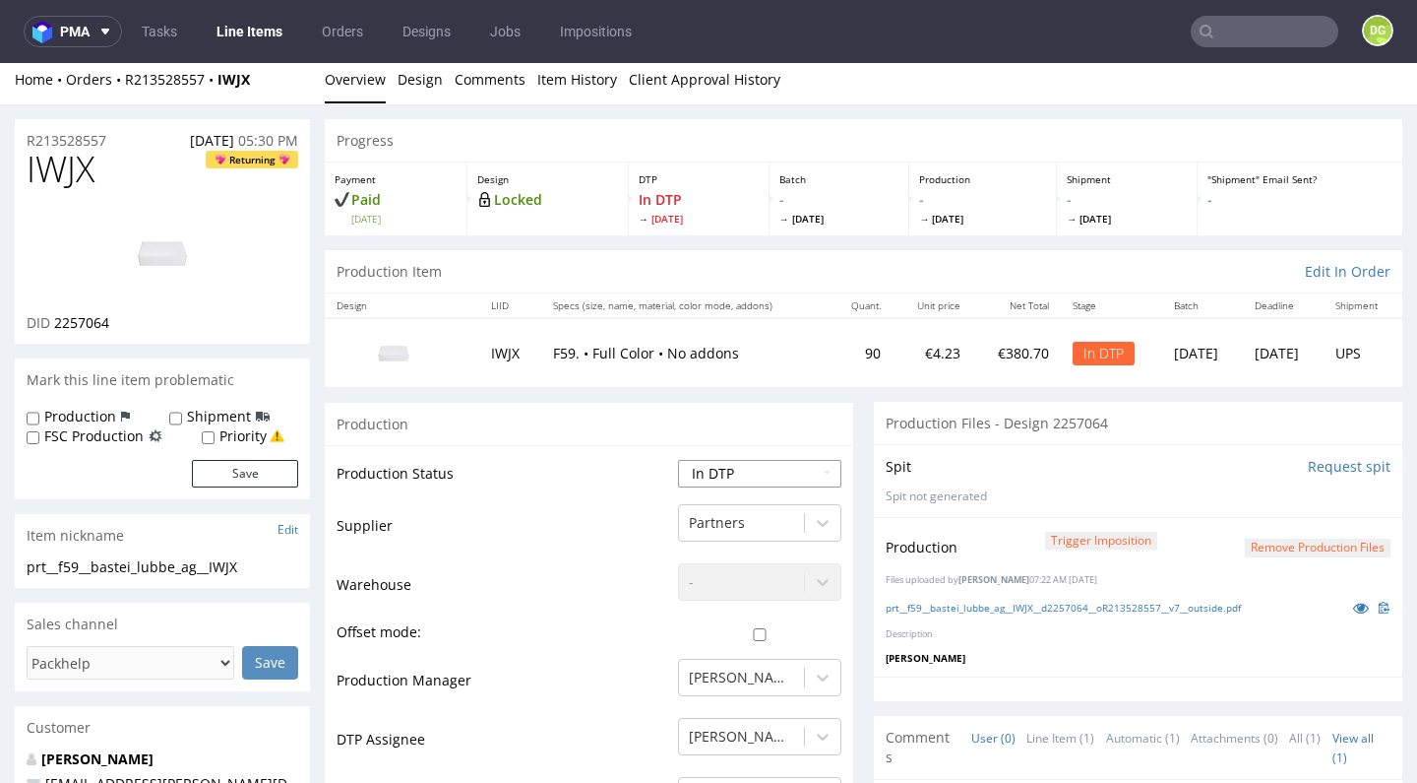
select select "dtp_production_ready"
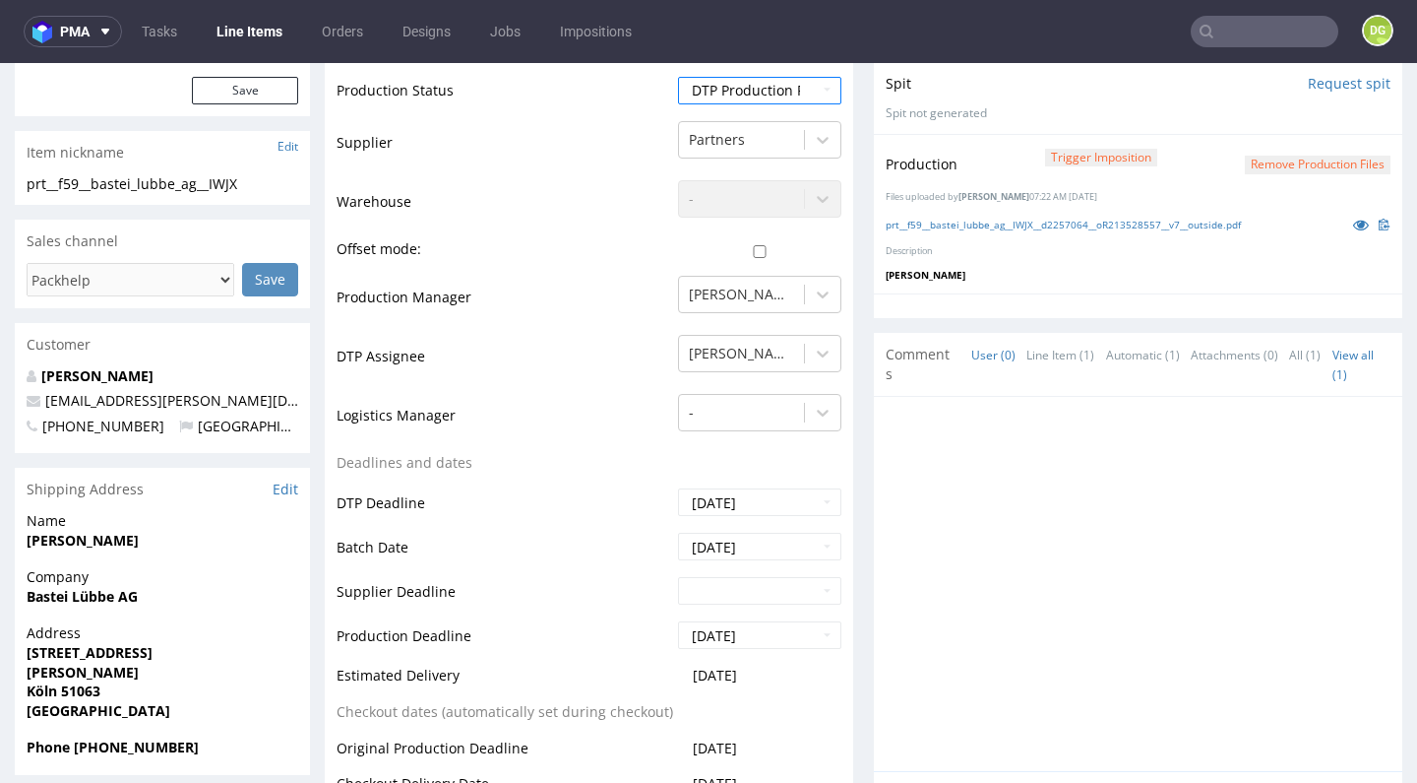
scroll to position [824, 0]
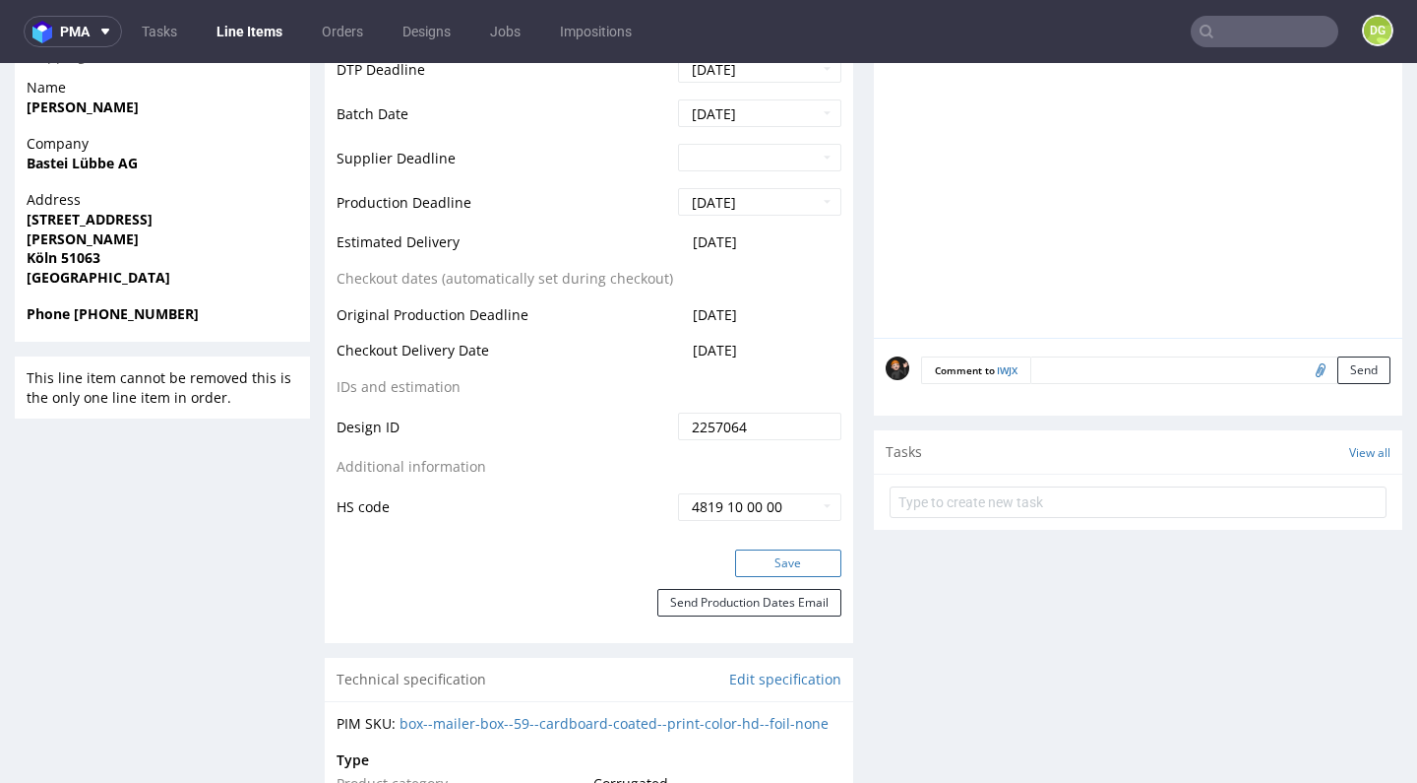
click at [793, 552] on button "Save" at bounding box center [788, 563] width 106 height 28
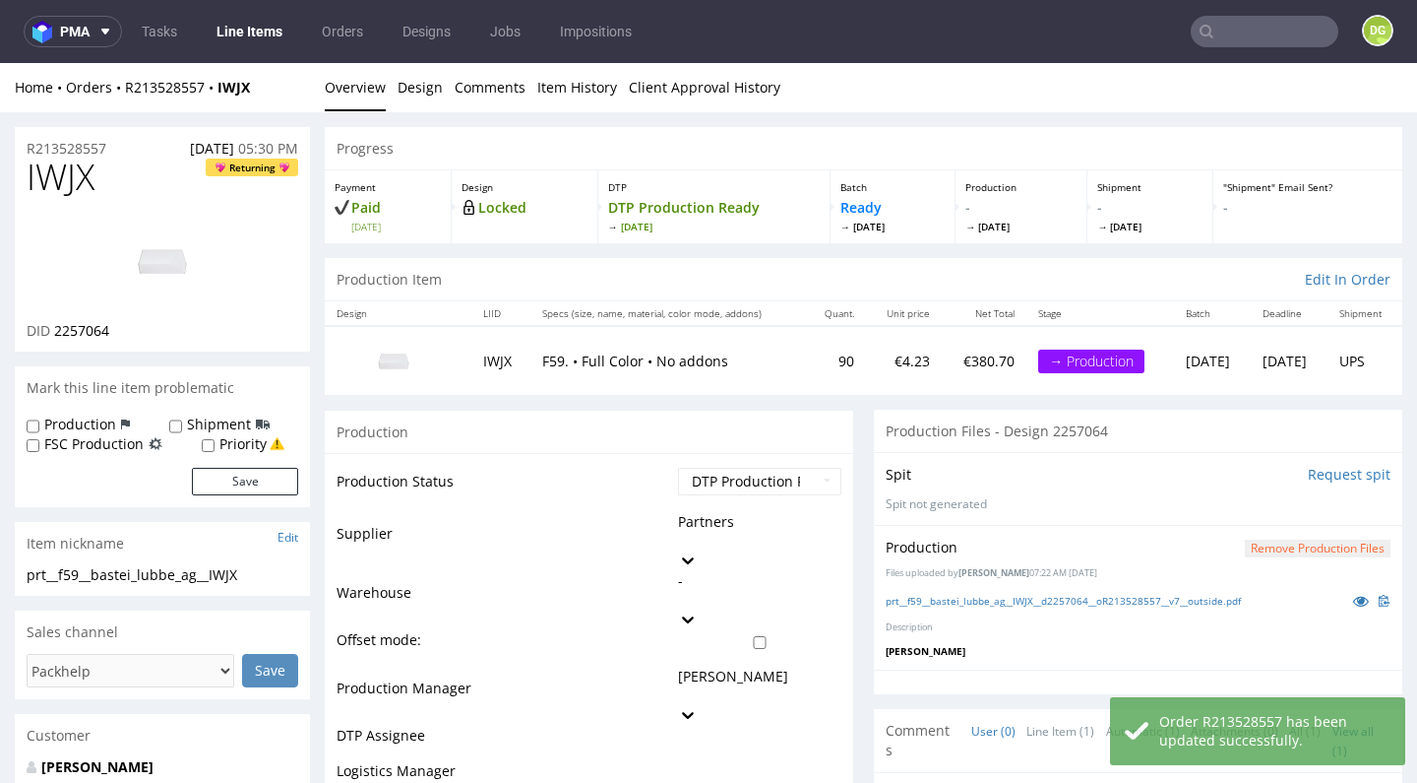
click at [234, 44] on link "Line Items" at bounding box center [250, 31] width 90 height 31
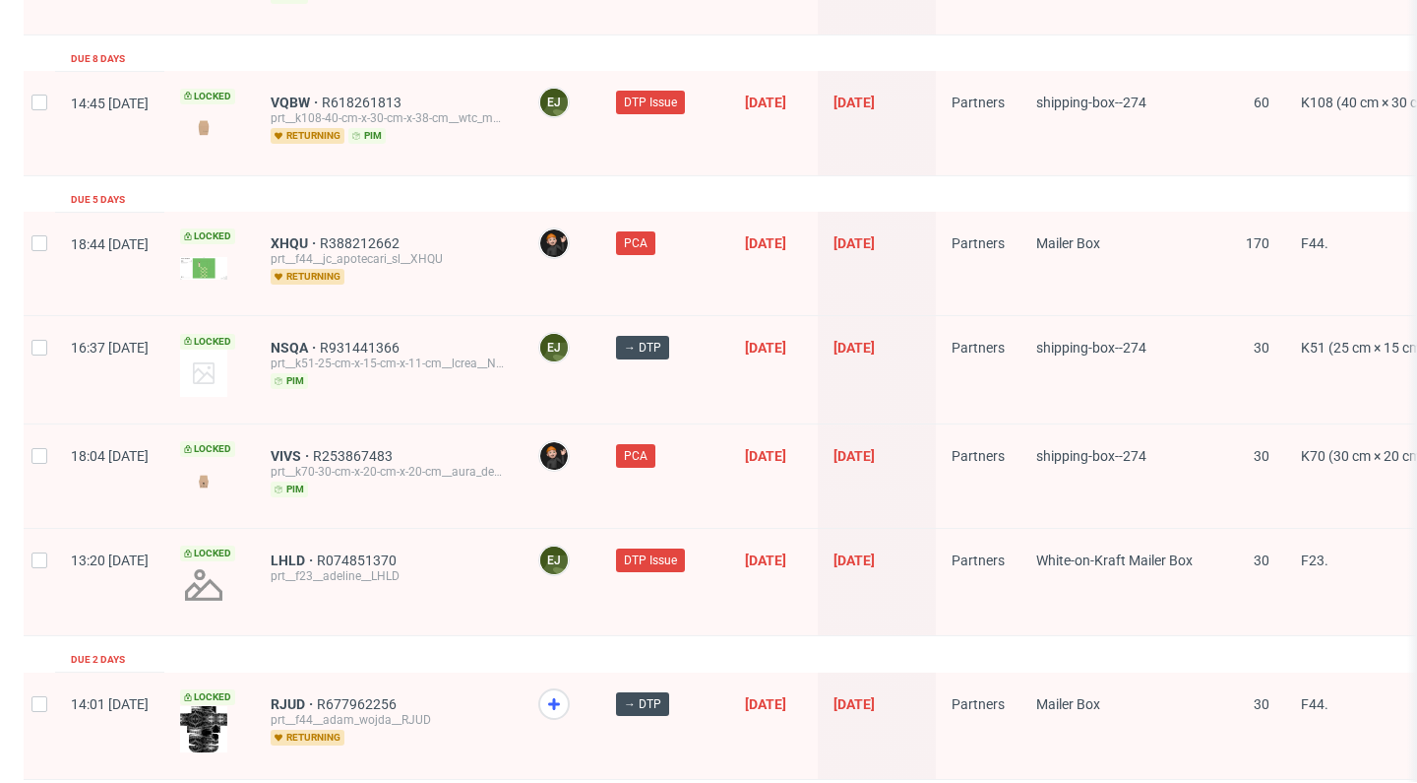
scroll to position [3189, 0]
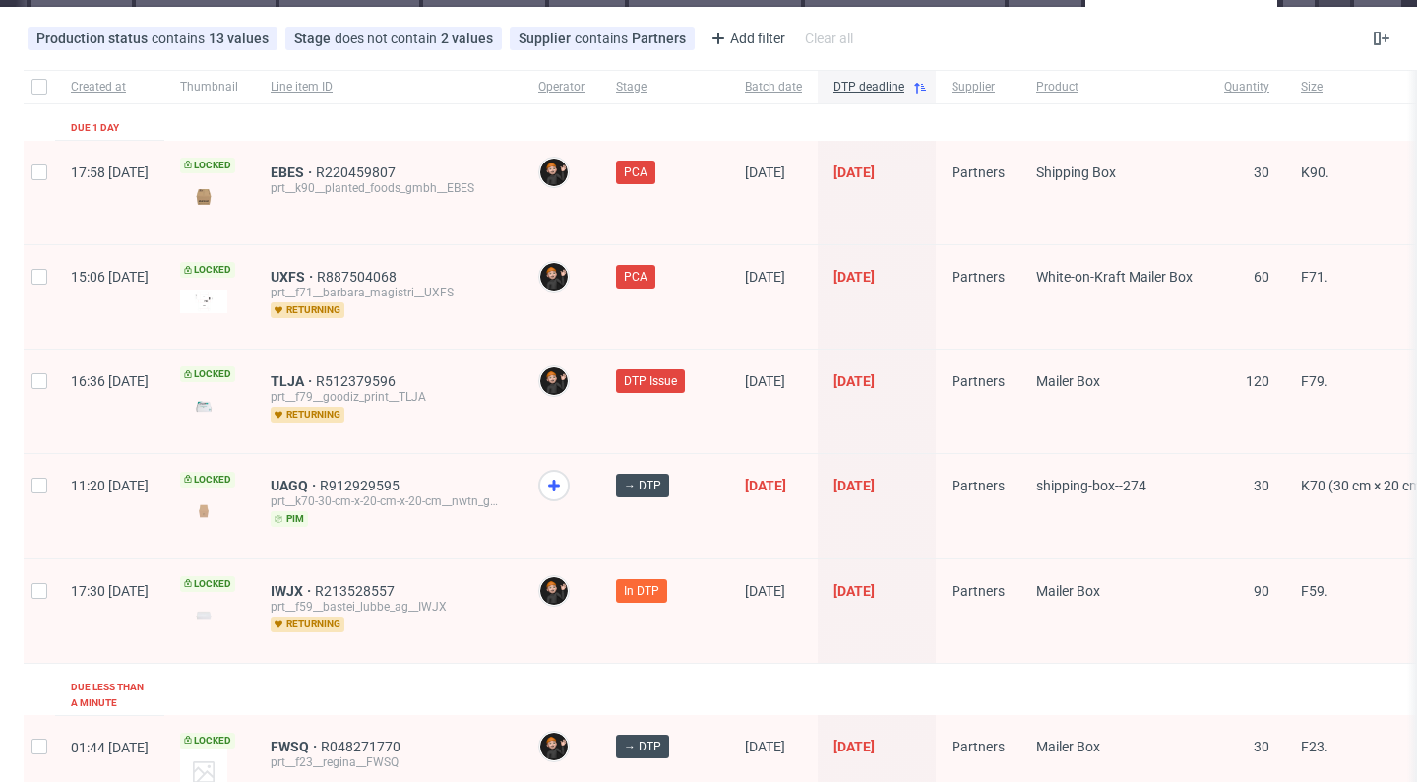
scroll to position [230, 0]
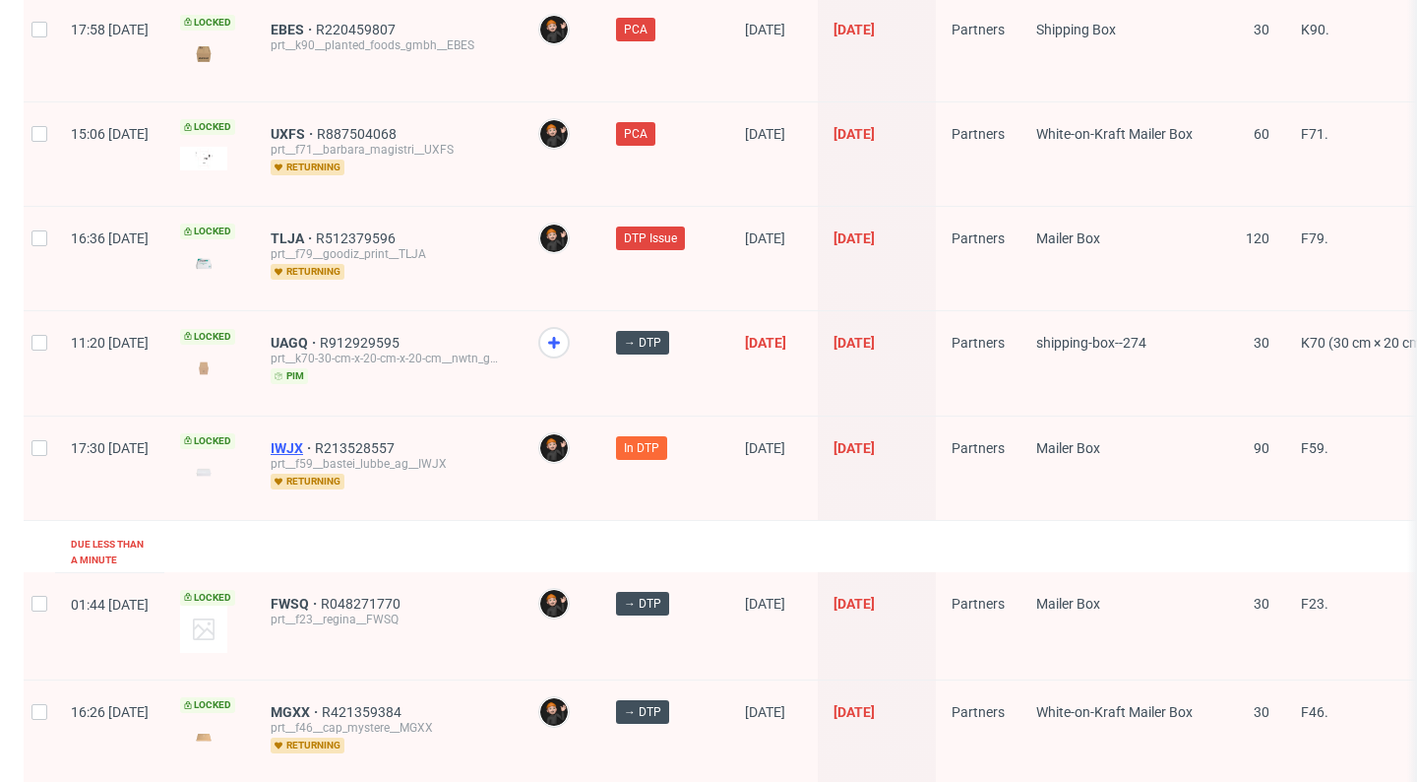
click at [315, 449] on span "IWJX" at bounding box center [293, 448] width 44 height 16
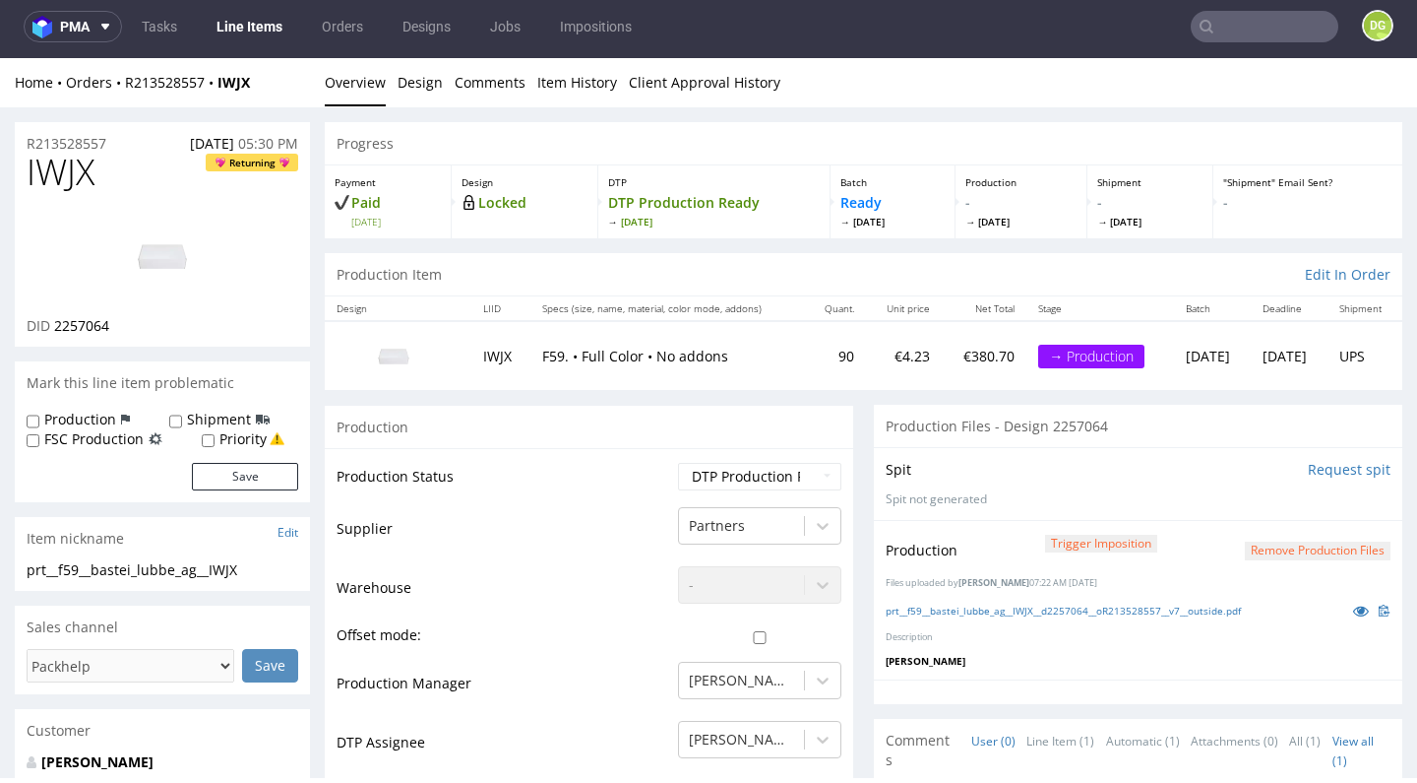
click at [252, 53] on nav "pma Tasks Line Items Orders Designs Jobs Impositions DG" at bounding box center [708, 26] width 1417 height 63
click at [255, 27] on link "Line Items" at bounding box center [250, 26] width 90 height 31
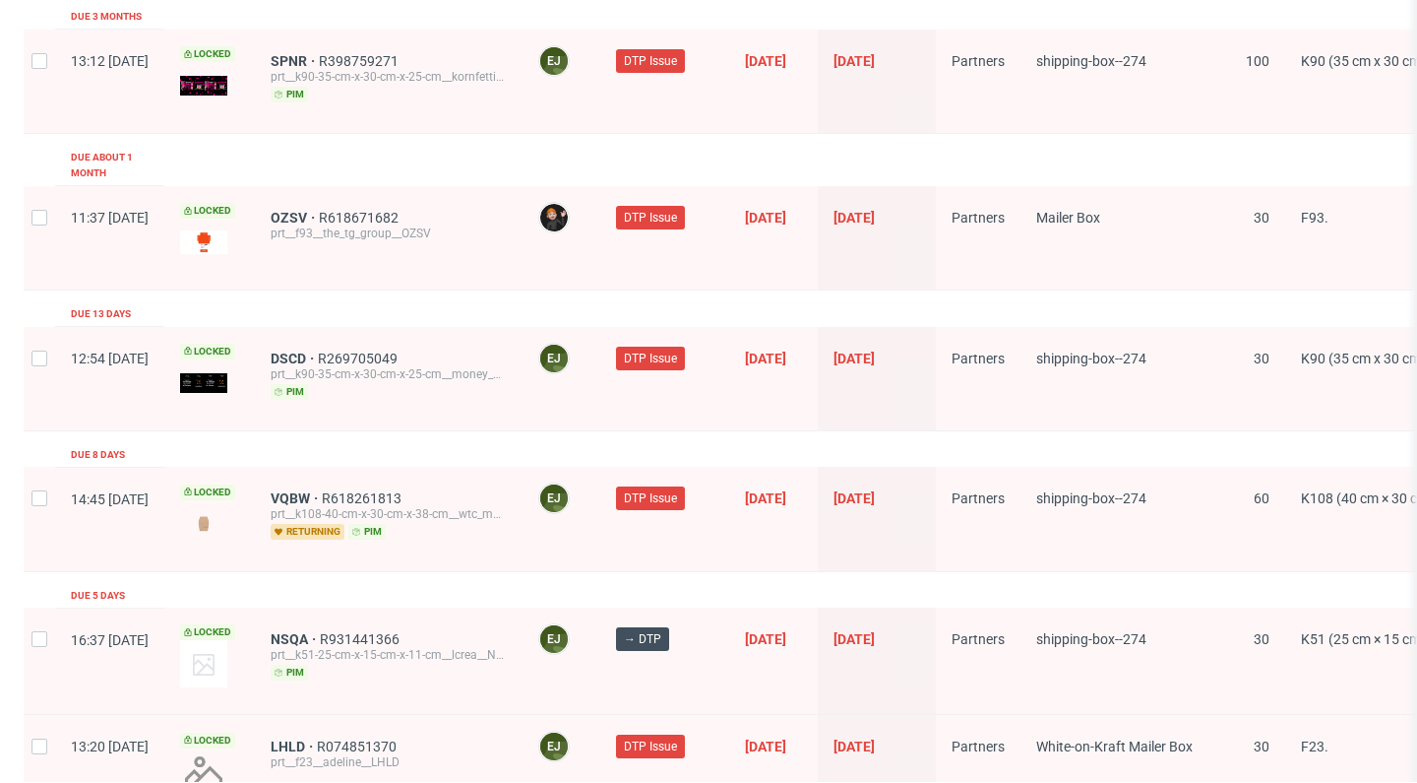
scroll to position [3183, 0]
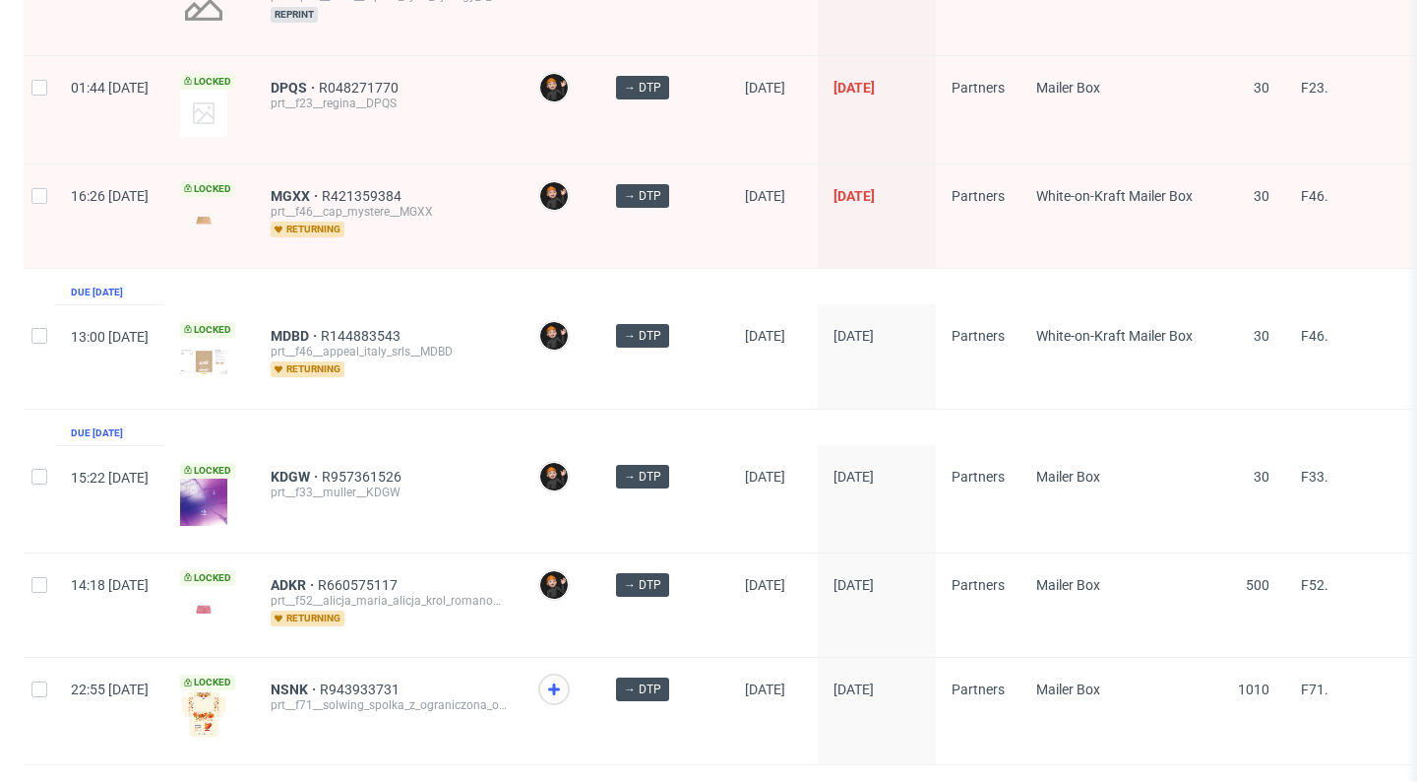
scroll to position [924, 0]
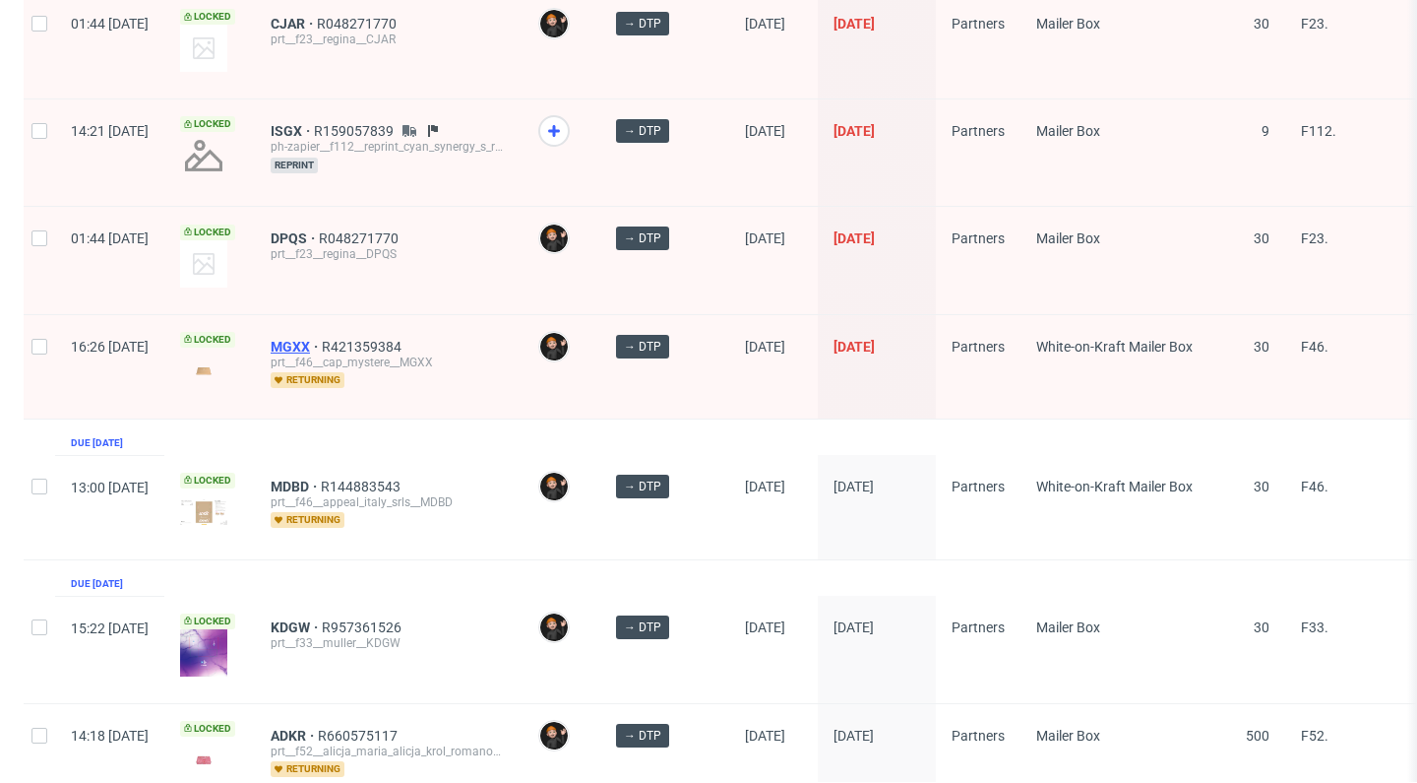
click at [322, 339] on span "MGXX" at bounding box center [296, 347] width 51 height 16
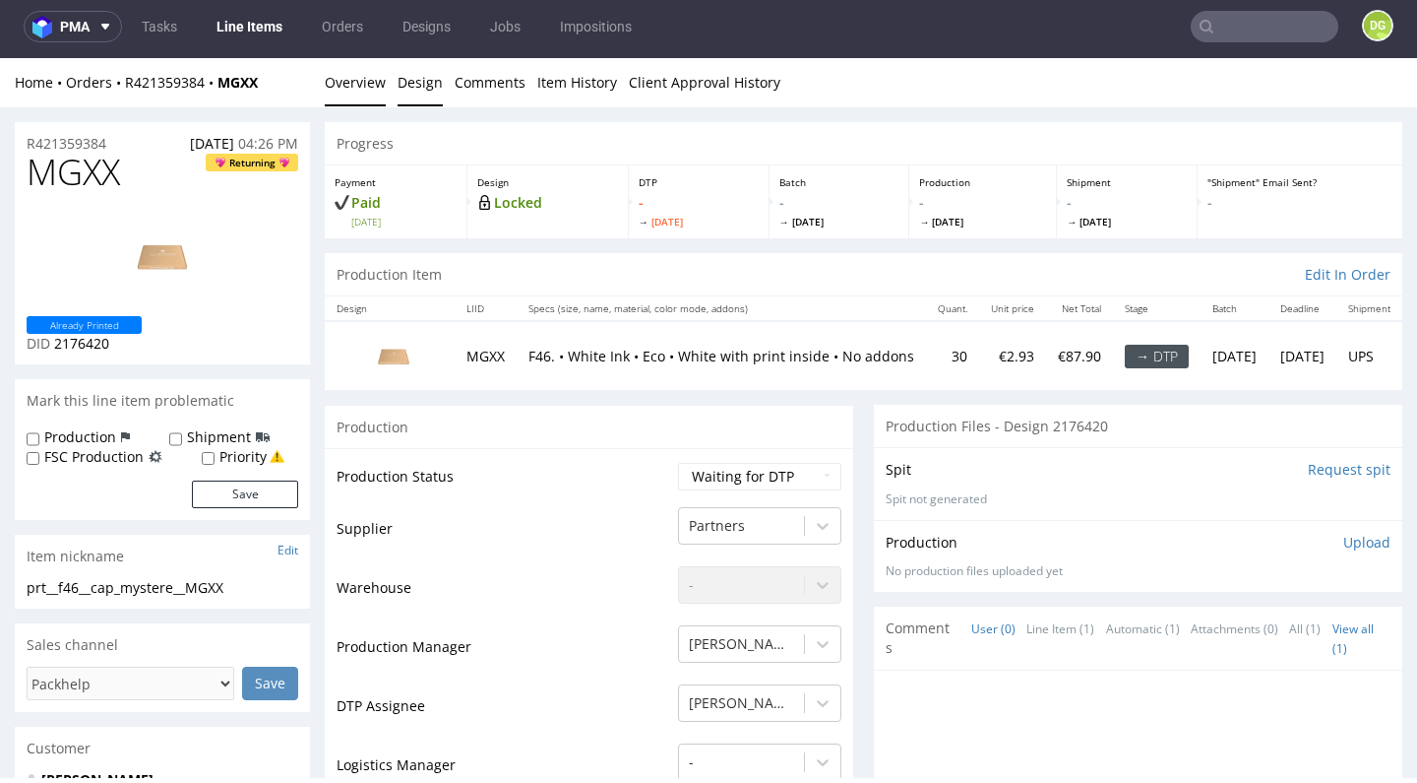
click at [402, 84] on link "Design" at bounding box center [420, 82] width 45 height 48
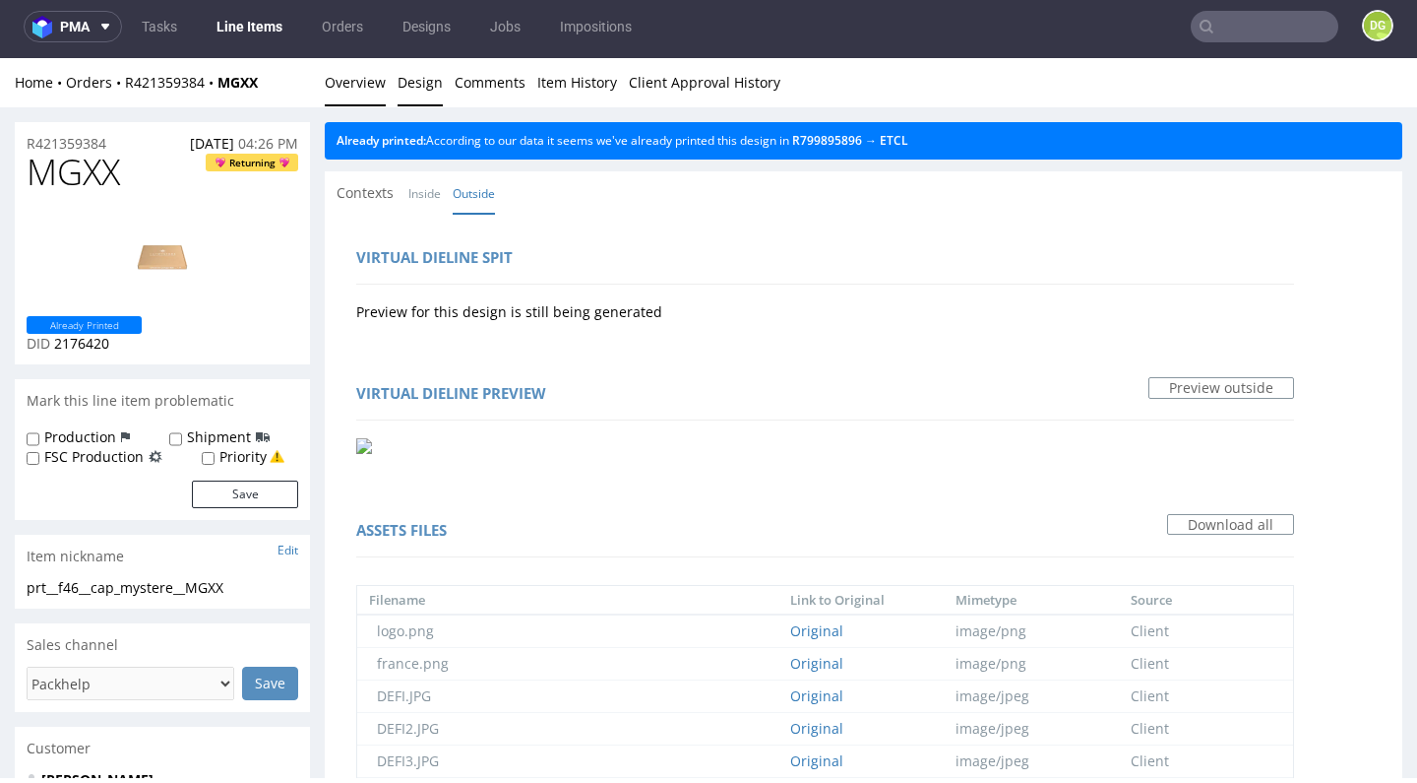
click at [377, 87] on link "Overview" at bounding box center [355, 82] width 61 height 48
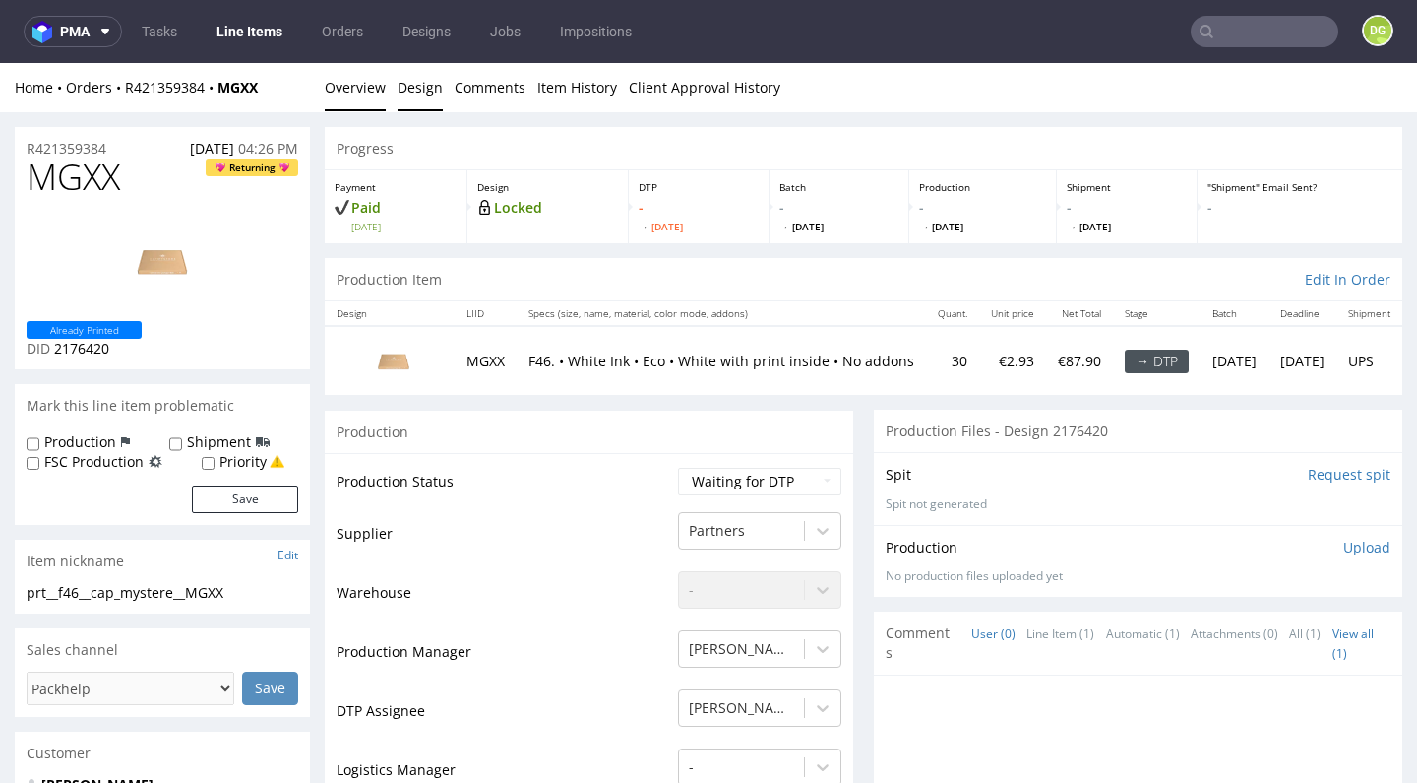
click at [435, 89] on link "Design" at bounding box center [420, 87] width 45 height 48
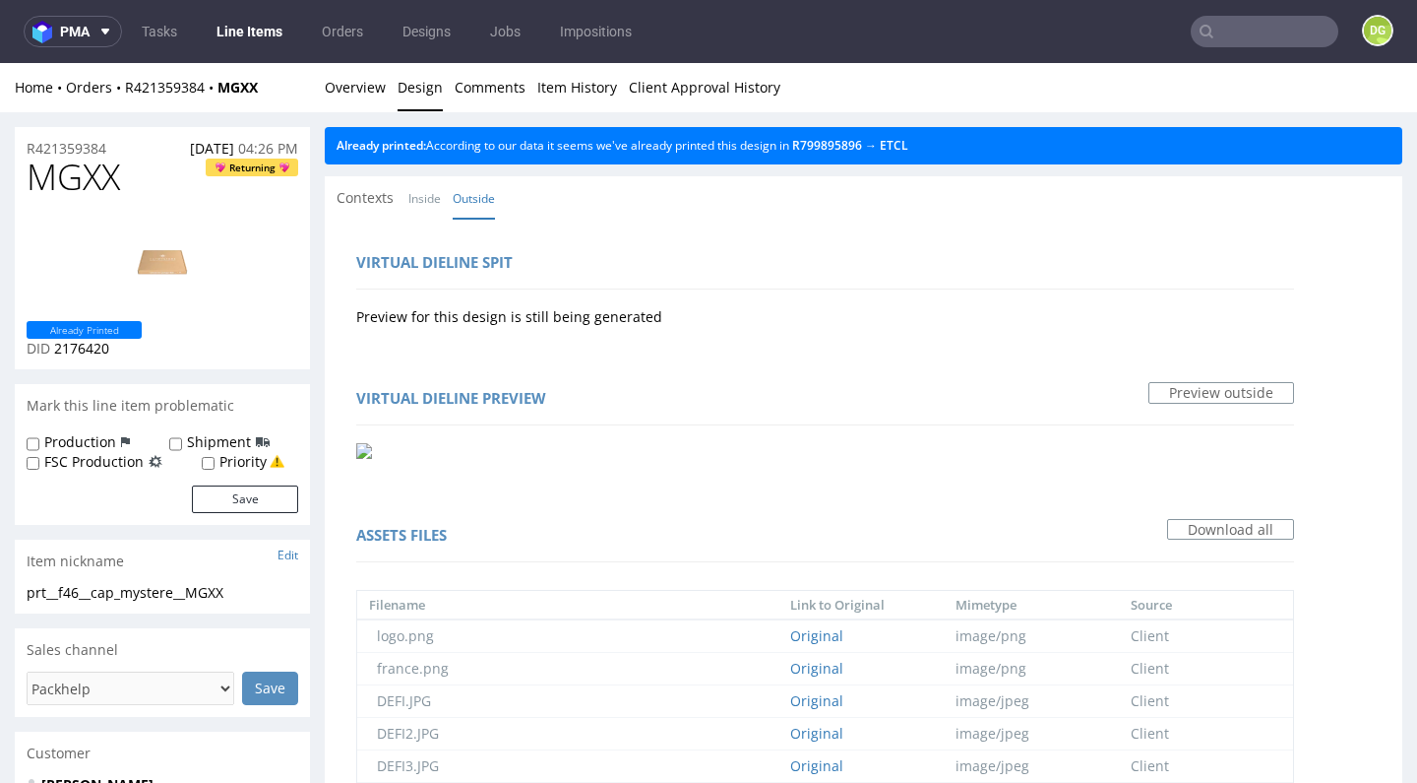
click at [214, 22] on link "Line Items" at bounding box center [250, 31] width 90 height 31
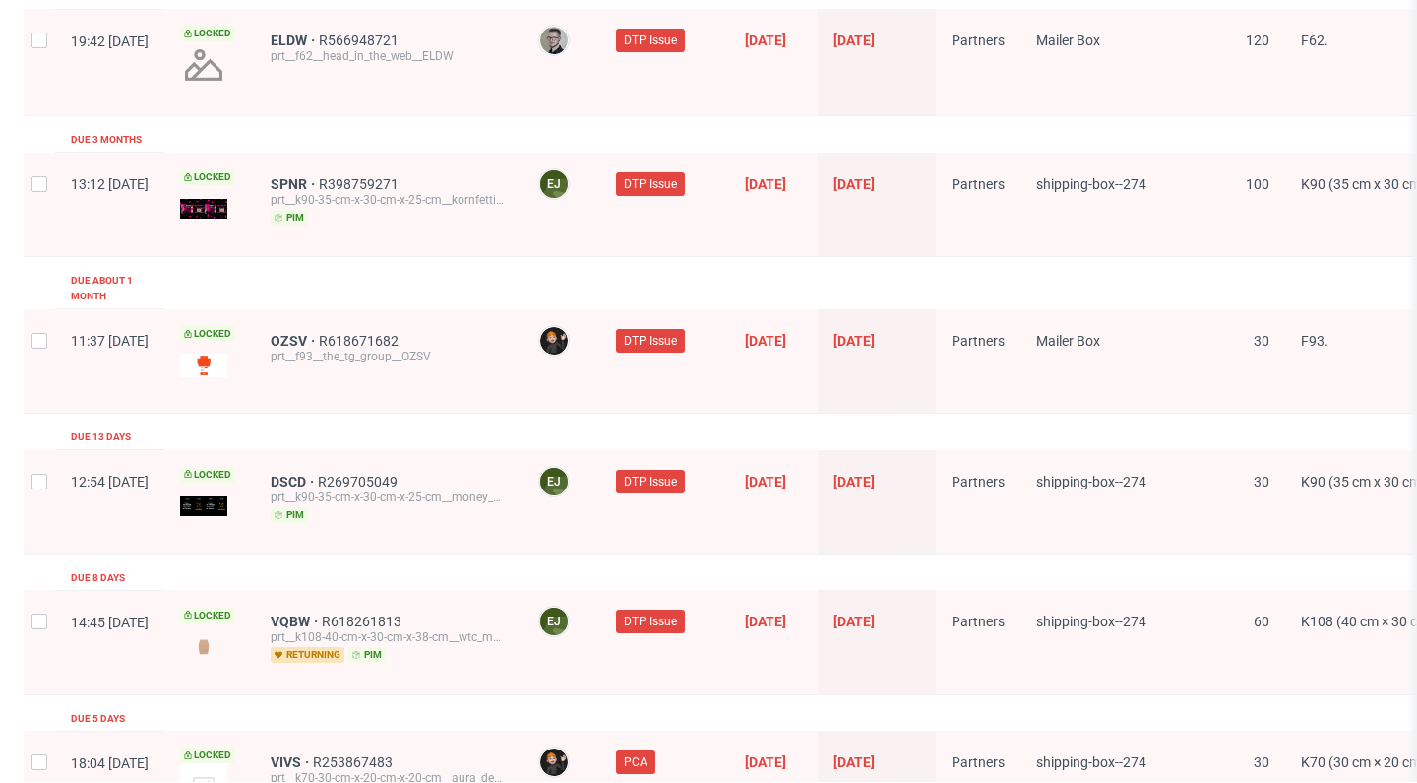
scroll to position [2503, 0]
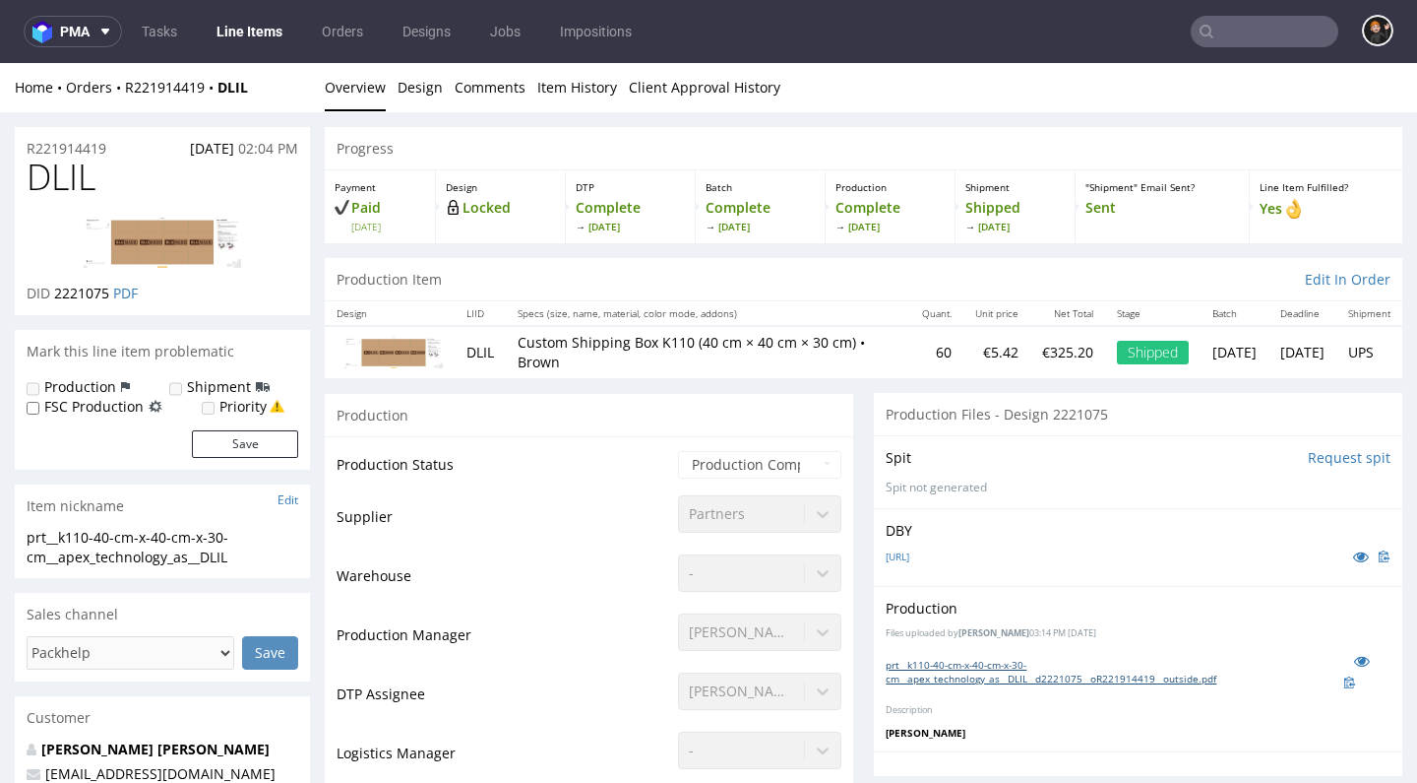
click at [998, 677] on link "prt__k110-40-cm-x-40-cm-x-30-cm__apex_technology_as__DLIL__d2221075__oR22191441…" at bounding box center [1115, 672] width 459 height 28
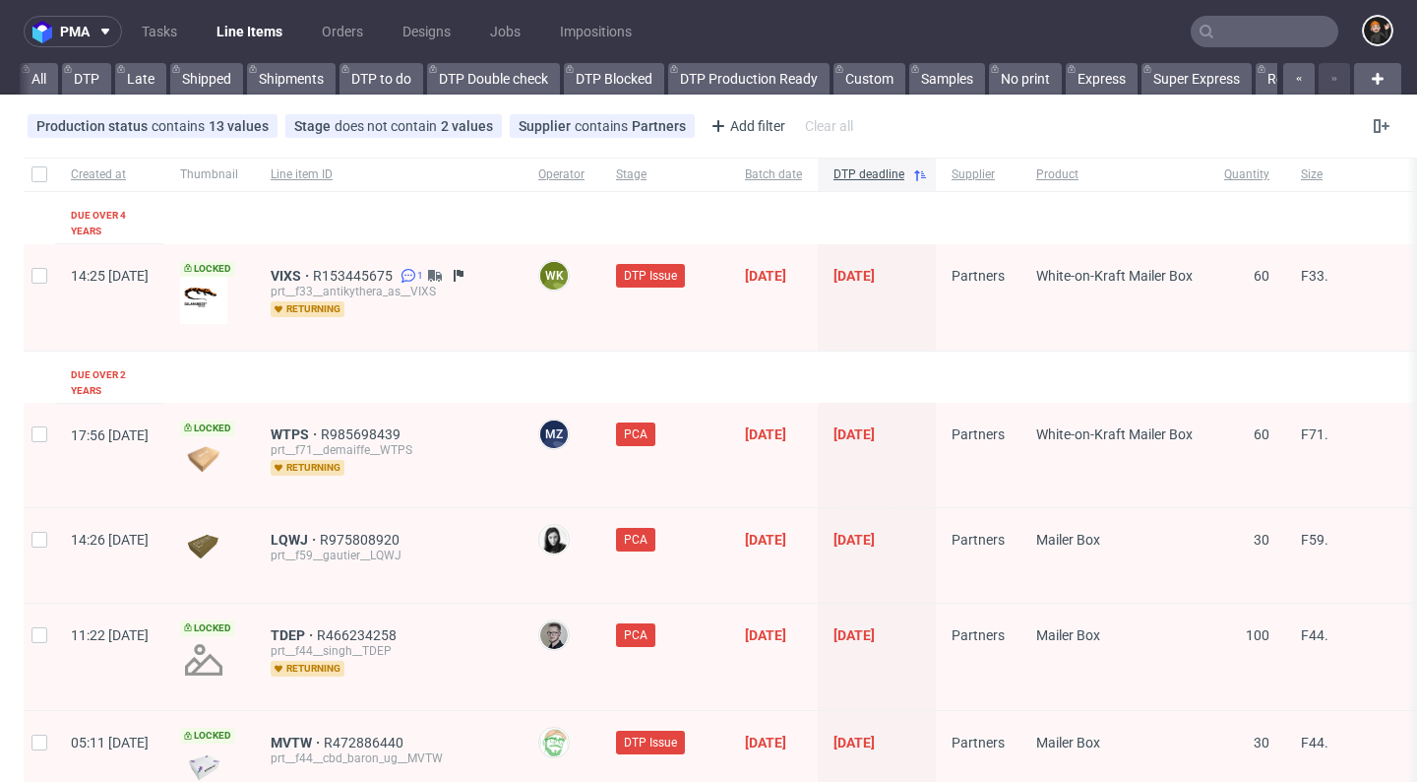
scroll to position [0, 2371]
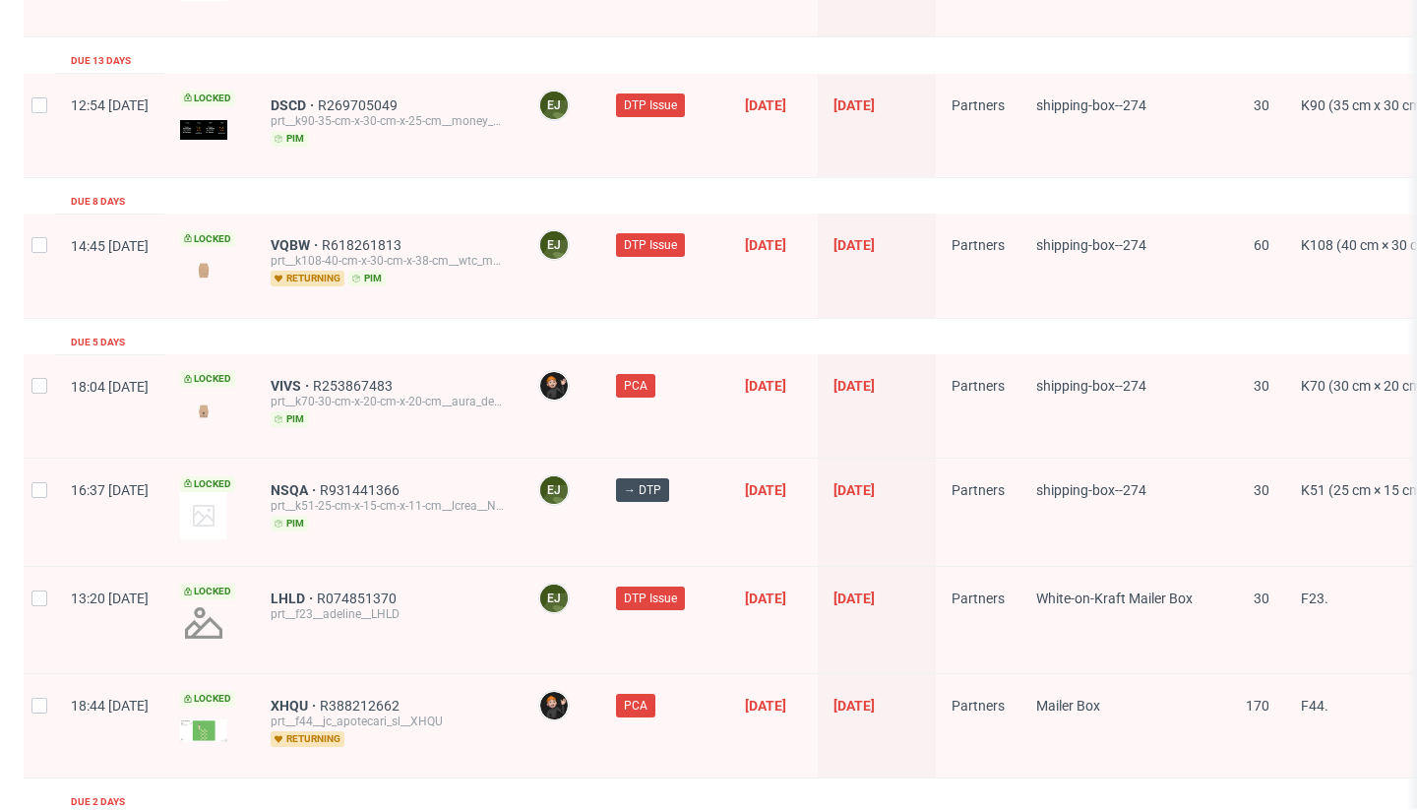
scroll to position [3168, 0]
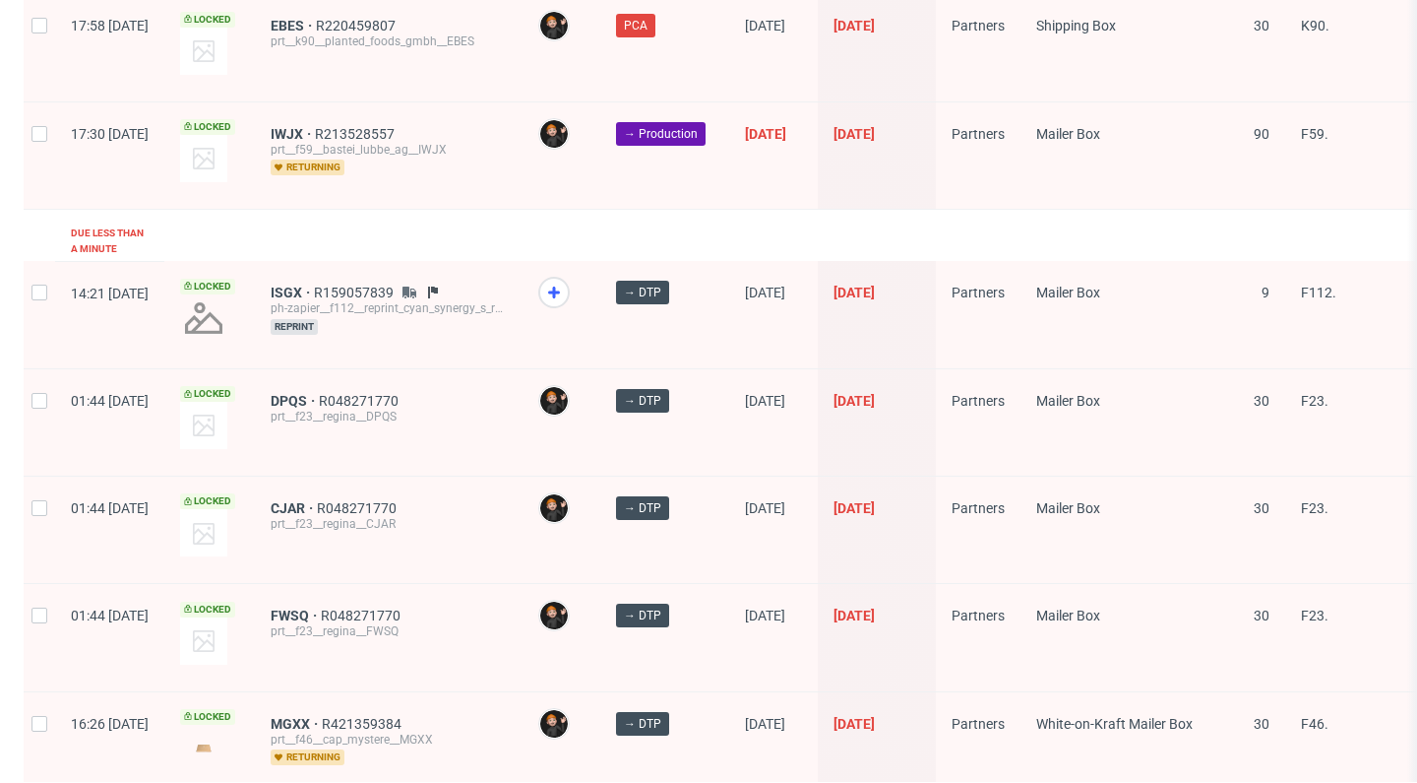
scroll to position [623, 0]
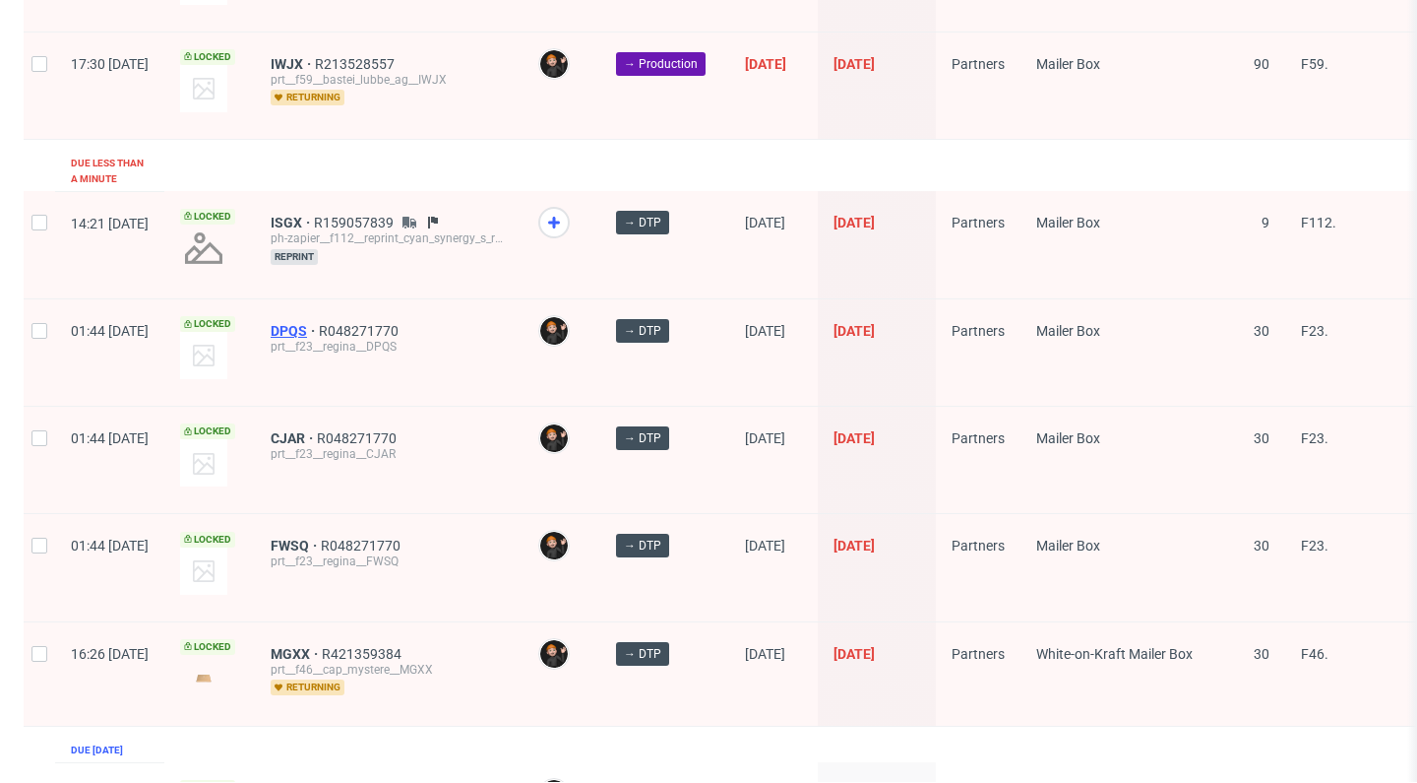
click at [319, 323] on span "DPQS" at bounding box center [295, 331] width 48 height 16
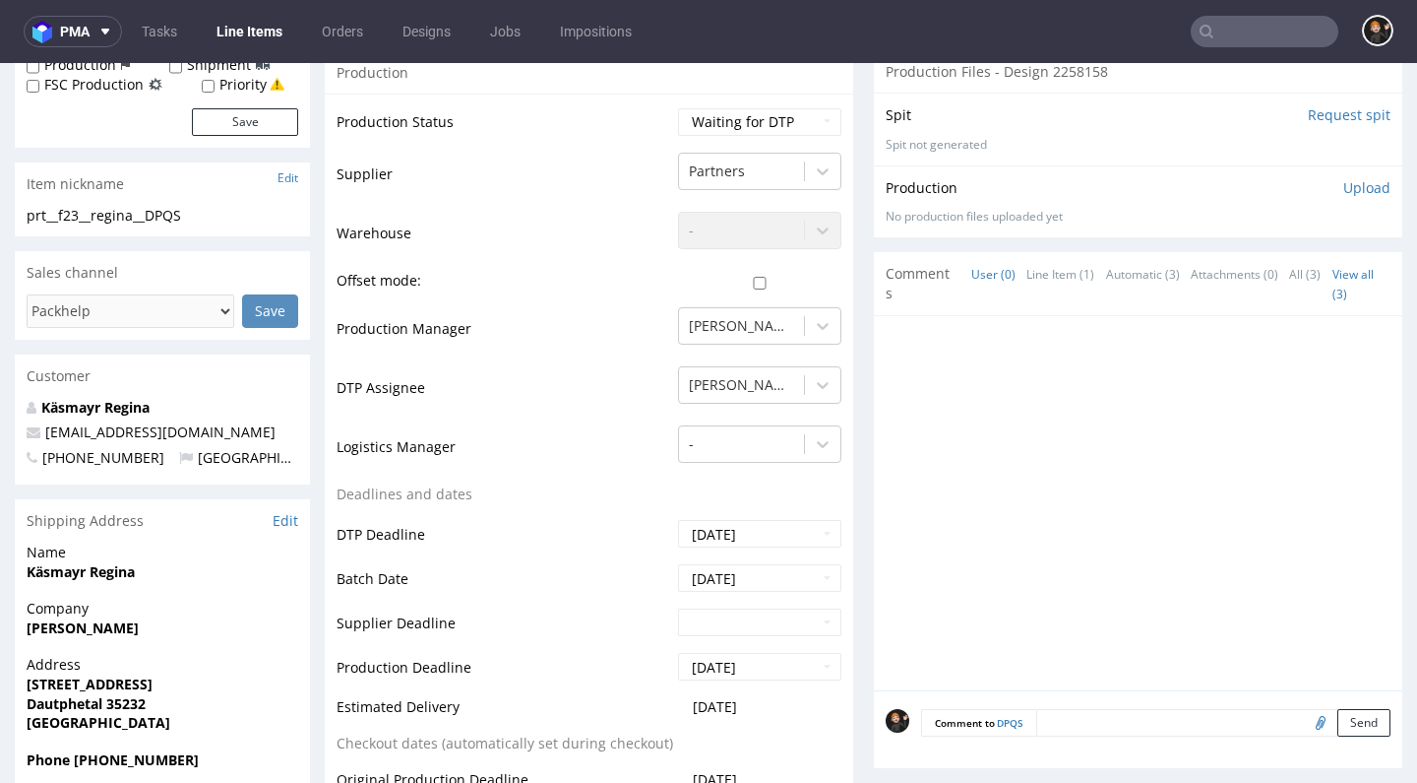
scroll to position [995, 0]
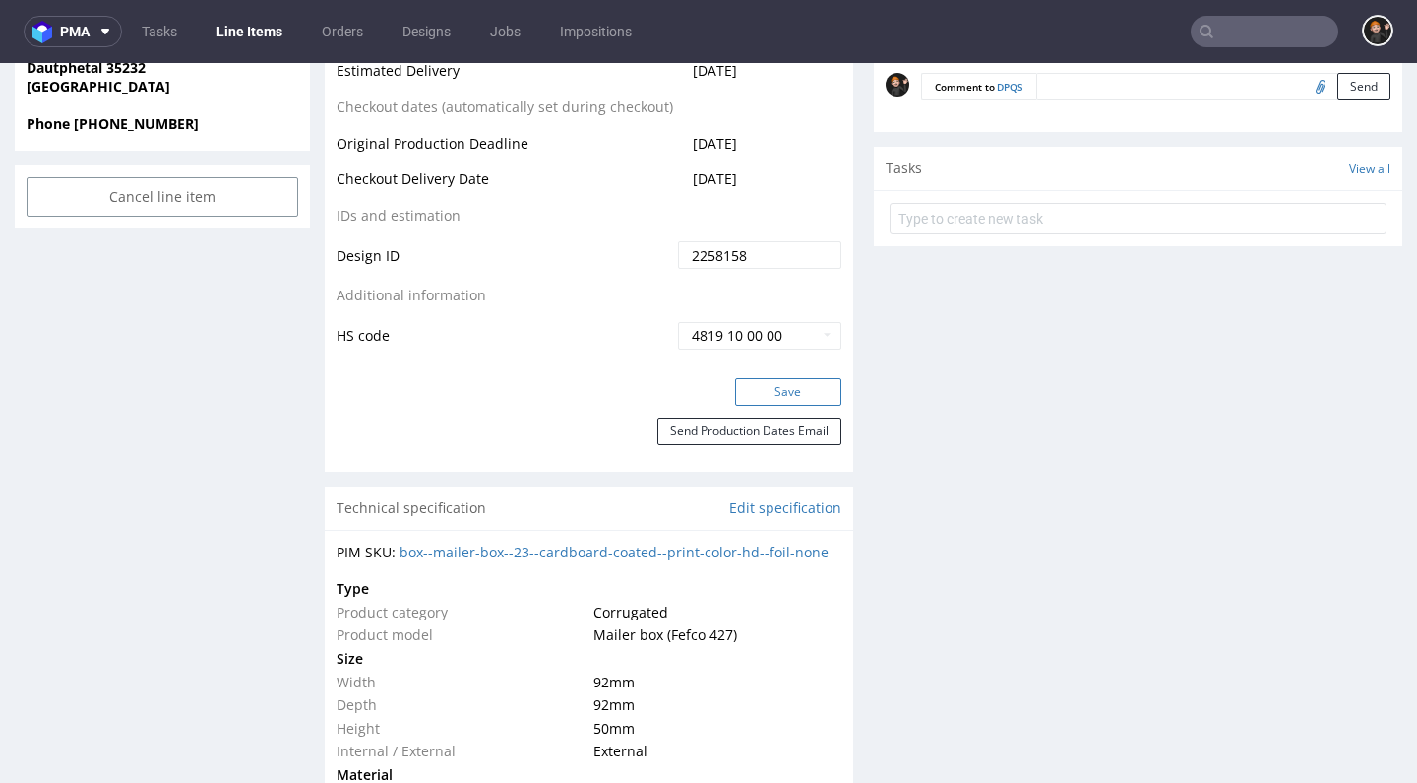
click at [782, 406] on button "Save" at bounding box center [788, 392] width 106 height 28
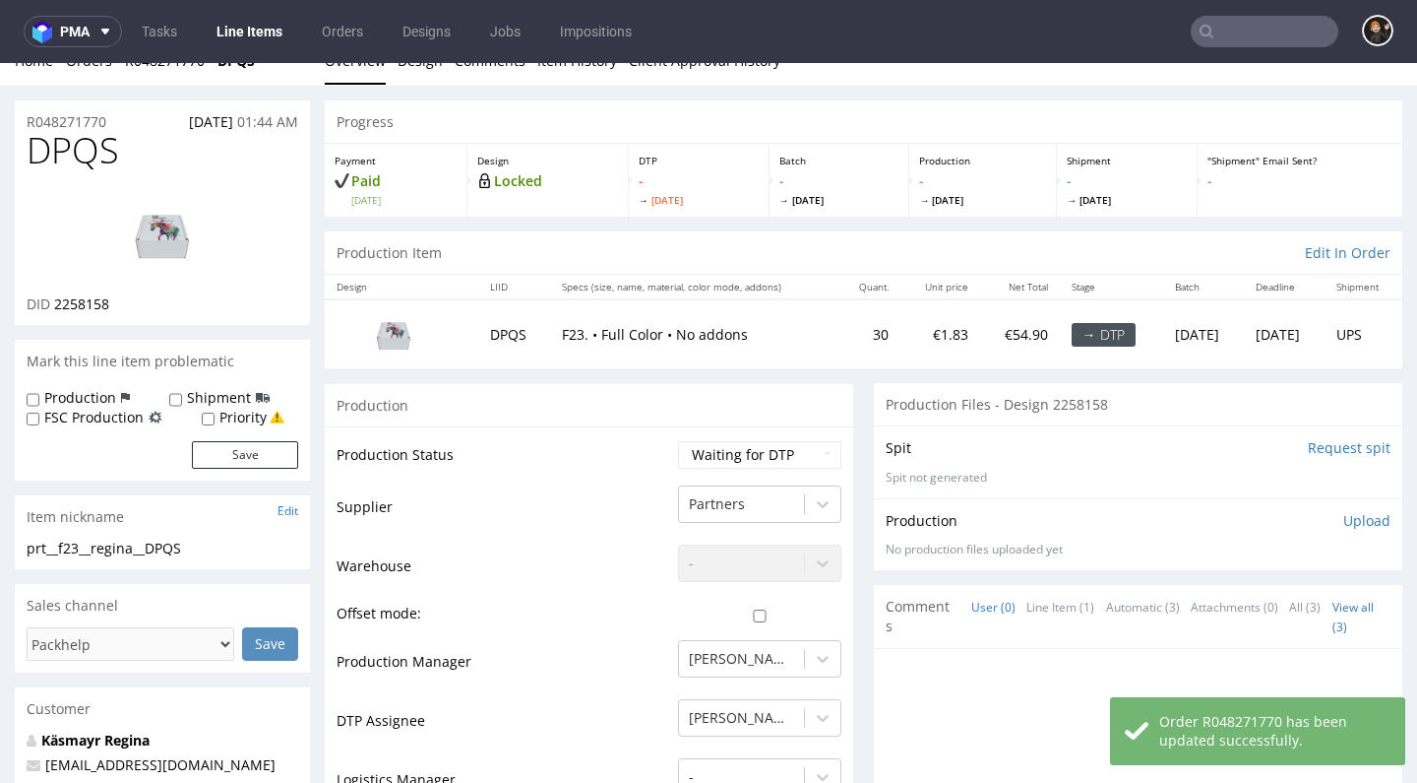
scroll to position [0, 0]
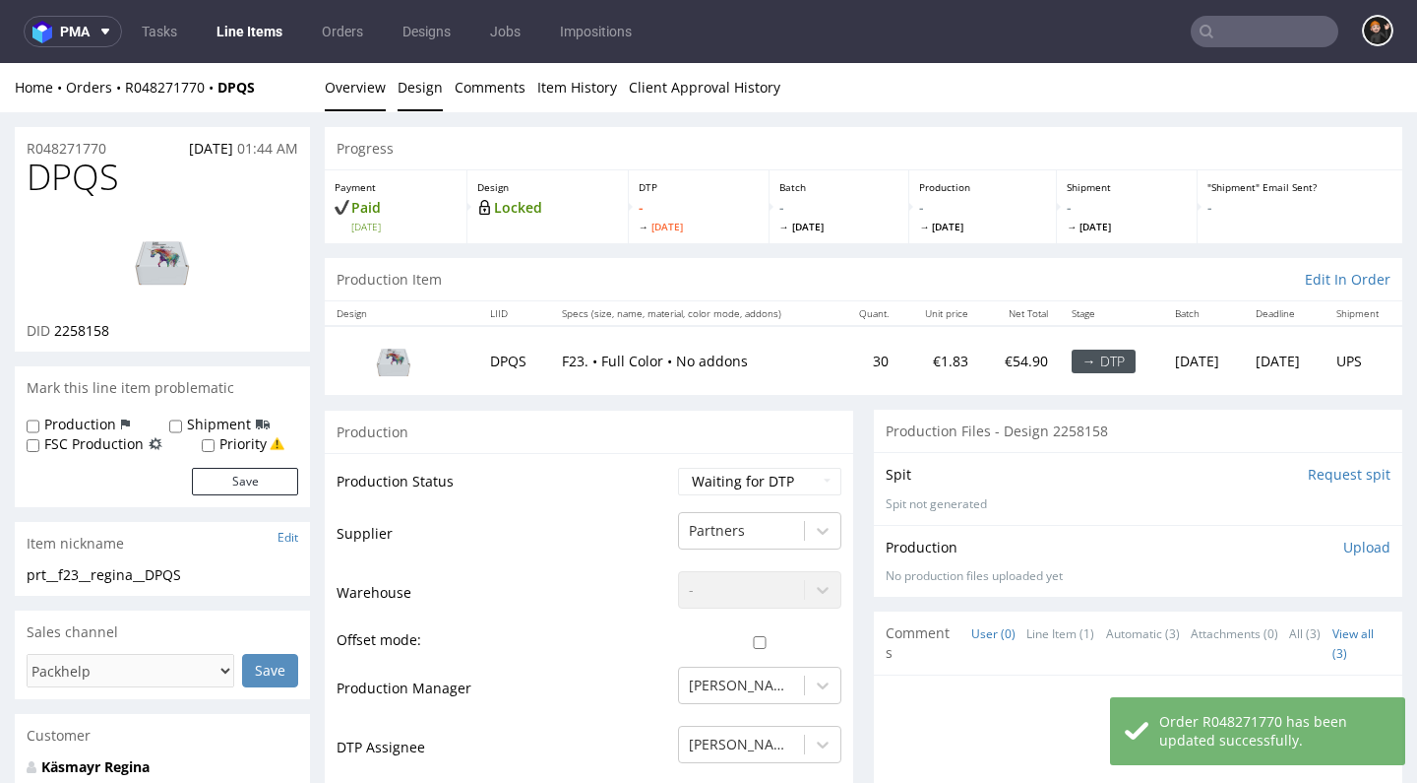
click at [434, 99] on link "Design" at bounding box center [420, 87] width 45 height 48
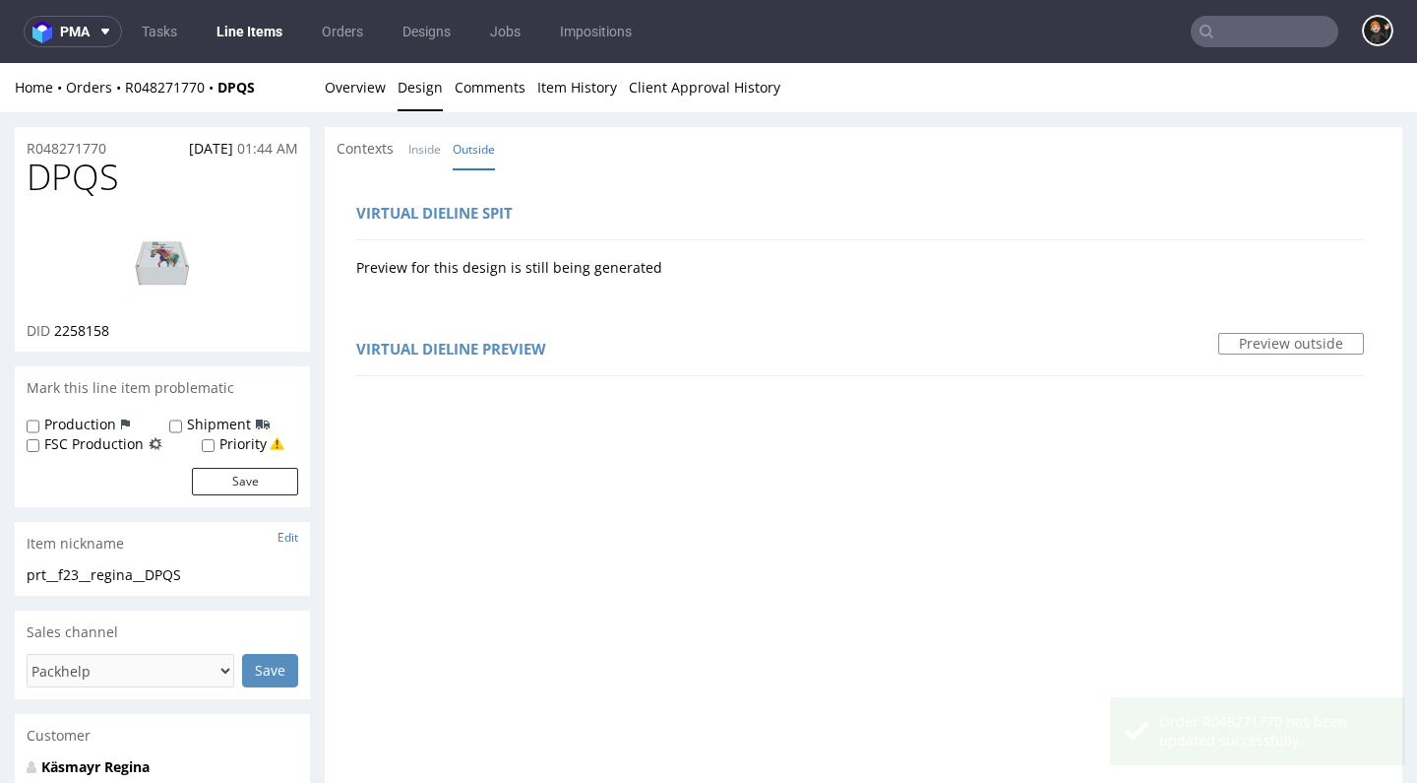
click at [163, 231] on img at bounding box center [162, 261] width 157 height 89
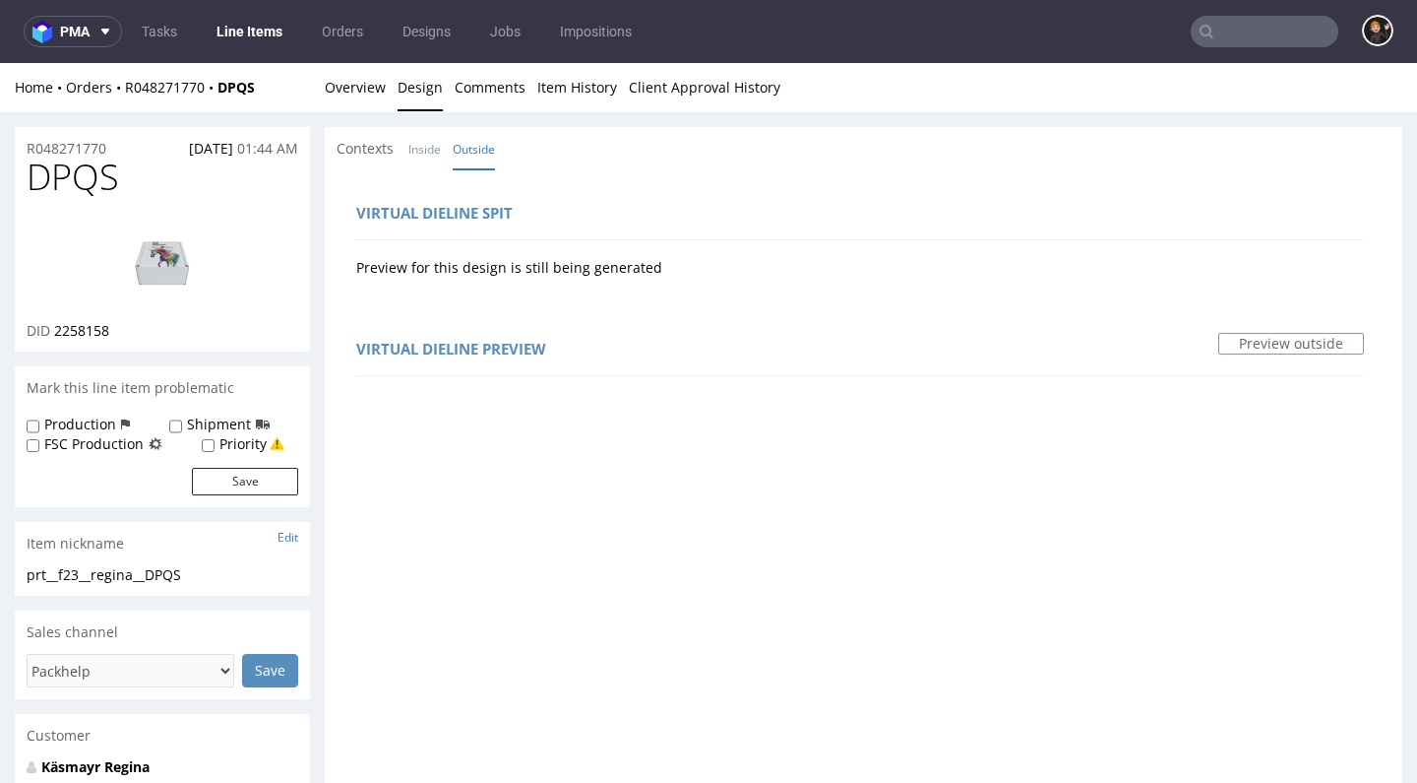
click at [94, 168] on span "DPQS" at bounding box center [73, 176] width 93 height 39
click at [91, 182] on span "DPQS" at bounding box center [73, 176] width 93 height 39
click at [92, 181] on span "DPQS" at bounding box center [73, 176] width 93 height 39
copy span "DPQS"
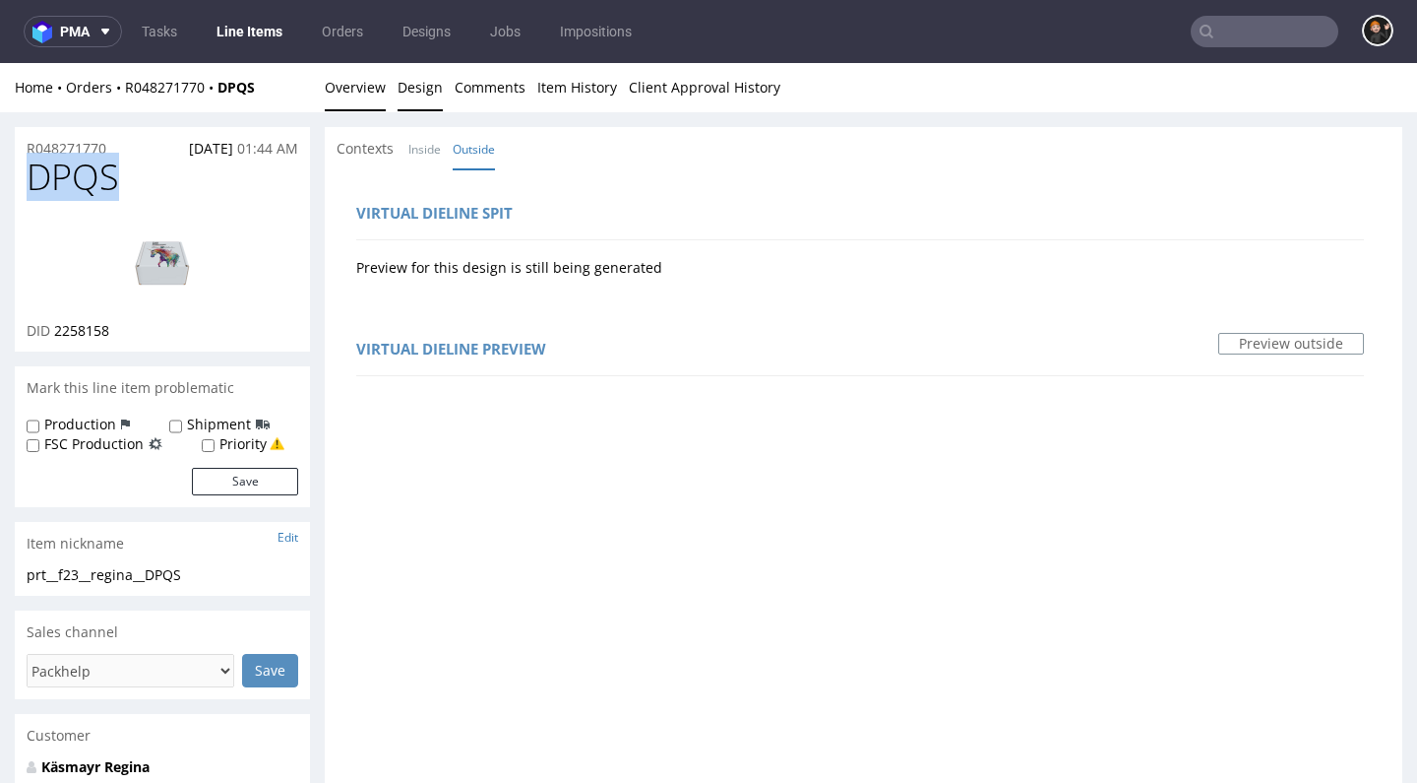
click at [343, 101] on link "Overview" at bounding box center [355, 87] width 61 height 48
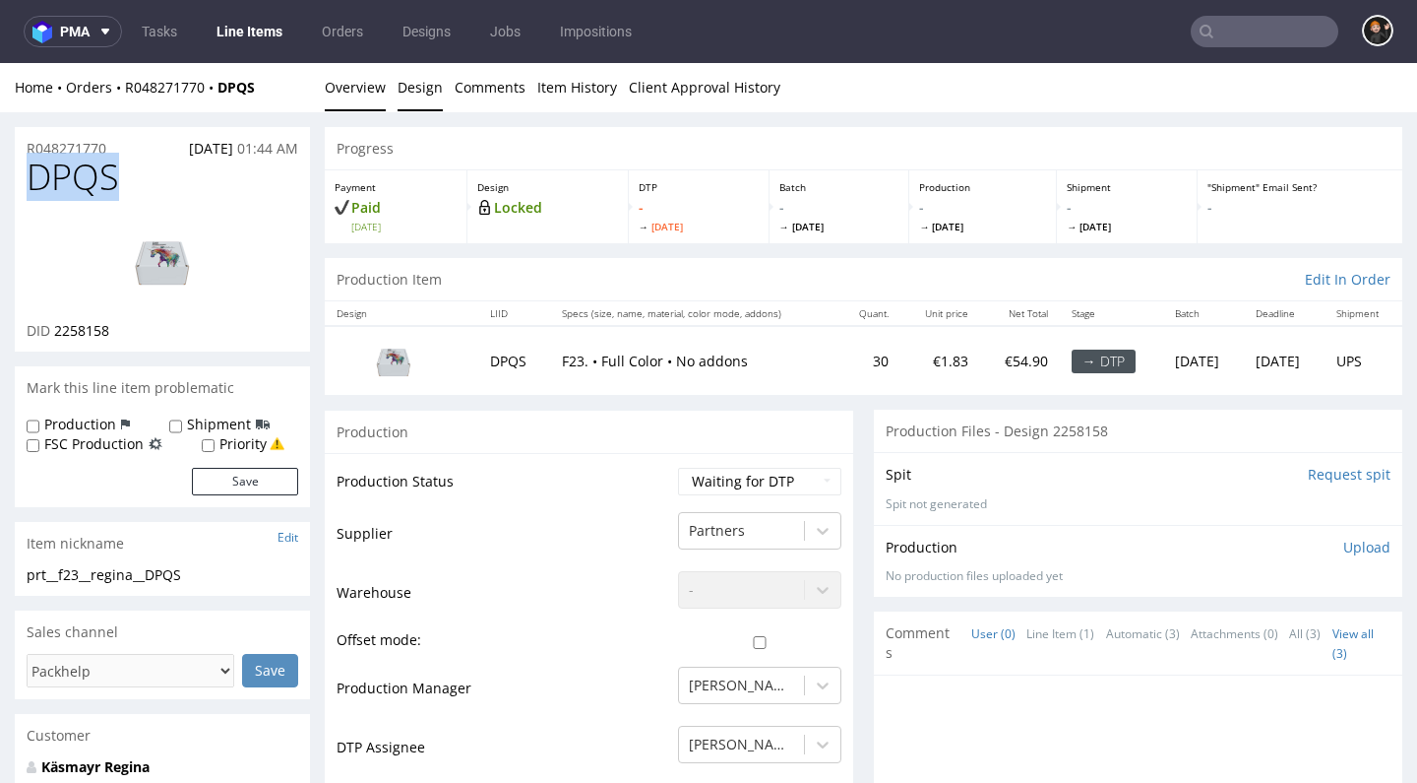
click at [405, 92] on link "Design" at bounding box center [420, 87] width 45 height 48
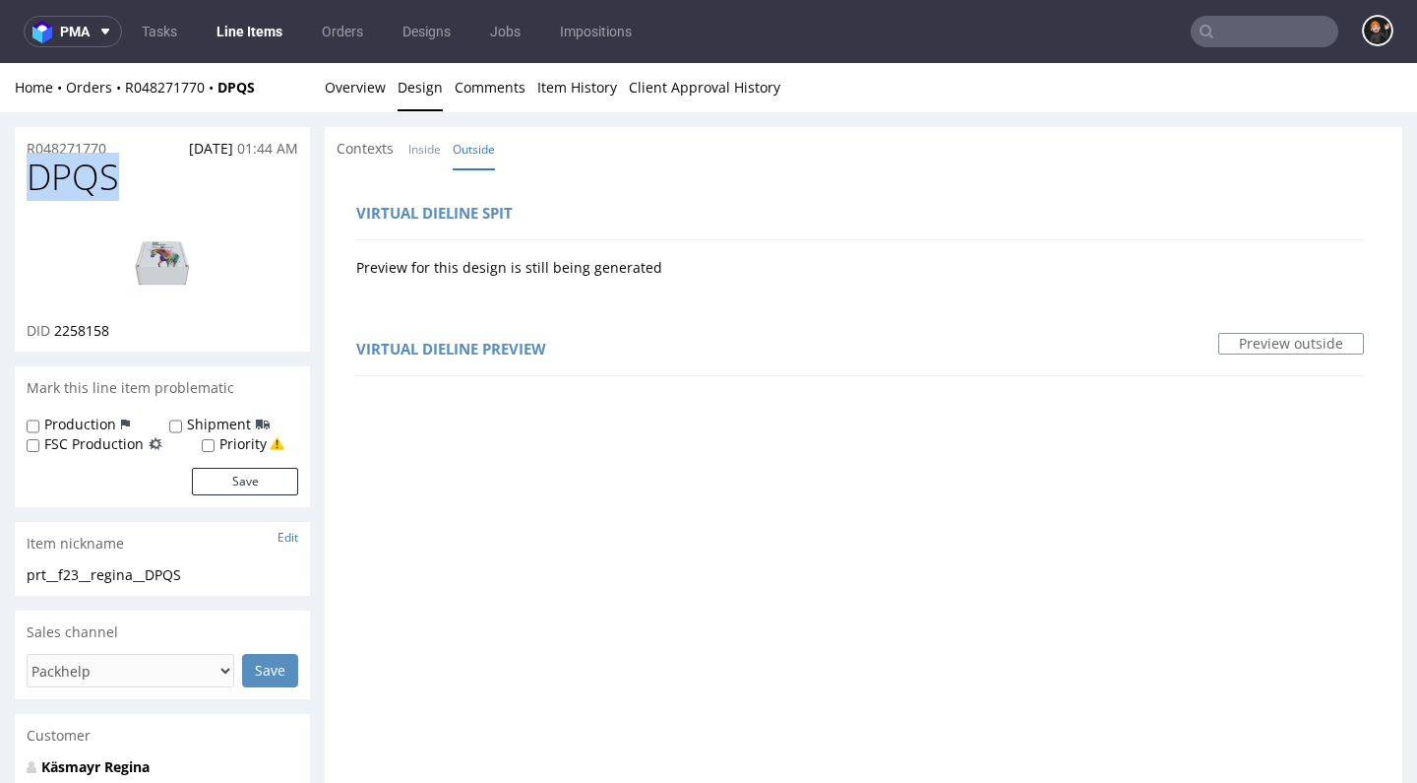
click at [155, 267] on img at bounding box center [162, 261] width 157 height 89
drag, startPoint x: 374, startPoint y: 87, endPoint x: 394, endPoint y: 87, distance: 19.7
click at [374, 87] on link "Overview" at bounding box center [355, 87] width 61 height 48
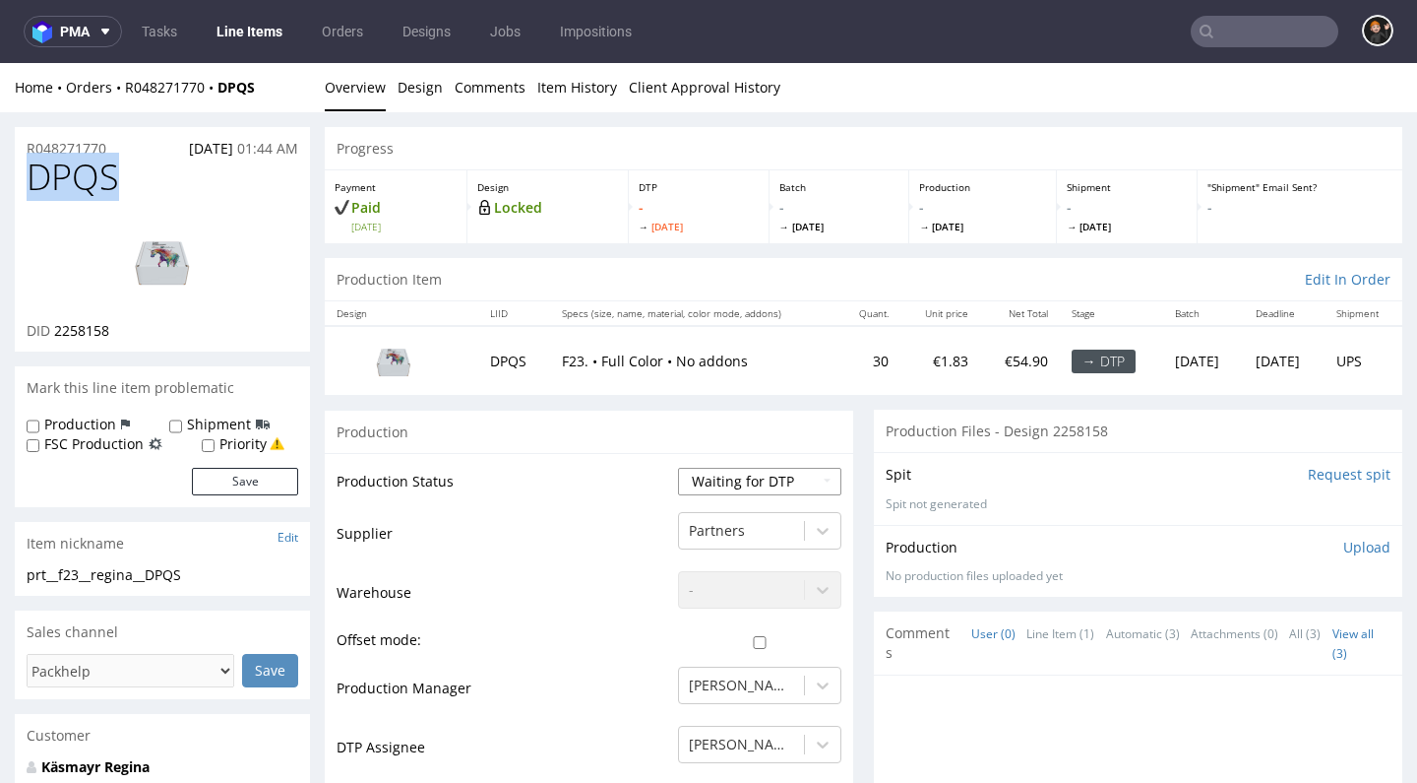
select select "dtp_ca_needed"
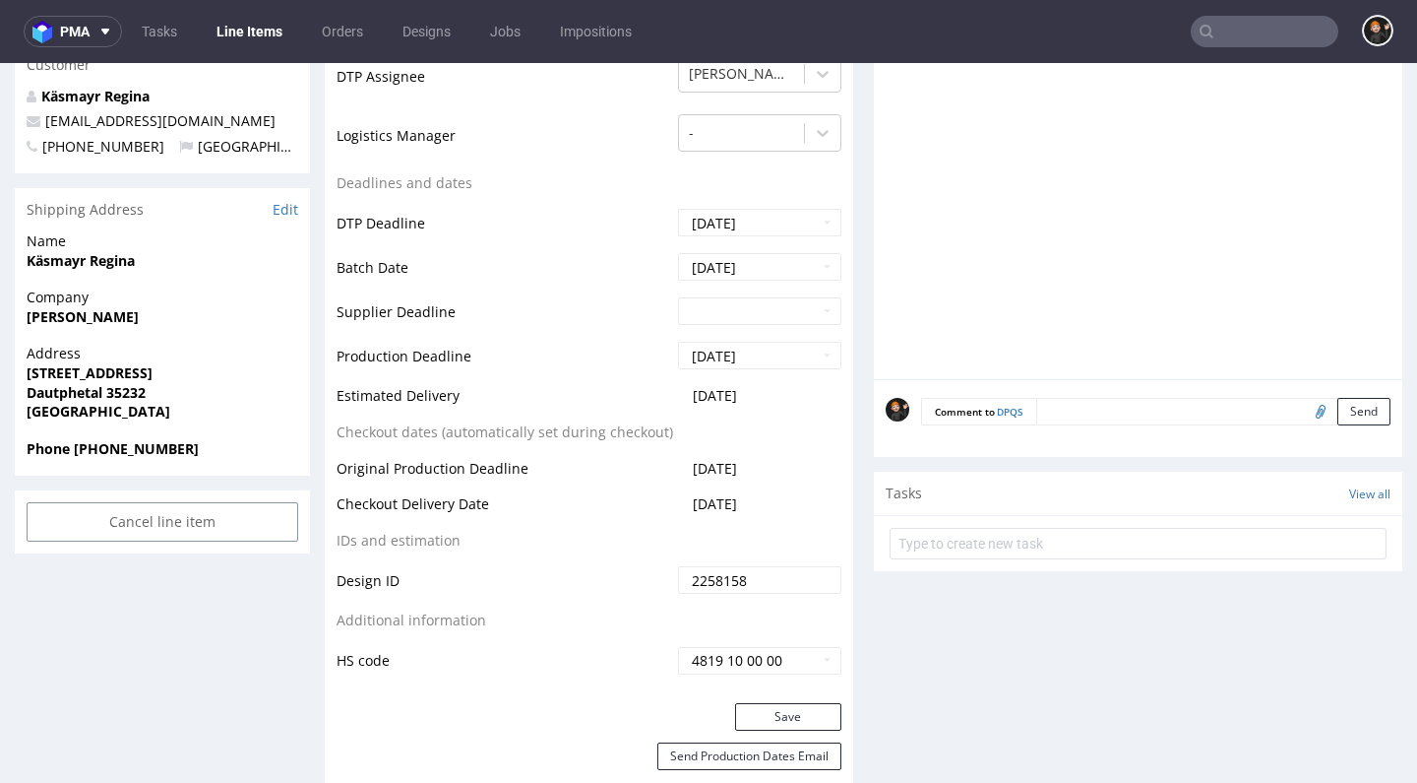
scroll to position [829, 0]
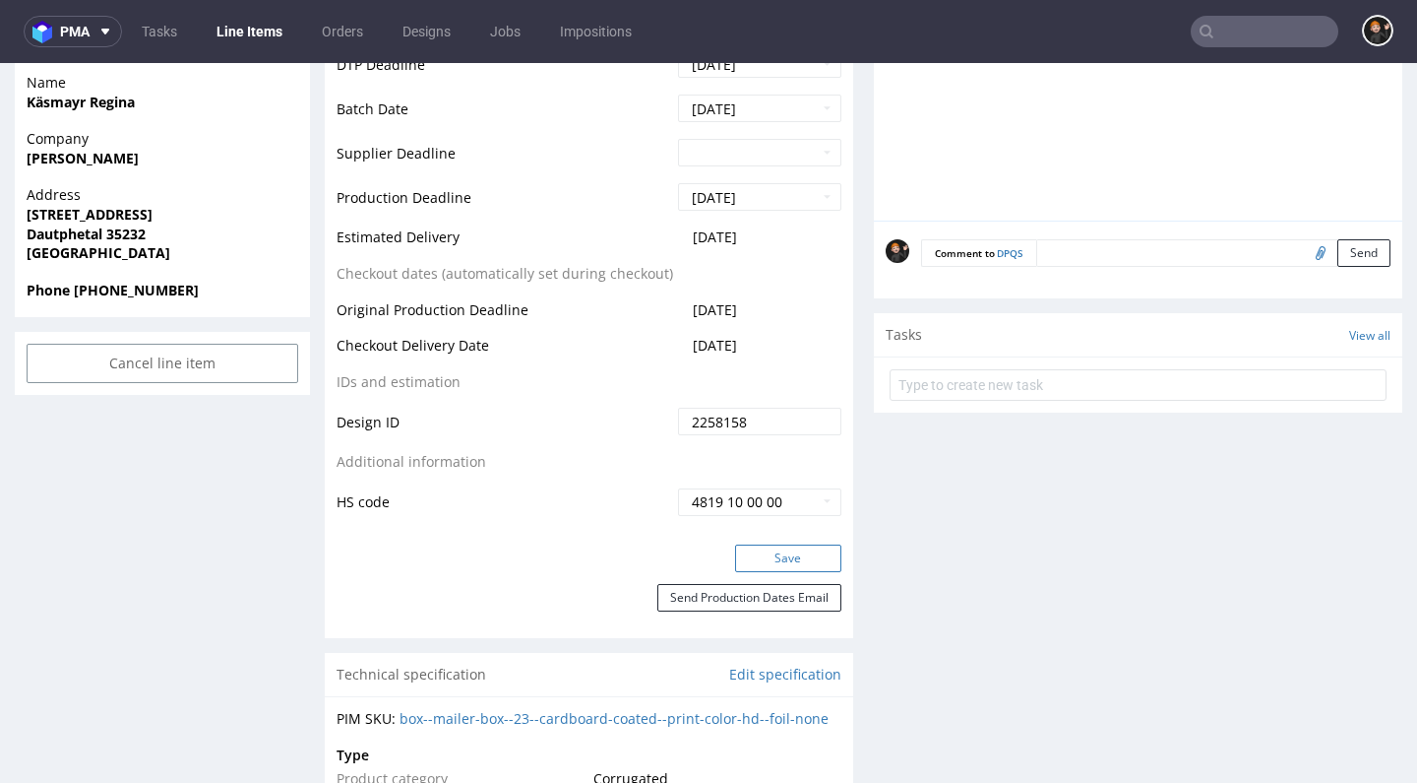
click at [786, 559] on button "Save" at bounding box center [788, 558] width 106 height 28
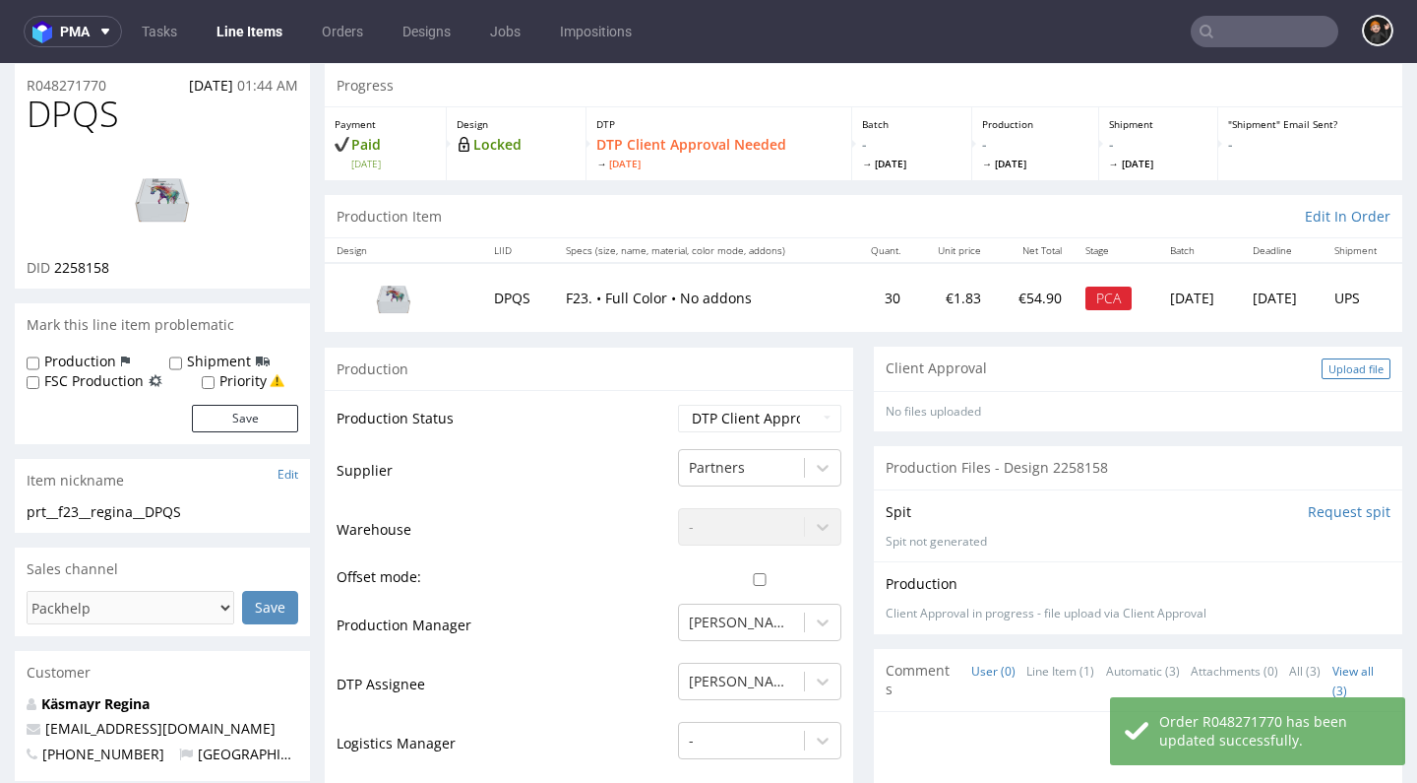
scroll to position [0, 0]
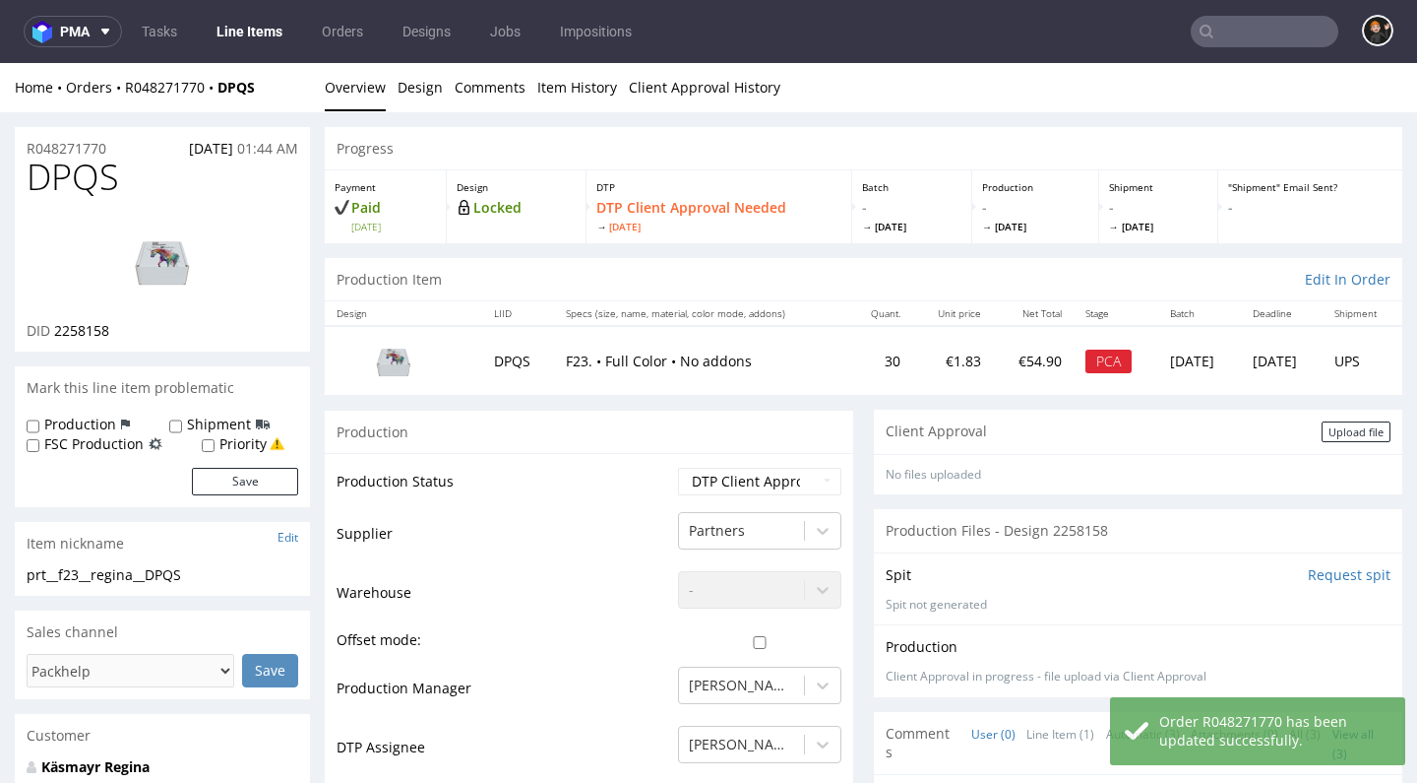
click at [1328, 434] on div "Upload file" at bounding box center [1356, 431] width 69 height 21
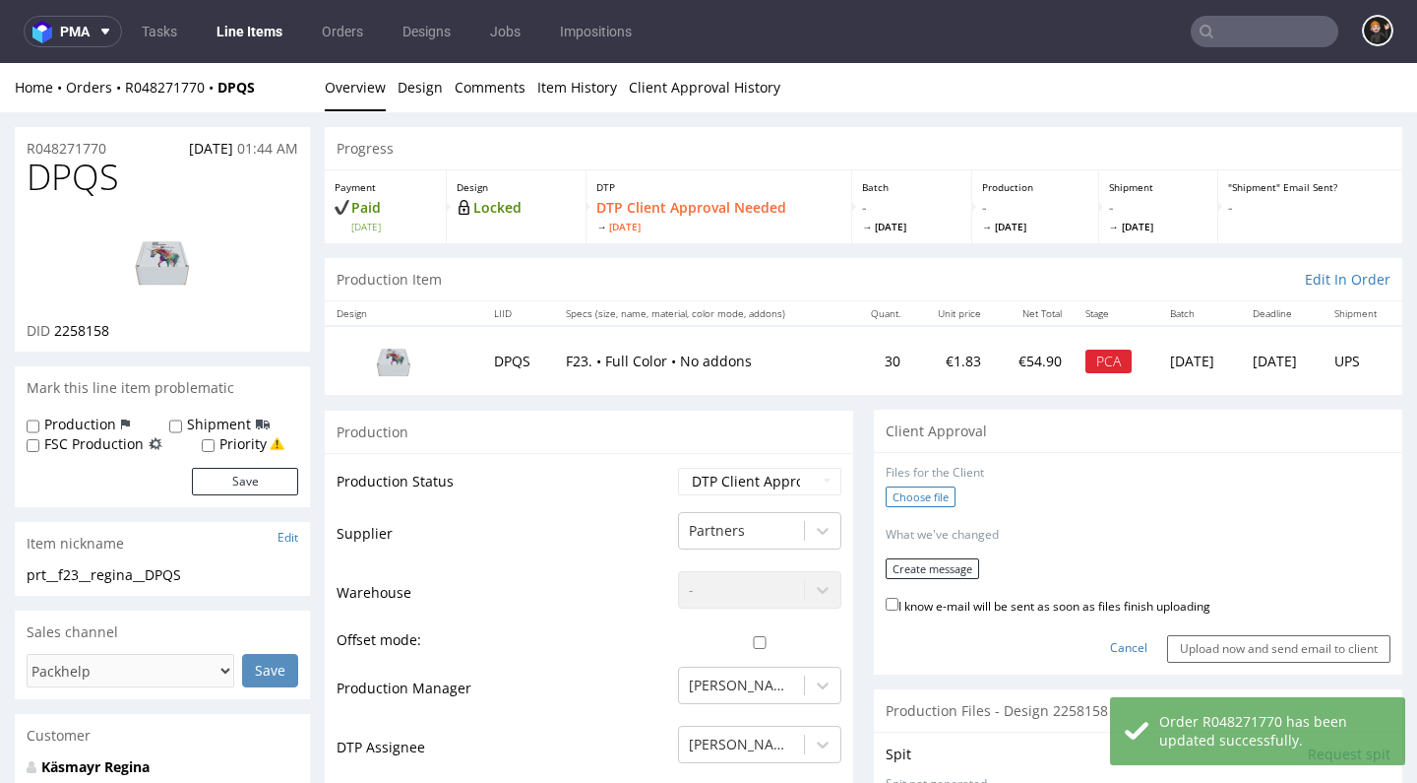
click at [923, 488] on label "Choose file" at bounding box center [921, 496] width 70 height 21
click at [0, 63] on input "Choose file" at bounding box center [0, 63] width 0 height 0
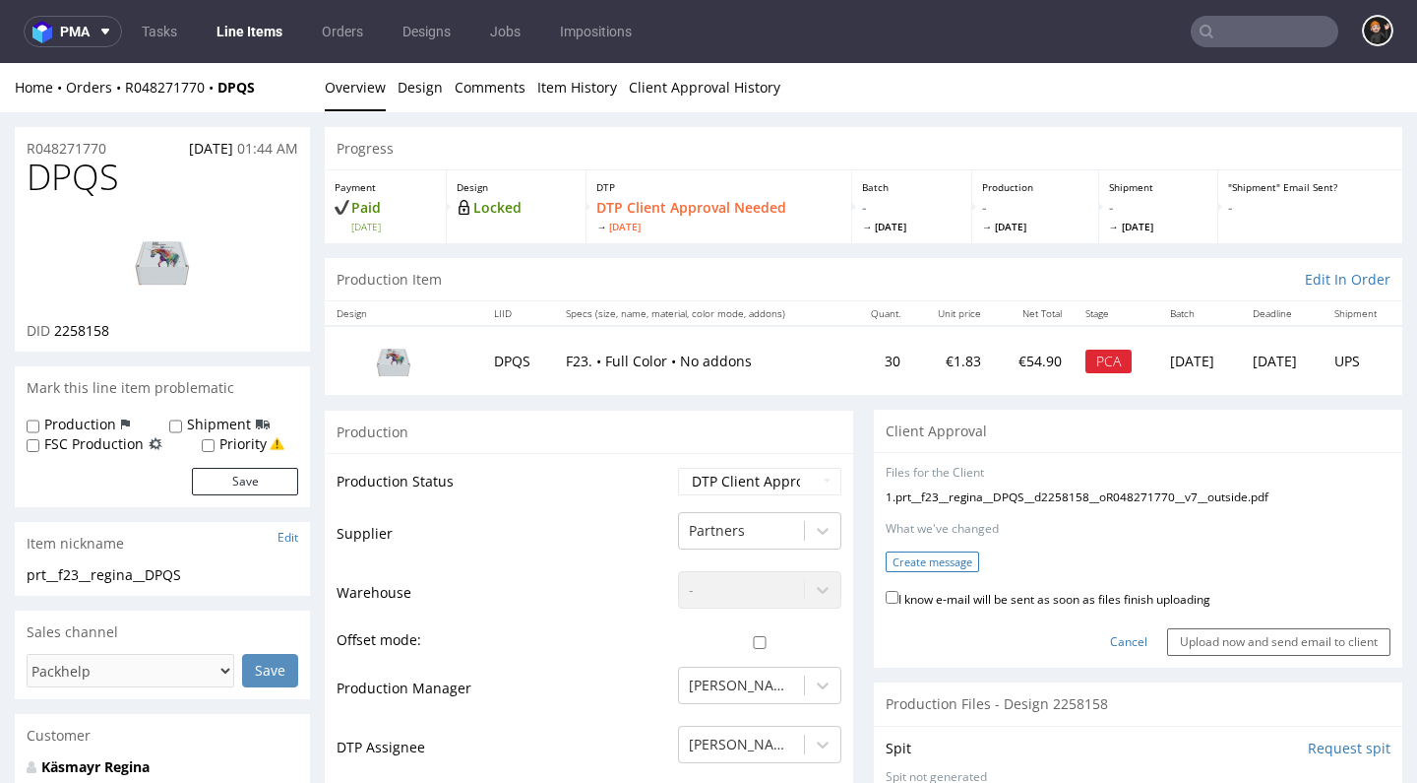
click at [944, 567] on button "Create message" at bounding box center [933, 561] width 94 height 21
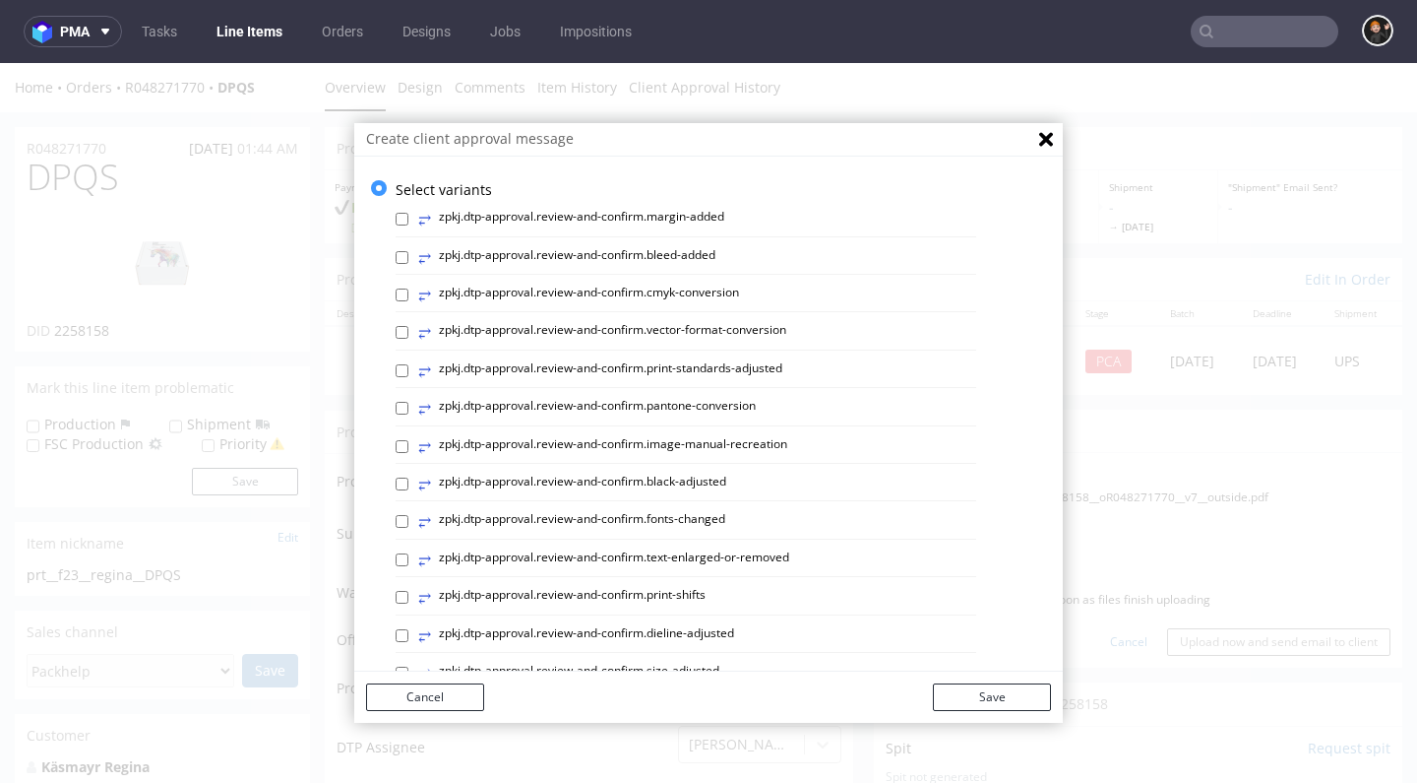
click at [723, 369] on label "⥂ zpkj.dtp-approval.review-and-confirm.print-standards-adjusted" at bounding box center [600, 371] width 364 height 22
click at [409, 369] on input "⥂ zpkj.dtp-approval.review-and-confirm.print-standards-adjusted" at bounding box center [402, 370] width 13 height 13
checkbox input "true"
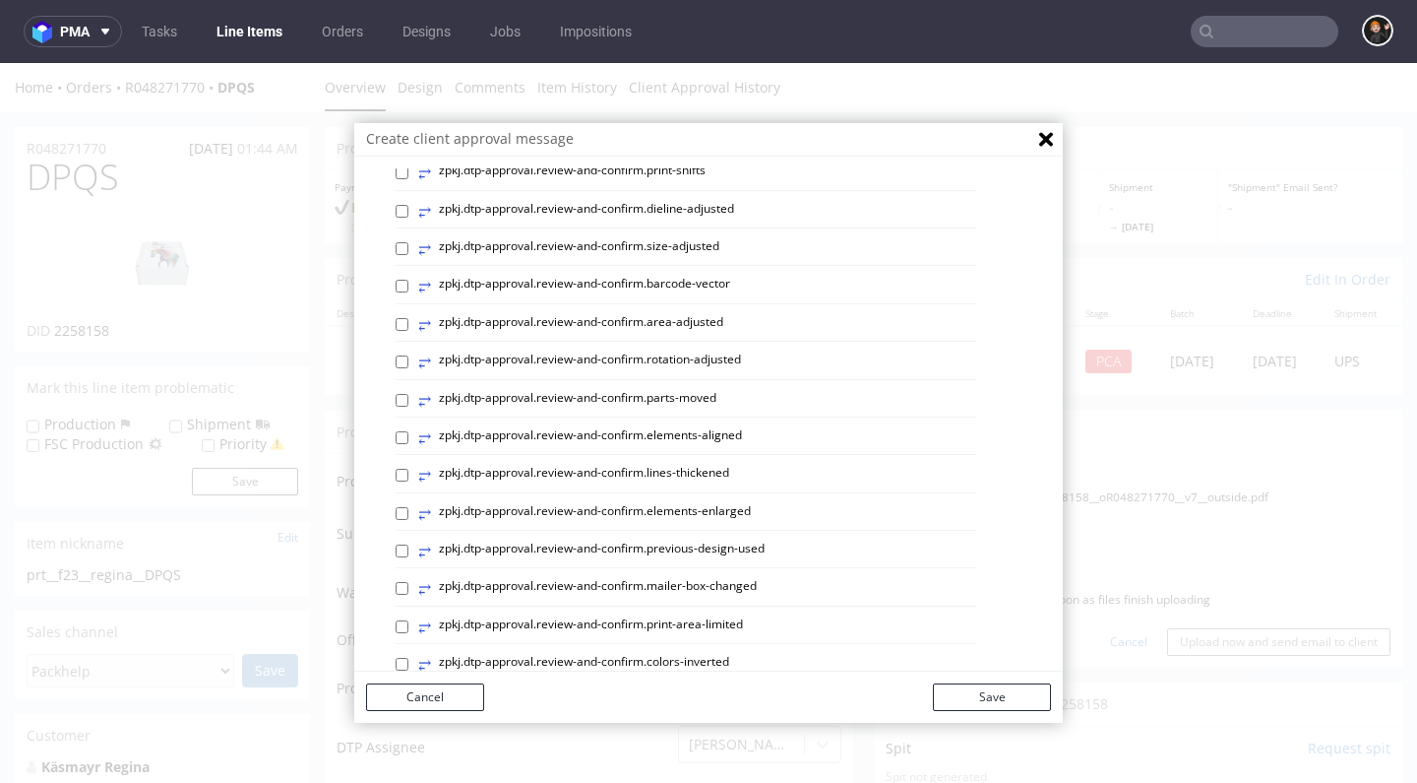
click at [704, 622] on label "⥂ zpkj.dtp-approval.review-and-confirm.print-area-limited" at bounding box center [580, 627] width 325 height 22
click at [409, 622] on input "⥂ zpkj.dtp-approval.review-and-confirm.print-area-limited" at bounding box center [402, 626] width 13 height 13
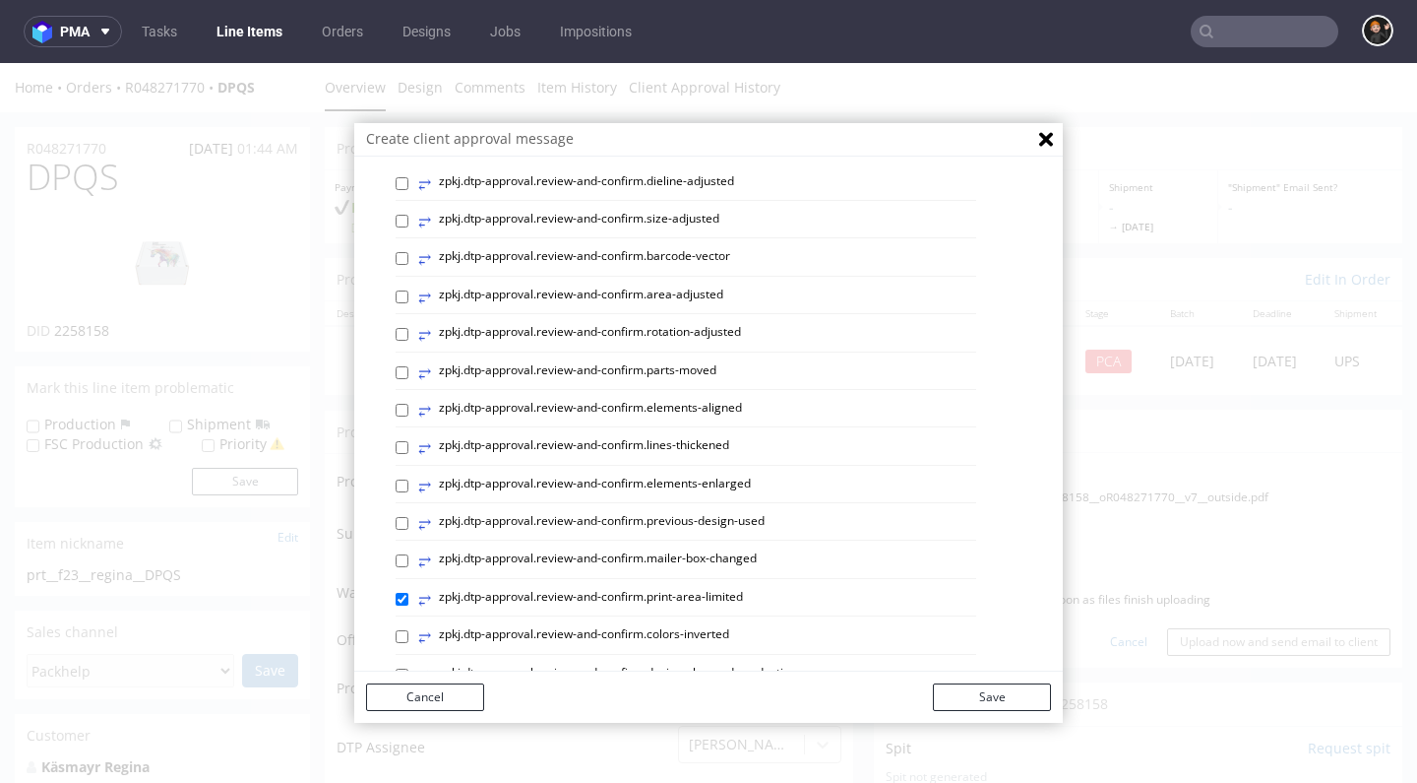
scroll to position [516, 0]
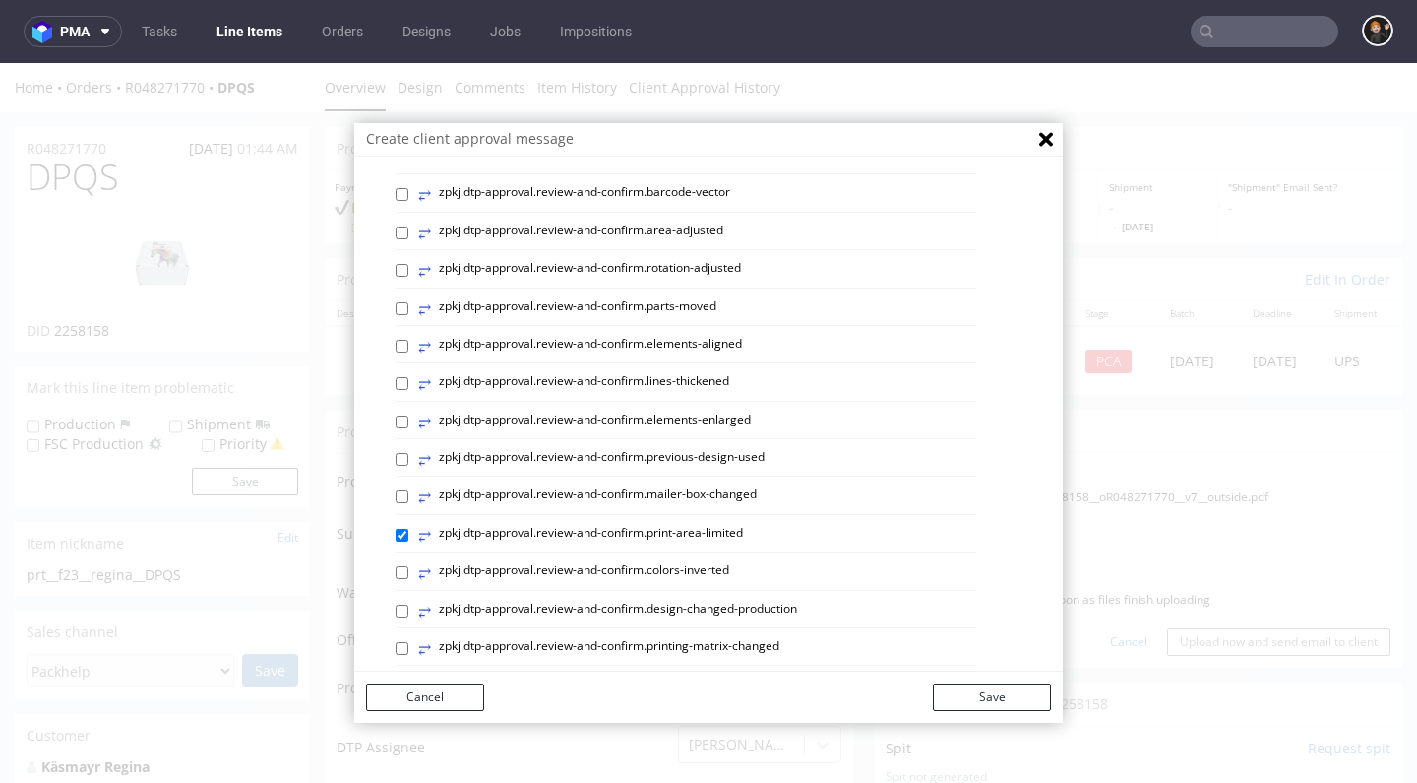
click at [691, 525] on label "⥂ zpkj.dtp-approval.review-and-confirm.print-area-limited" at bounding box center [580, 536] width 325 height 22
click at [409, 529] on input "⥂ zpkj.dtp-approval.review-and-confirm.print-area-limited" at bounding box center [402, 535] width 13 height 13
checkbox input "false"
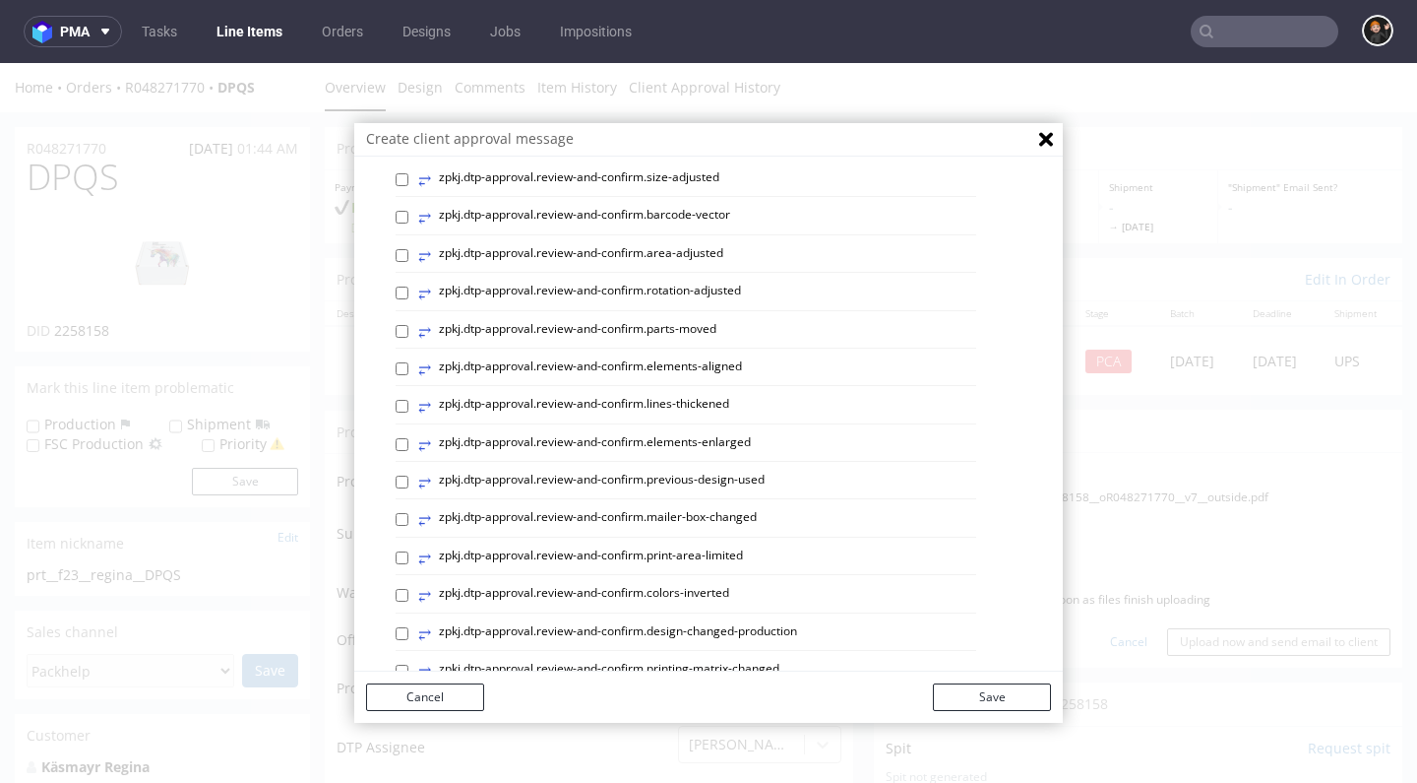
click at [710, 358] on label "⥂ zpkj.dtp-approval.review-and-confirm.elements-aligned" at bounding box center [580, 369] width 324 height 22
click at [409, 362] on input "⥂ zpkj.dtp-approval.review-and-confirm.elements-aligned" at bounding box center [402, 368] width 13 height 13
checkbox input "true"
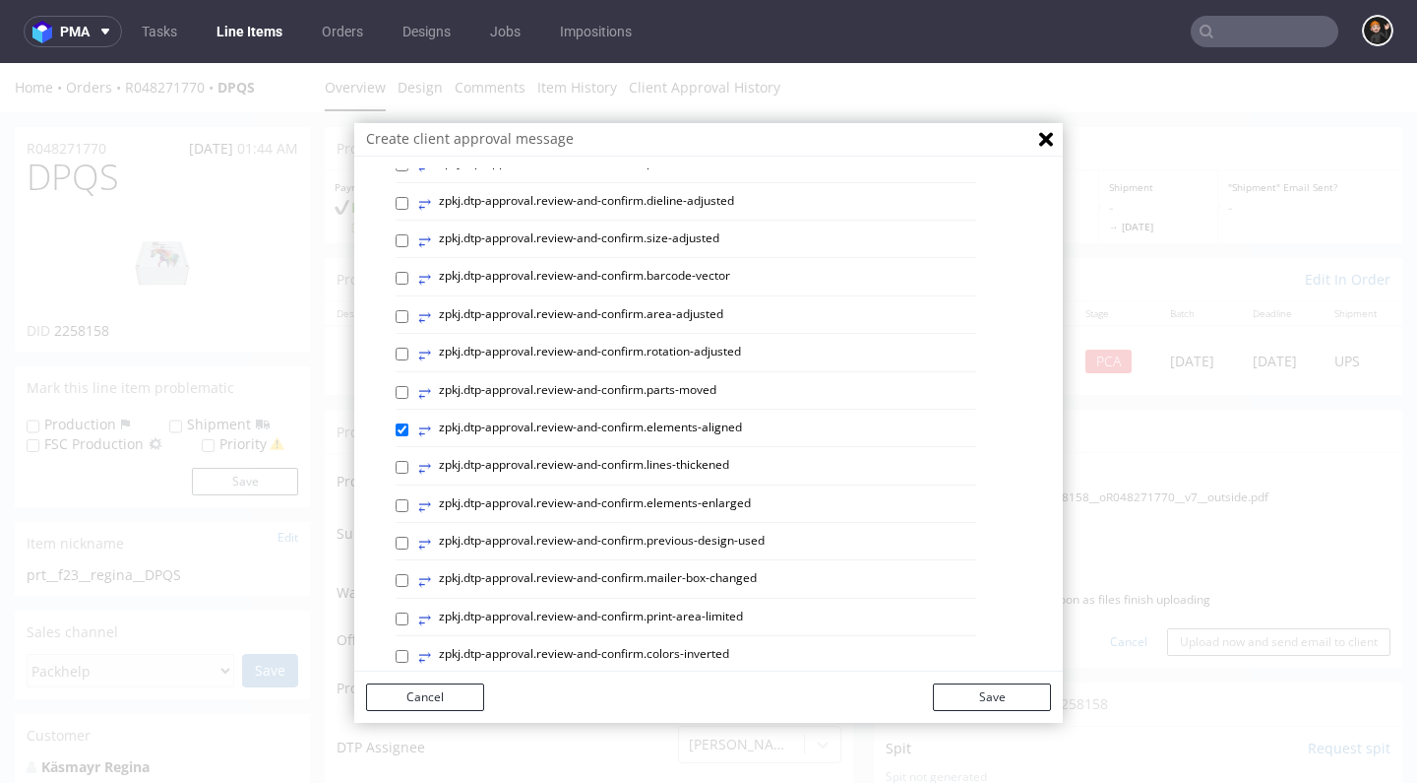
scroll to position [393, 0]
click at [672, 346] on label "⥂ zpkj.dtp-approval.review-and-confirm.area-adjusted" at bounding box center [570, 357] width 305 height 22
click at [409, 349] on input "⥂ zpkj.dtp-approval.review-and-confirm.area-adjusted" at bounding box center [402, 355] width 13 height 13
checkbox input "true"
click at [1002, 691] on button "Save" at bounding box center [992, 697] width 118 height 28
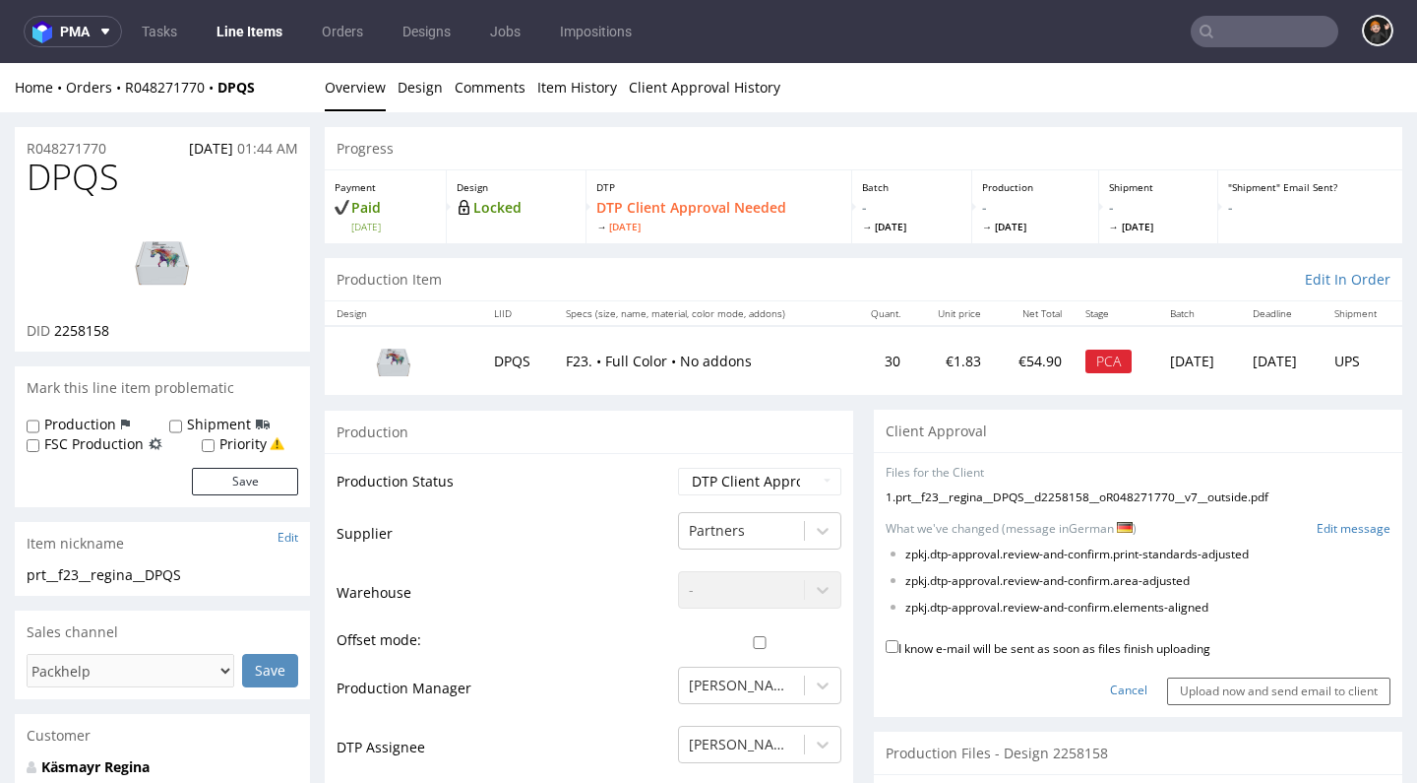
click at [1016, 644] on label "I know e-mail will be sent as soon as files finish uploading" at bounding box center [1048, 647] width 325 height 22
click at [899, 644] on input "I know e-mail will be sent as soon as files finish uploading" at bounding box center [892, 646] width 13 height 13
checkbox input "true"
click at [1187, 685] on input "Upload now and send email to client" at bounding box center [1278, 691] width 223 height 28
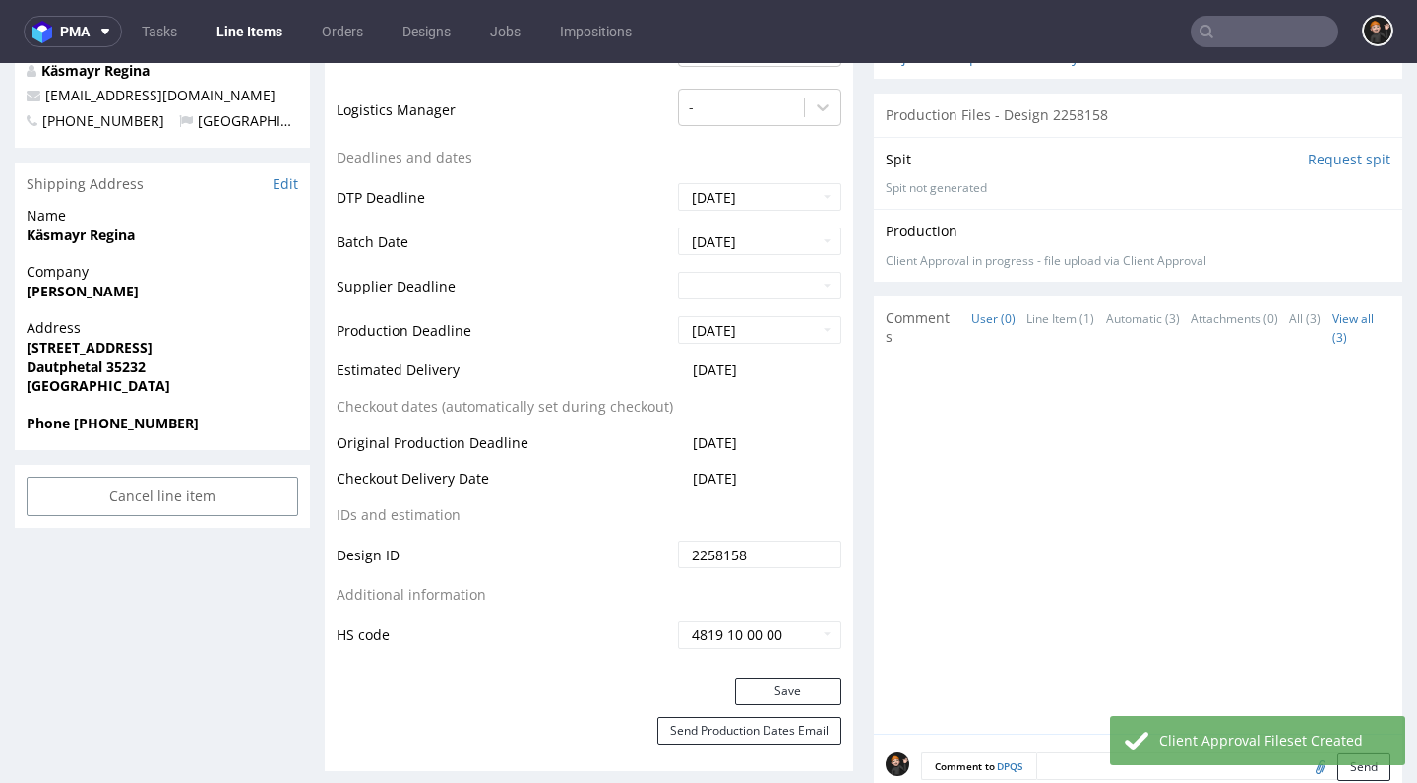
scroll to position [730, 0]
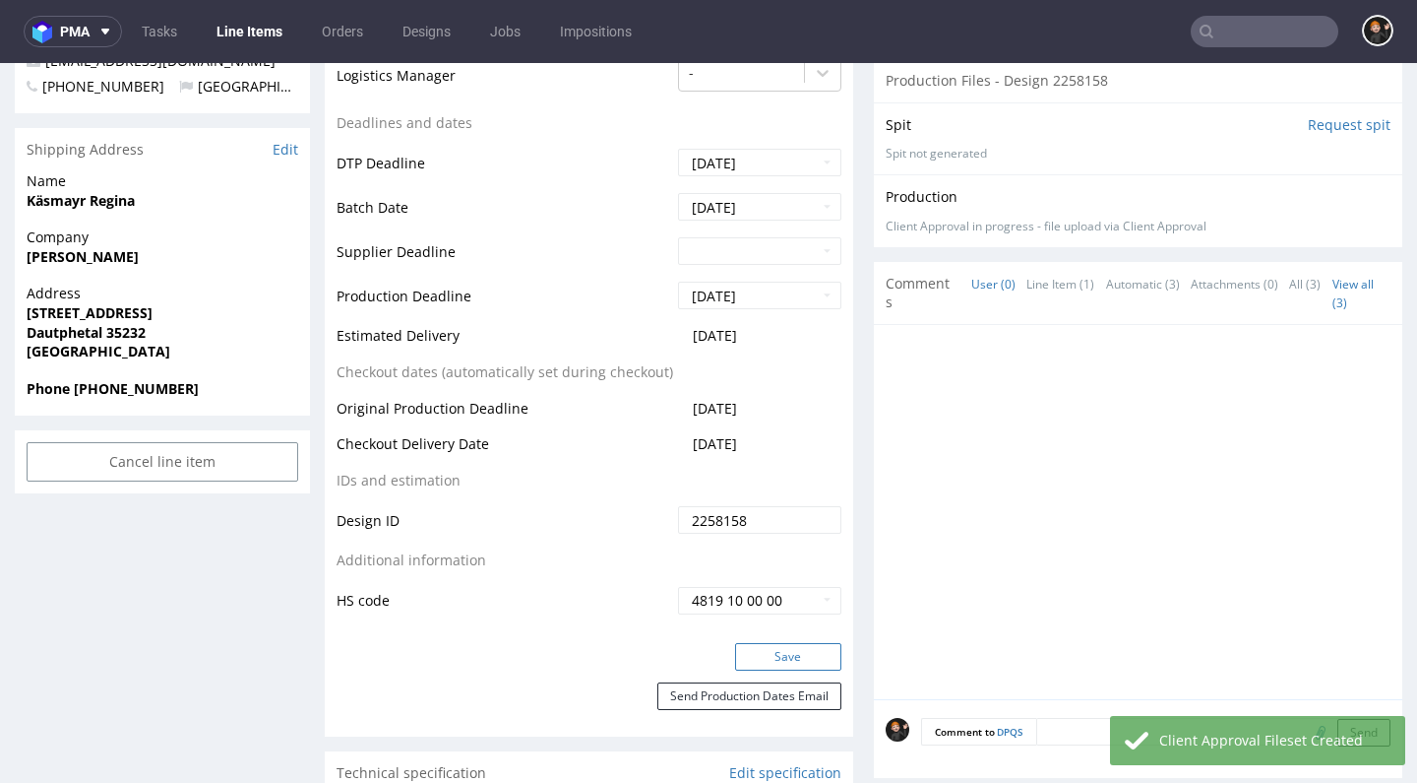
click at [792, 644] on button "Save" at bounding box center [788, 657] width 106 height 28
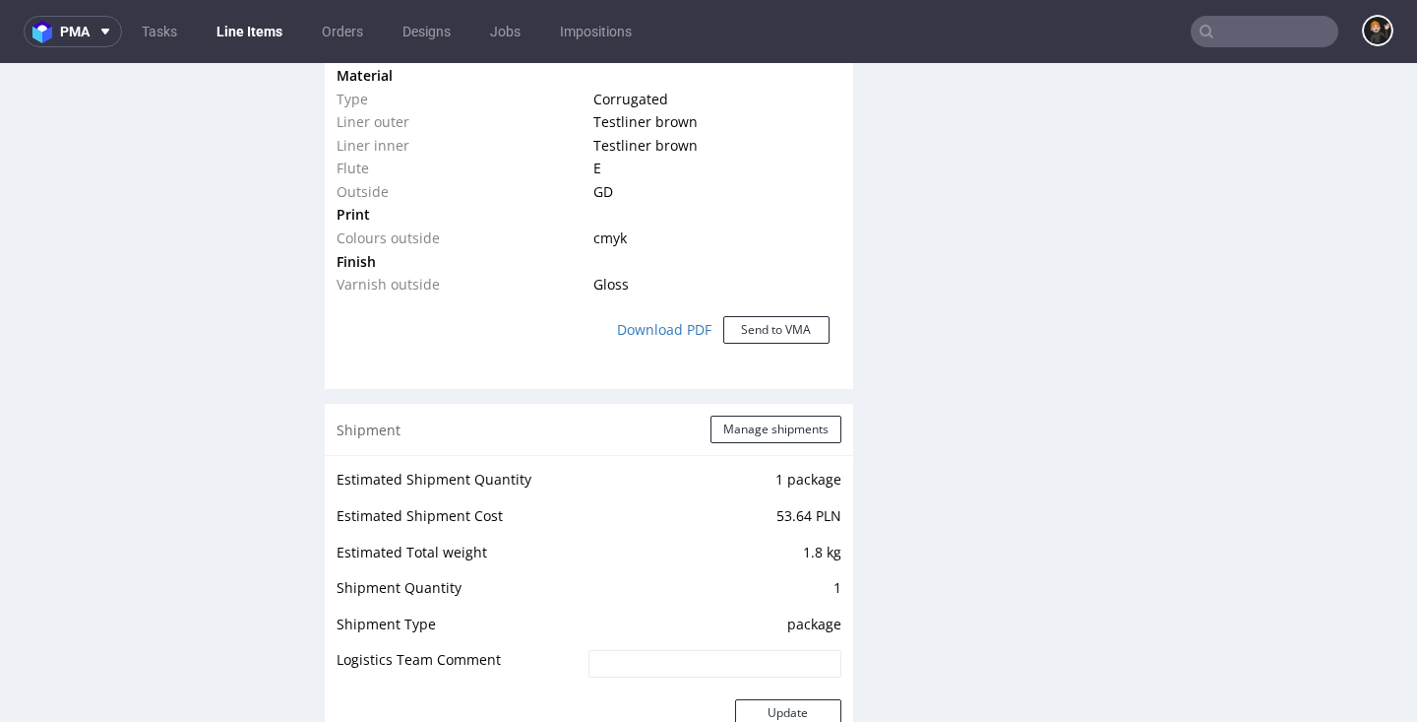
scroll to position [0, 0]
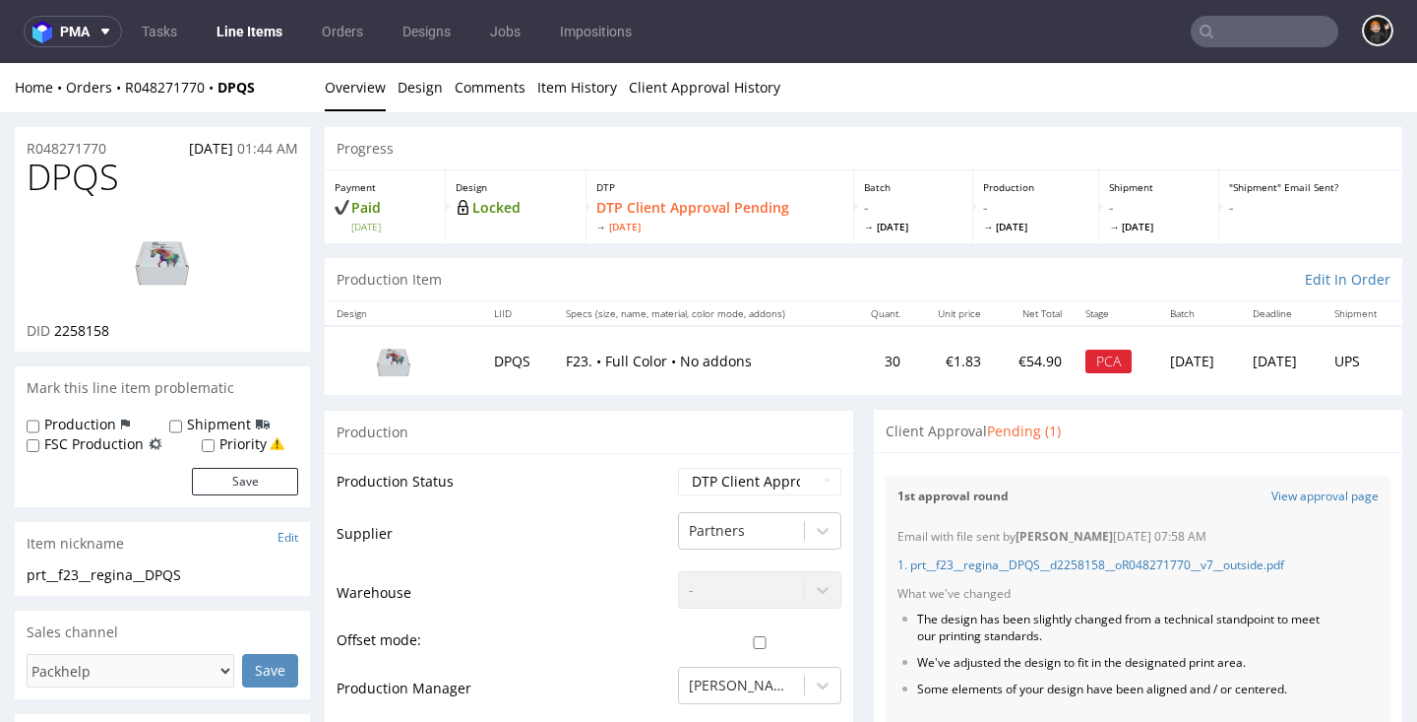
click at [251, 22] on link "Line Items" at bounding box center [250, 31] width 90 height 31
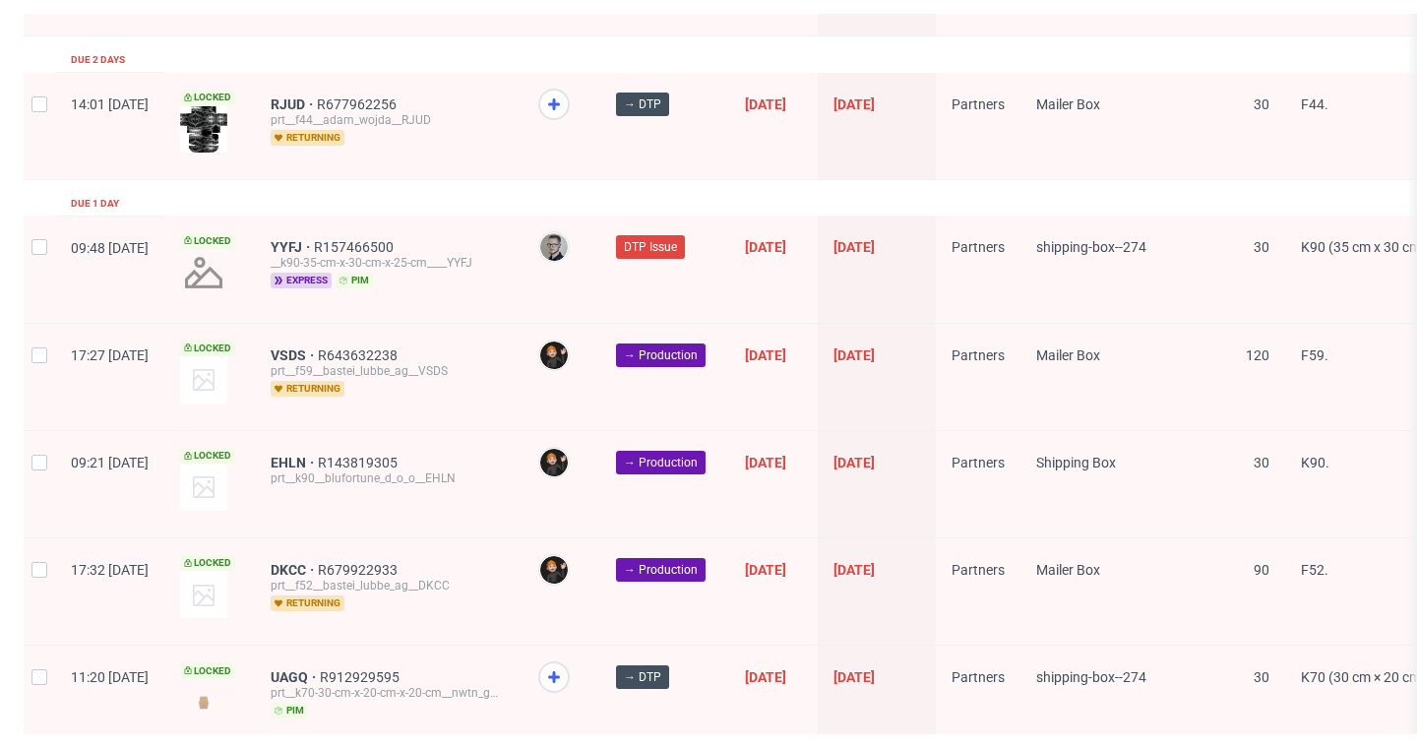
scroll to position [3226, 0]
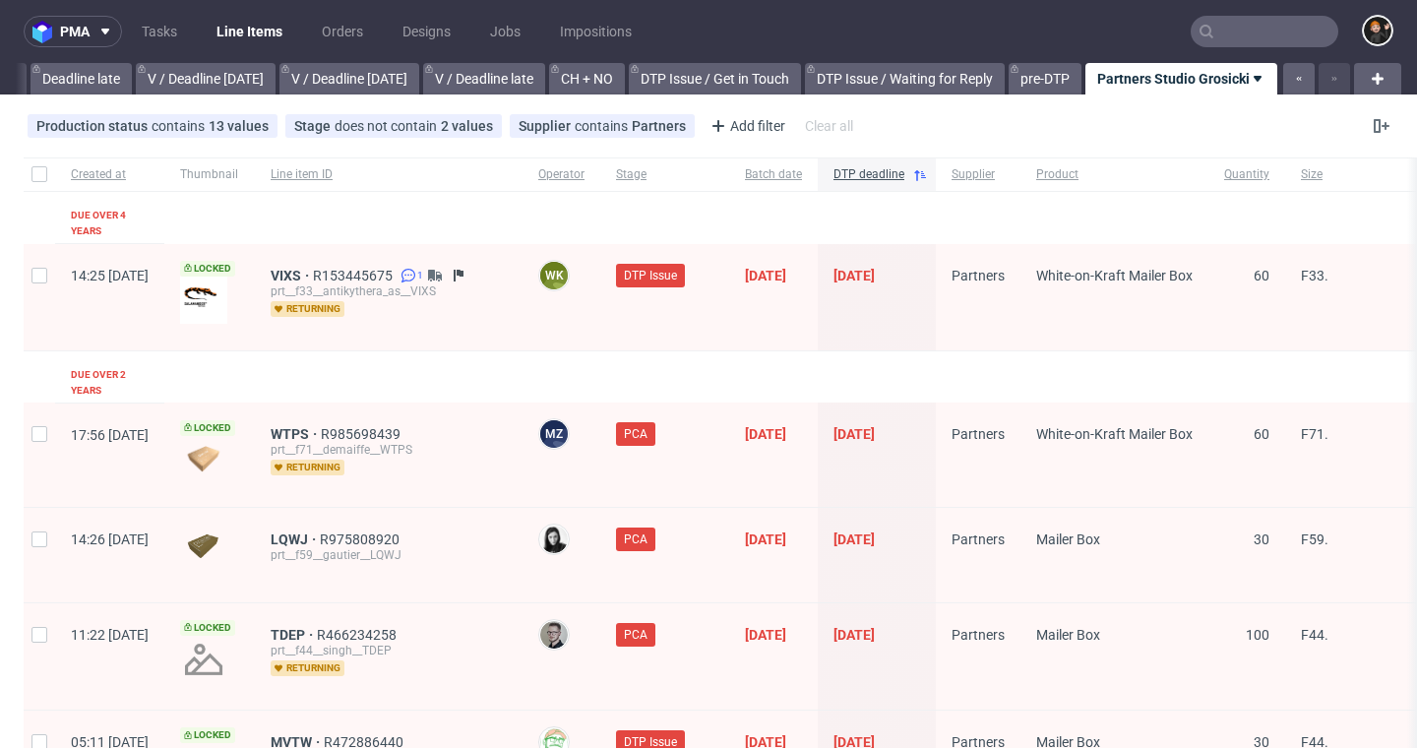
scroll to position [0, 2371]
